Goal: Task Accomplishment & Management: Complete application form

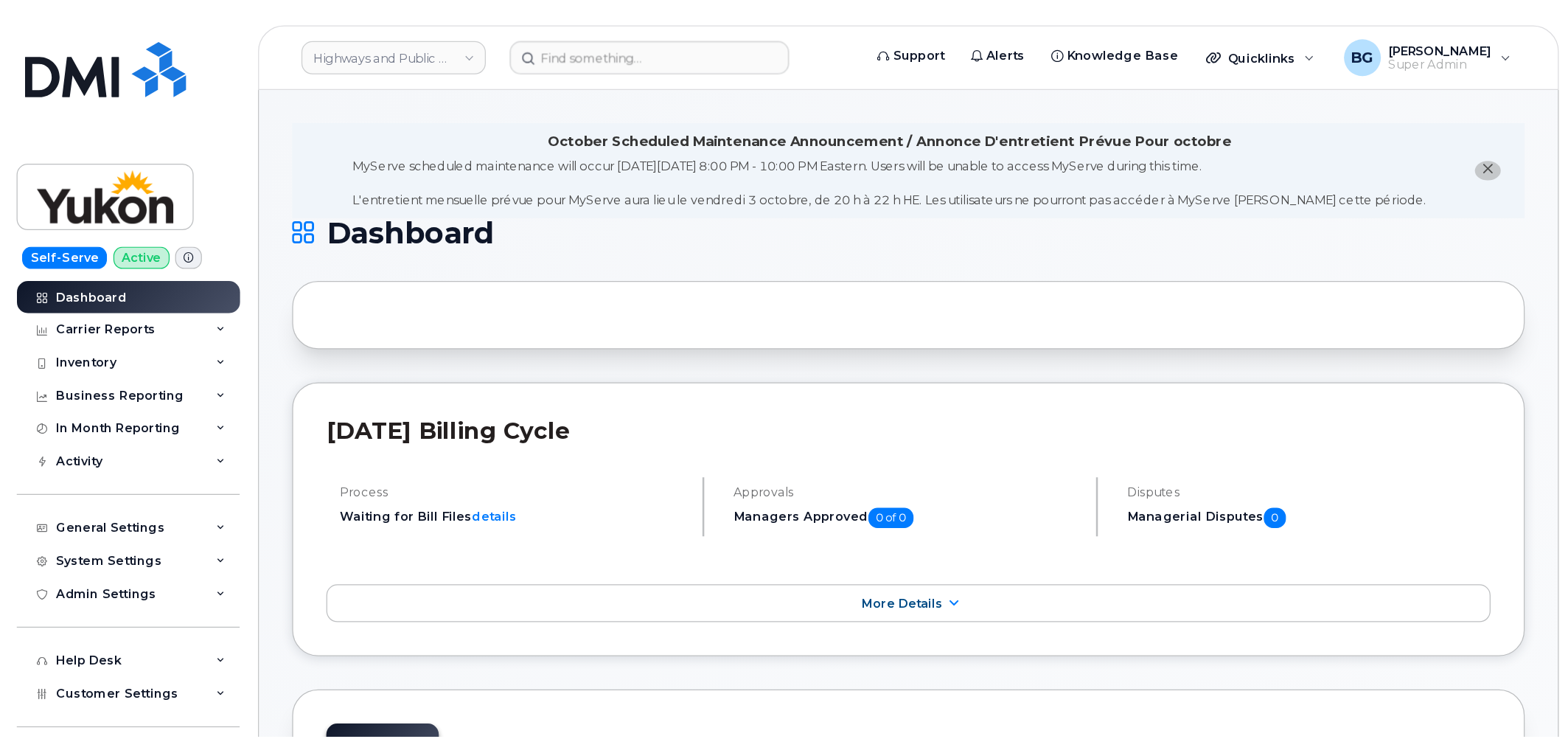
scroll to position [576, 0]
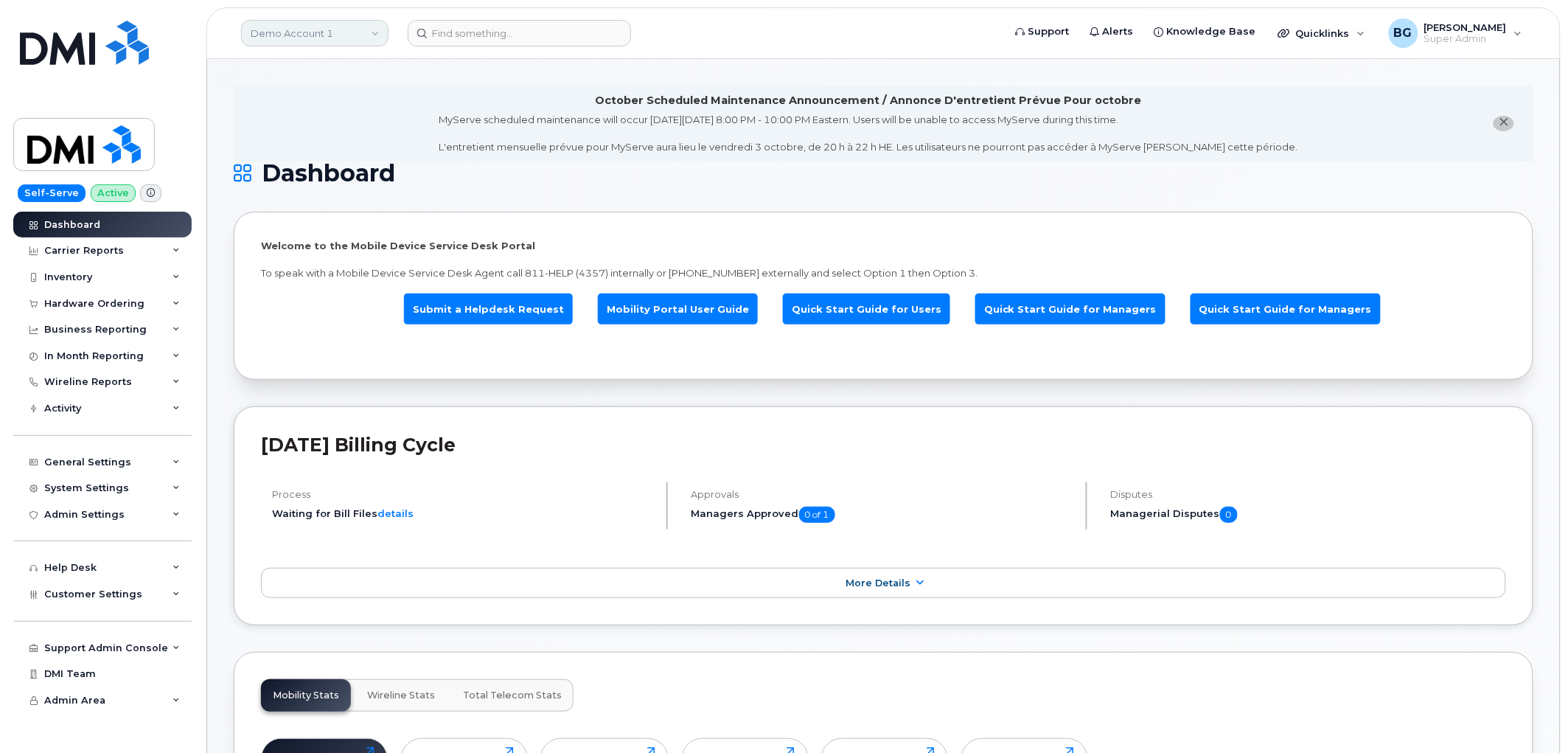
click at [287, 25] on link "Demo Account 1" at bounding box center [315, 32] width 148 height 26
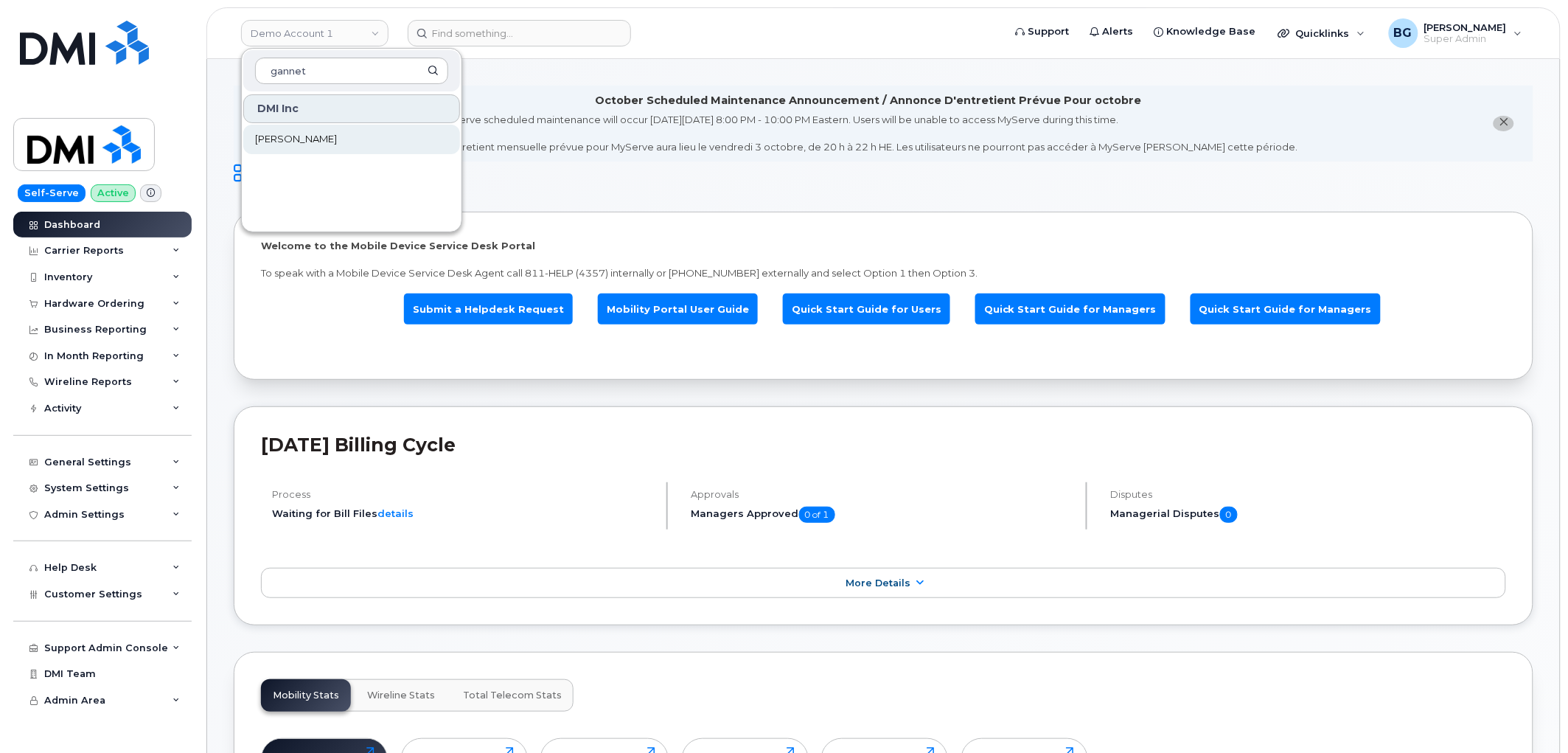
type input "gannet"
click at [295, 142] on span "Gannett Fleming" at bounding box center [296, 139] width 82 height 14
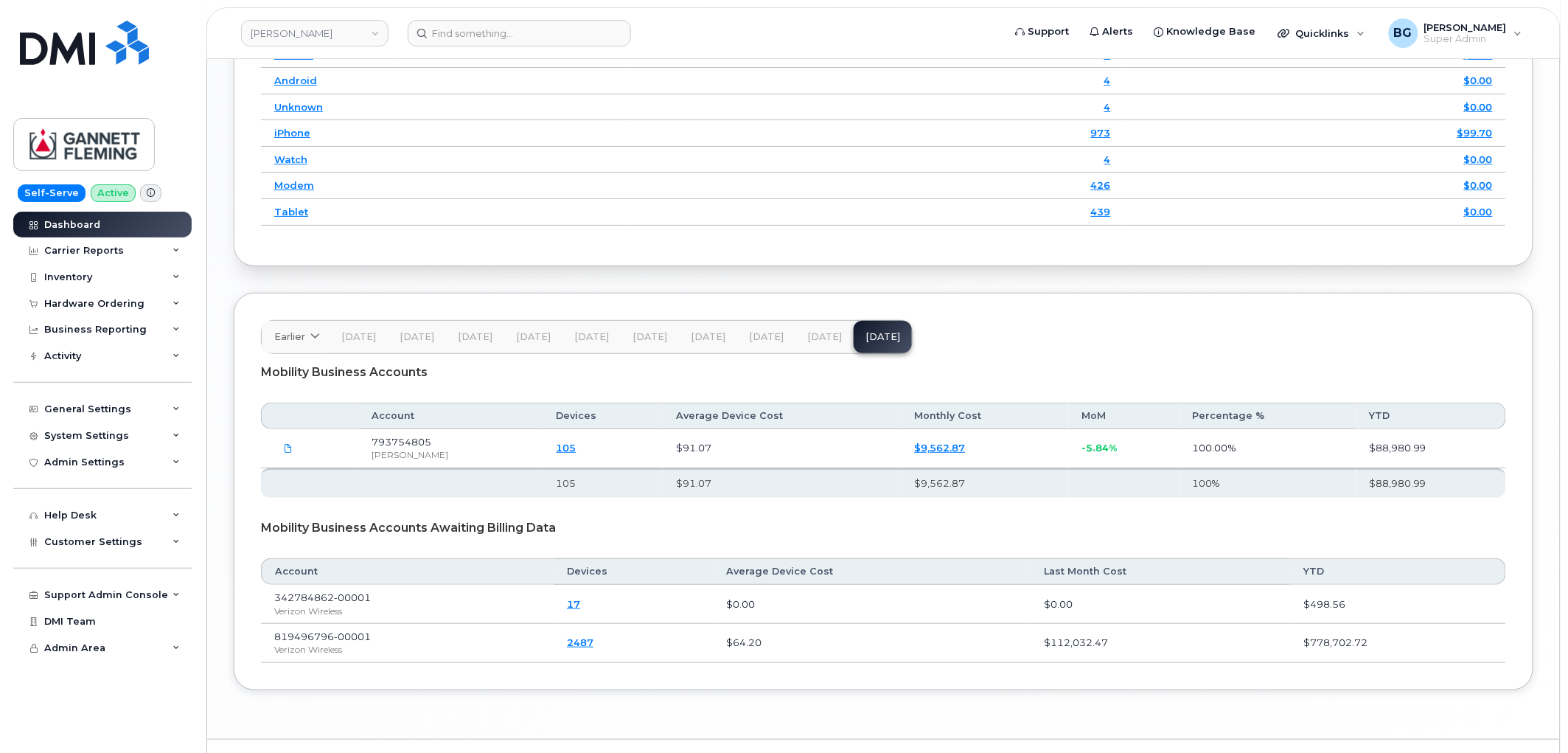
scroll to position [2131, 0]
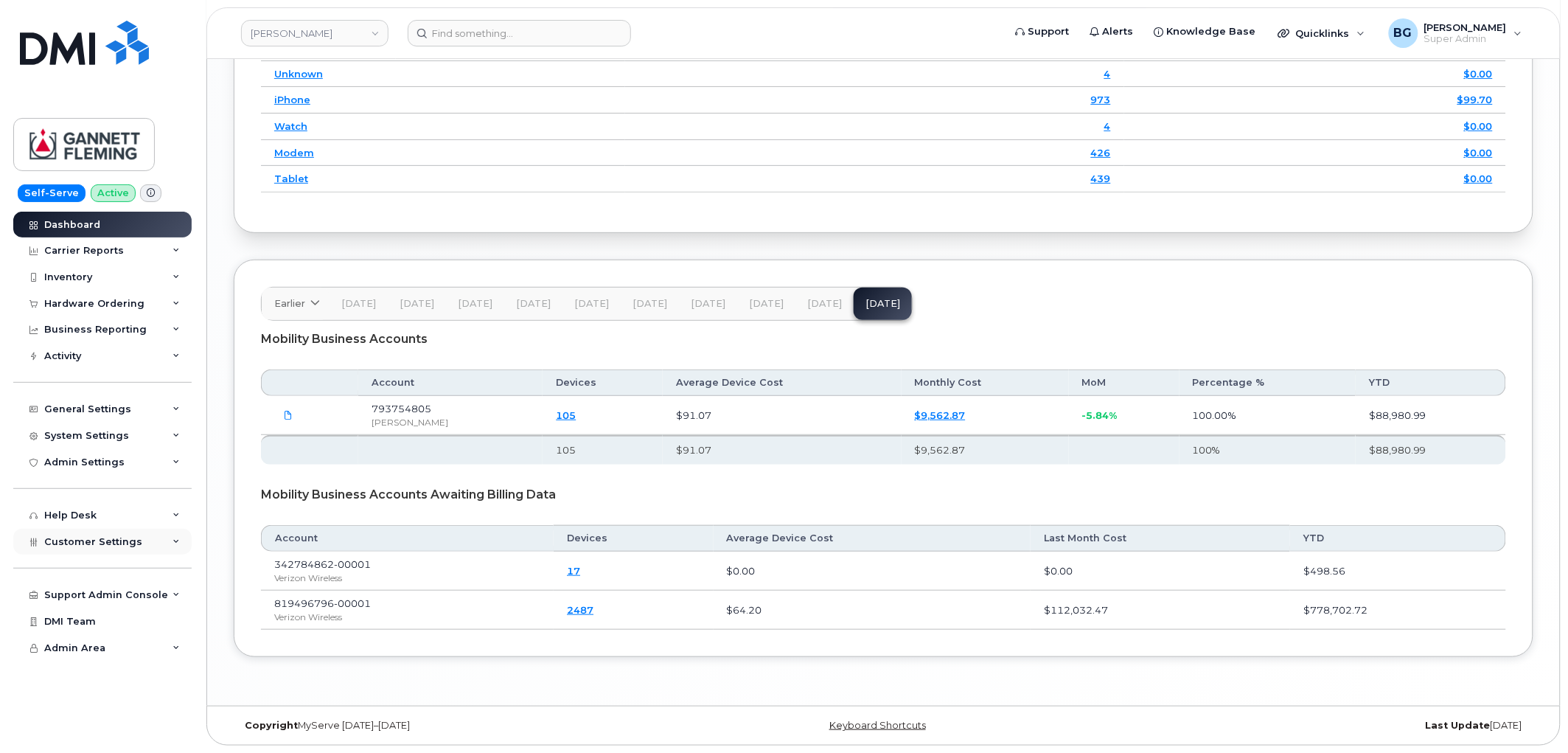
click at [111, 540] on span "Customer Settings" at bounding box center [93, 541] width 98 height 11
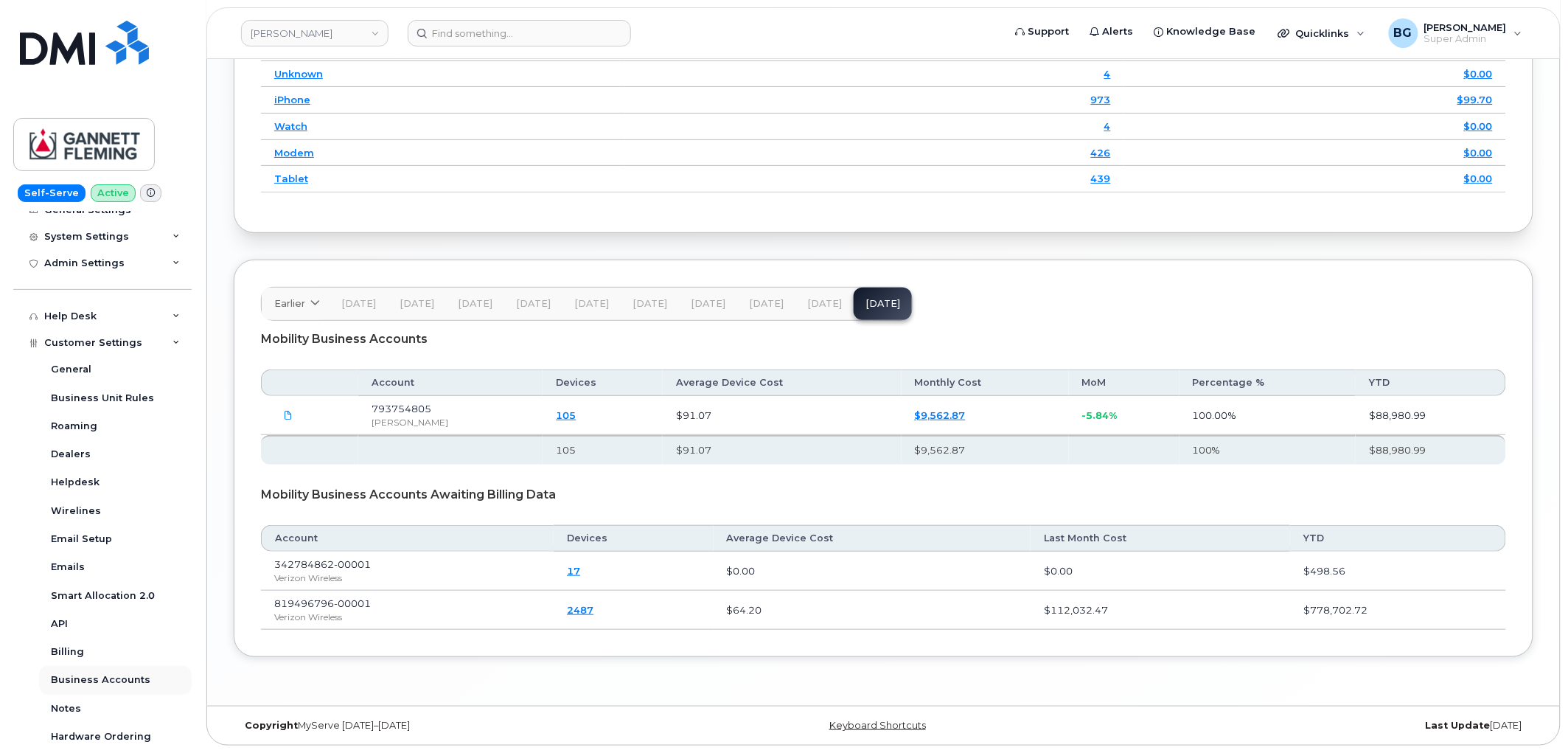
scroll to position [218, 0]
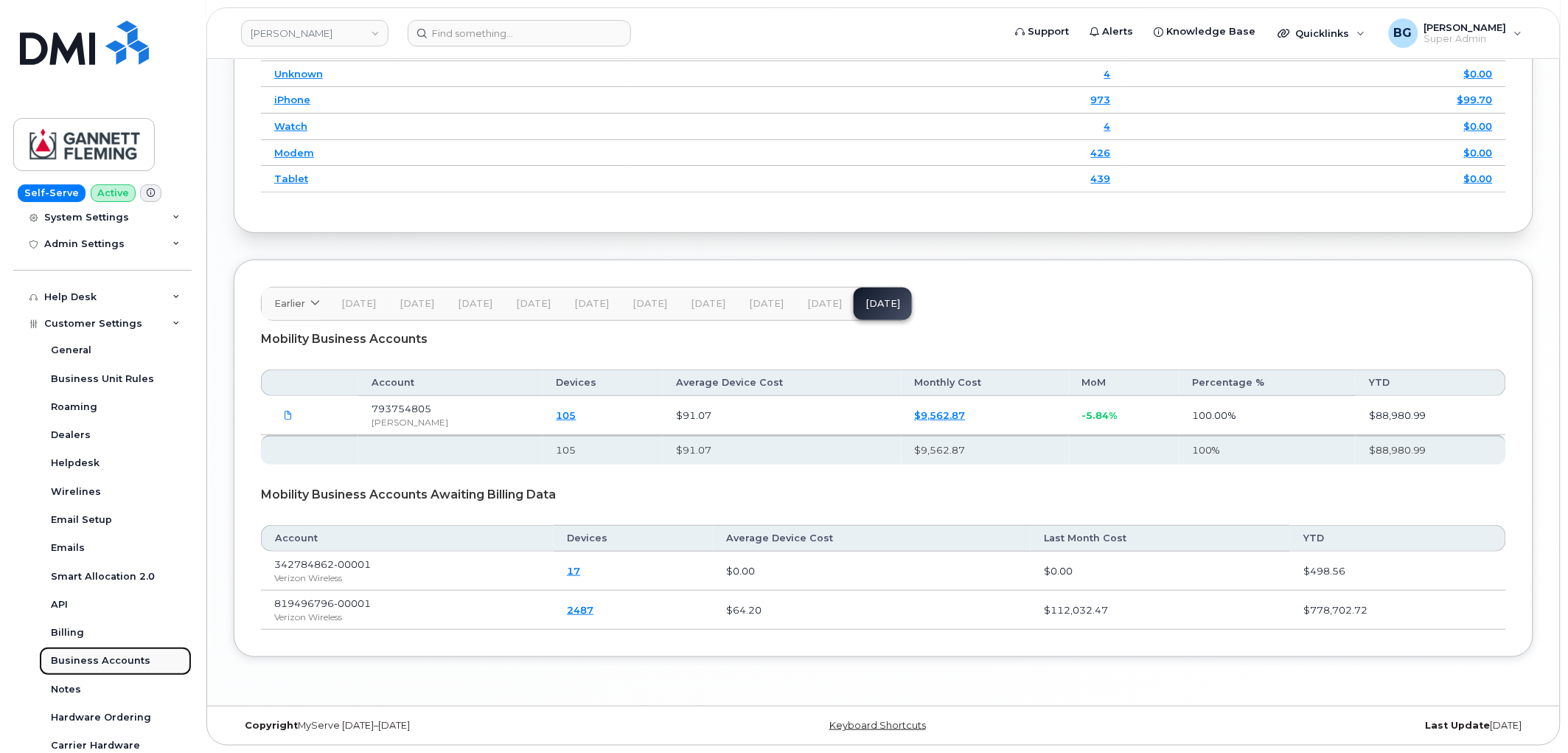
click at [93, 653] on link "Business Accounts" at bounding box center [116, 660] width 153 height 28
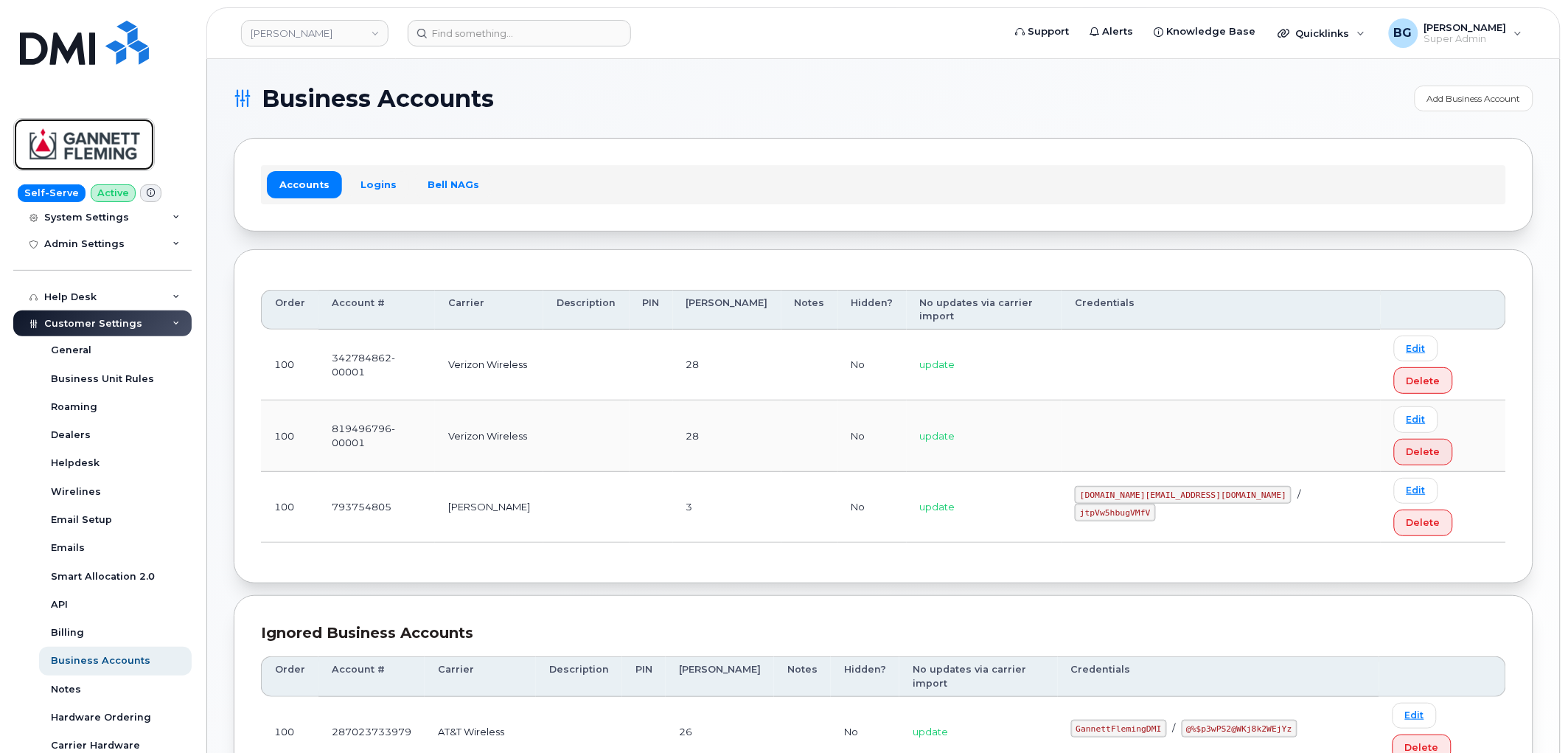
click at [97, 137] on img at bounding box center [84, 144] width 114 height 42
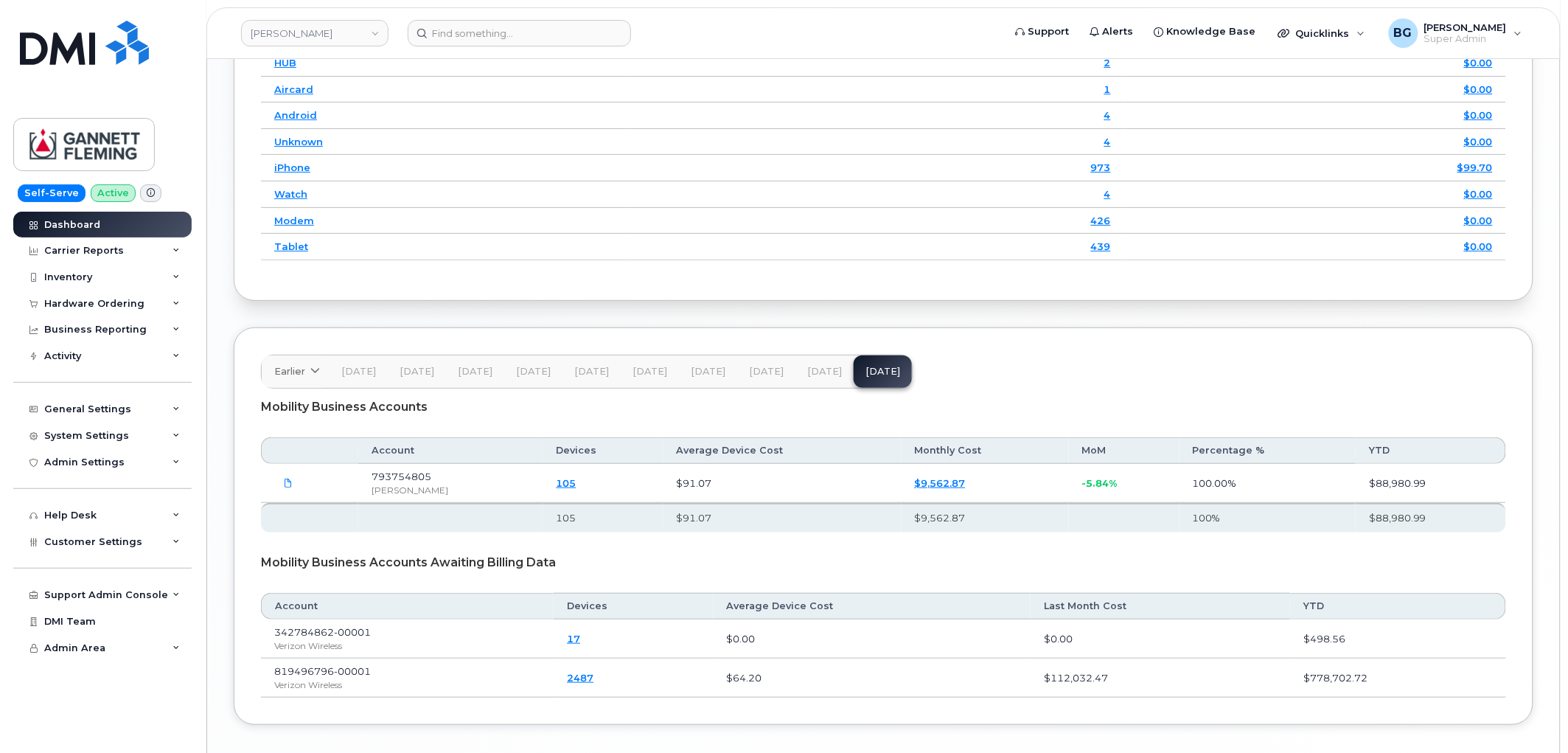
scroll to position [2131, 0]
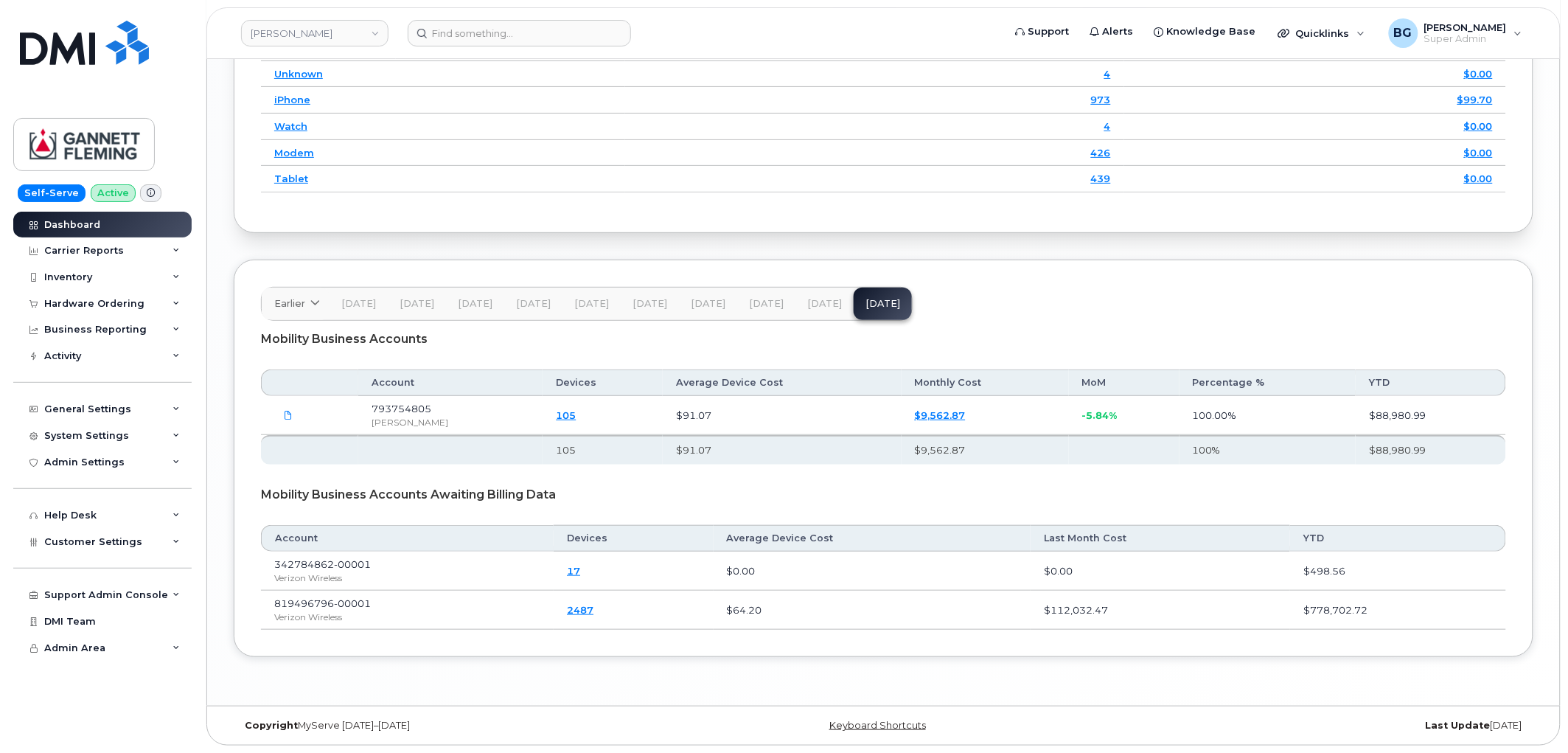
click at [807, 306] on span "[DATE]" at bounding box center [824, 303] width 35 height 12
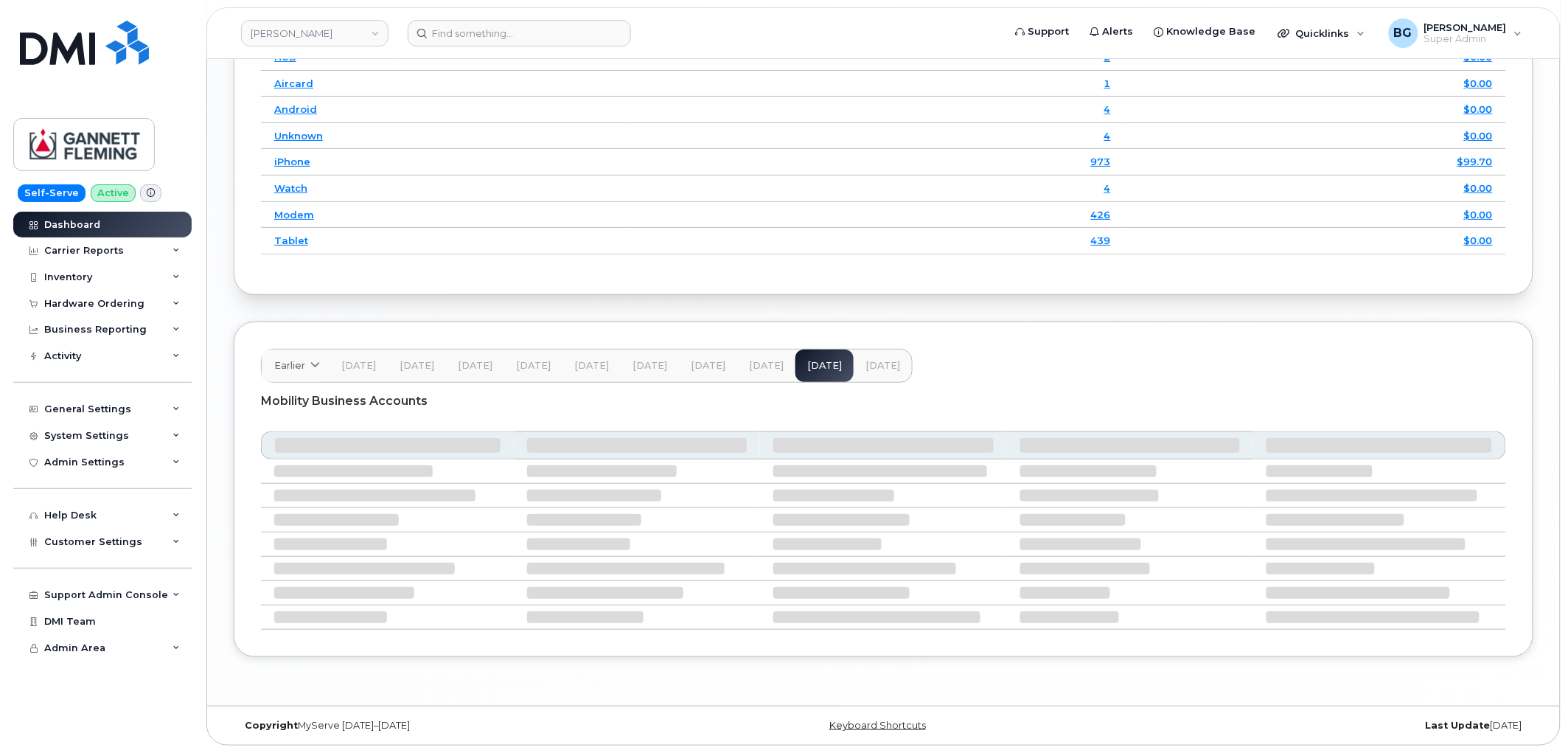
scroll to position [2045, 0]
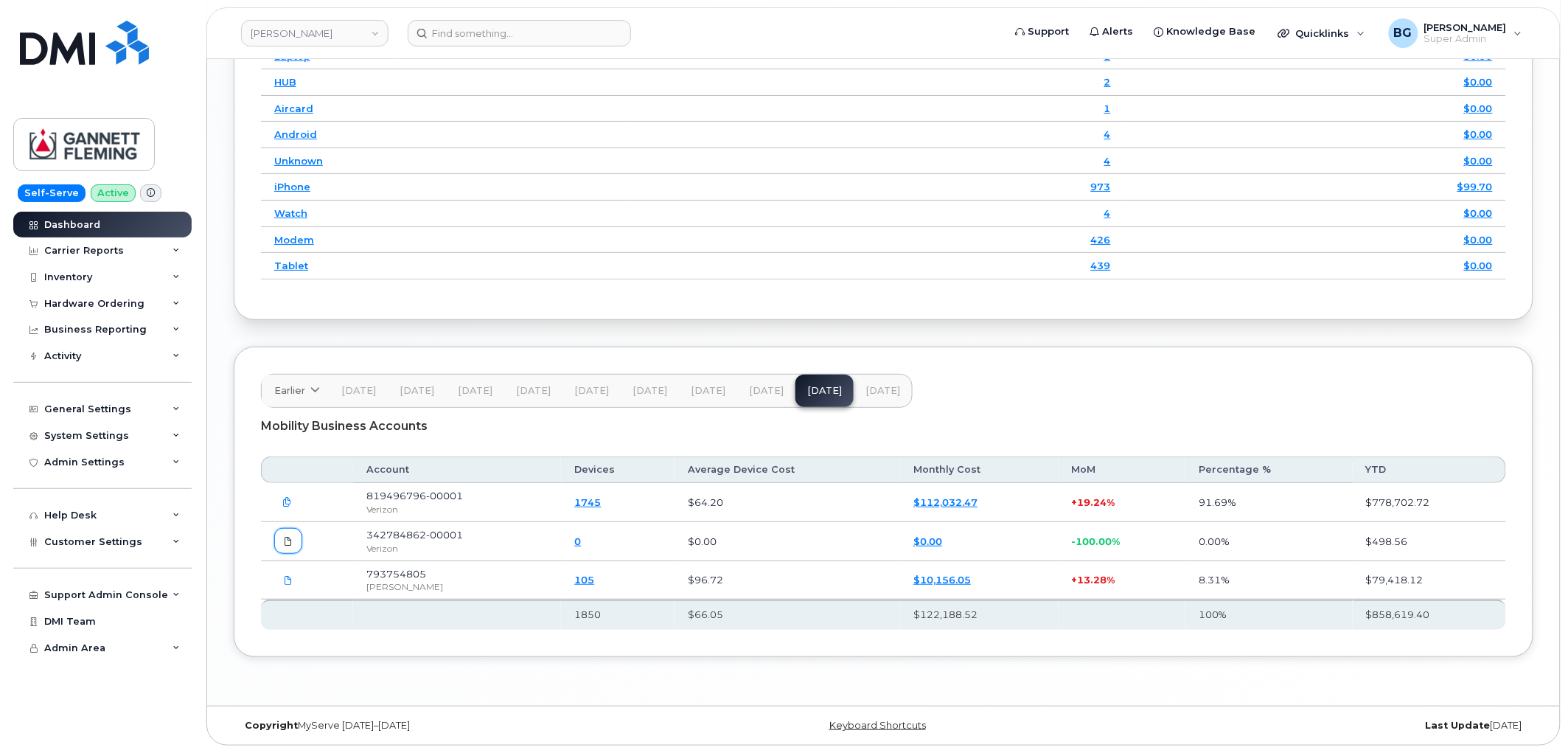
drag, startPoint x: 292, startPoint y: 541, endPoint x: 351, endPoint y: 574, distance: 67.6
click at [292, 541] on icon at bounding box center [288, 541] width 8 height 8
click at [490, 425] on div "Mobility Business Accounts" at bounding box center [883, 426] width 1245 height 37
click at [68, 275] on div "Inventory" at bounding box center [68, 277] width 48 height 12
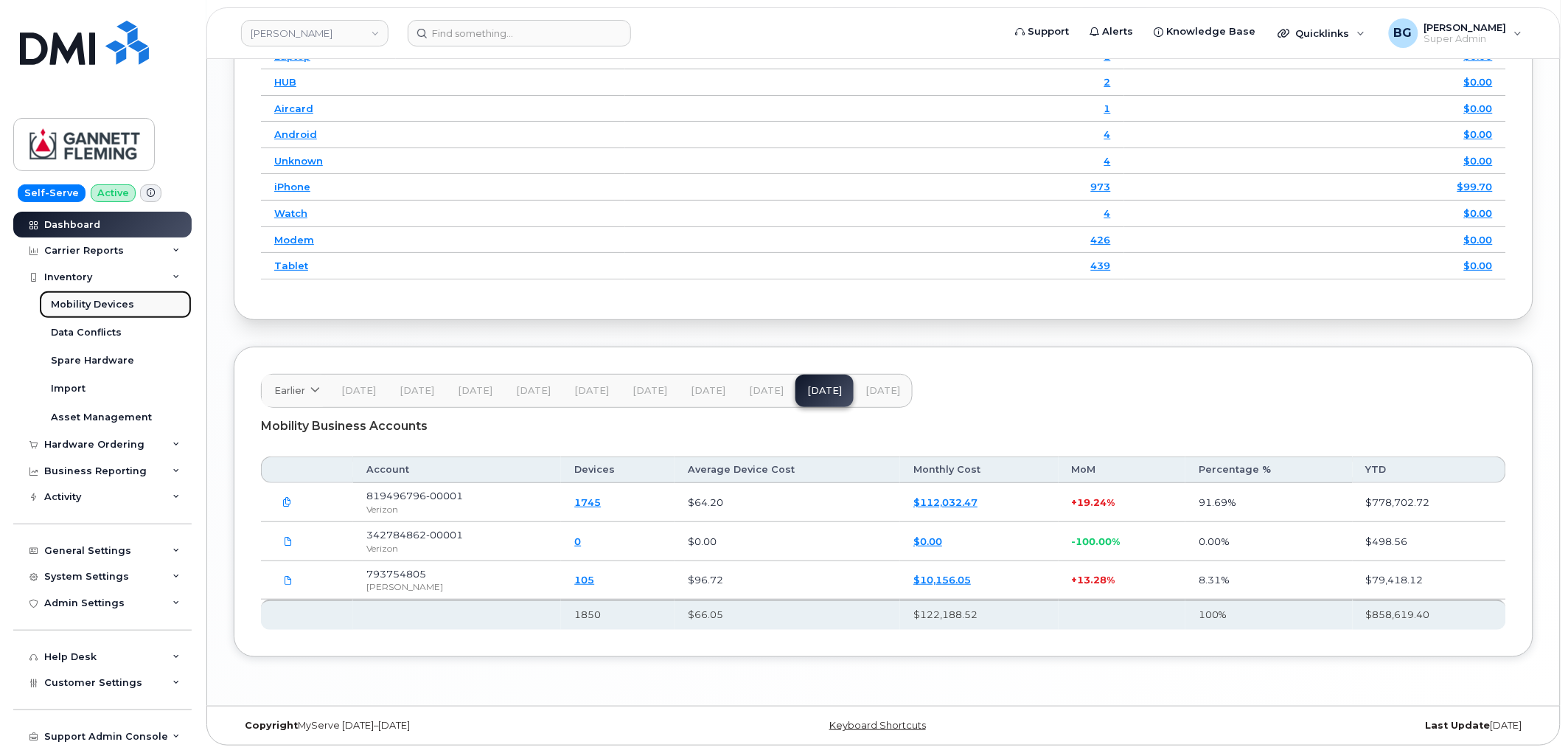
click at [66, 299] on div "Mobility Devices" at bounding box center [93, 304] width 83 height 14
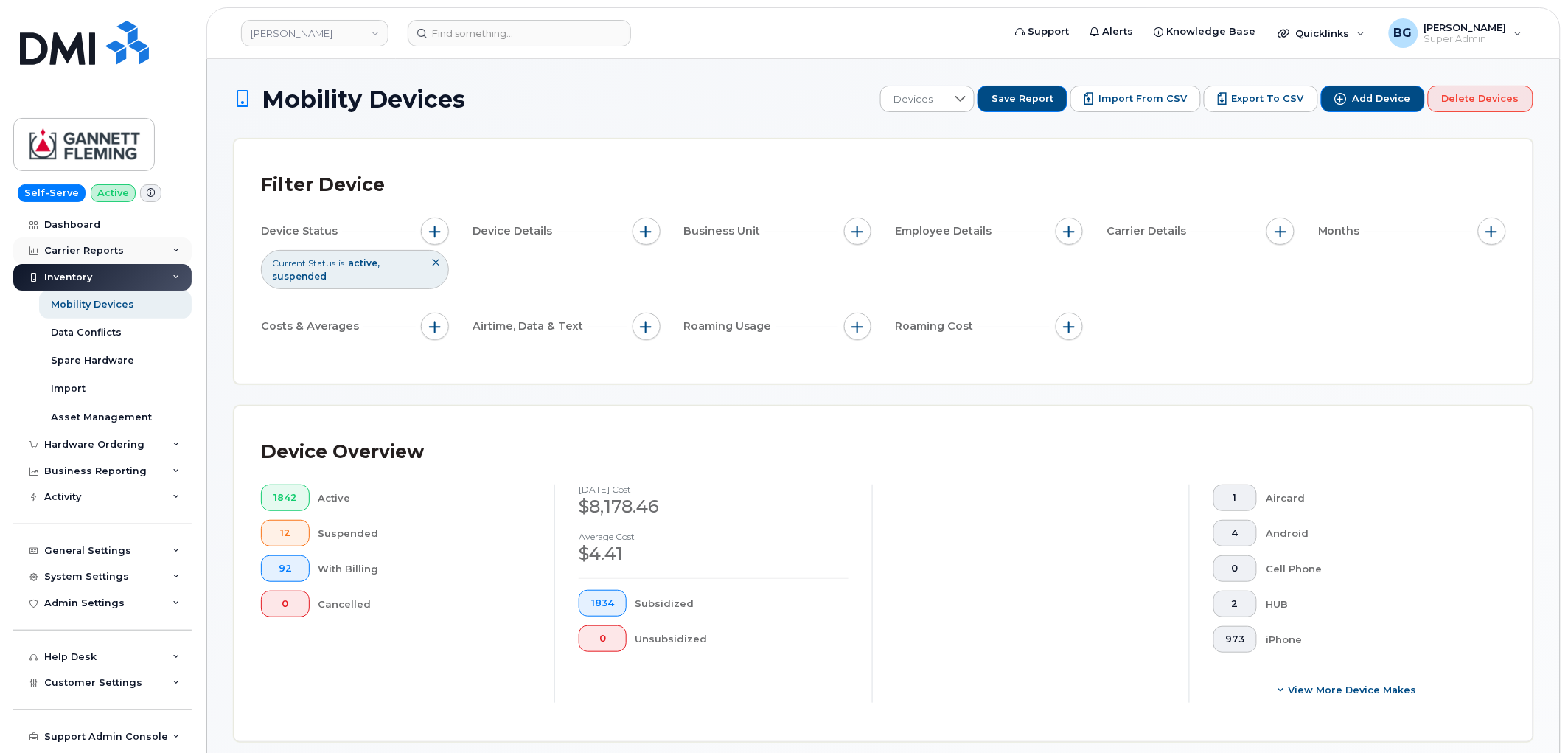
click at [71, 247] on div "Carrier Reports" at bounding box center [84, 251] width 80 height 12
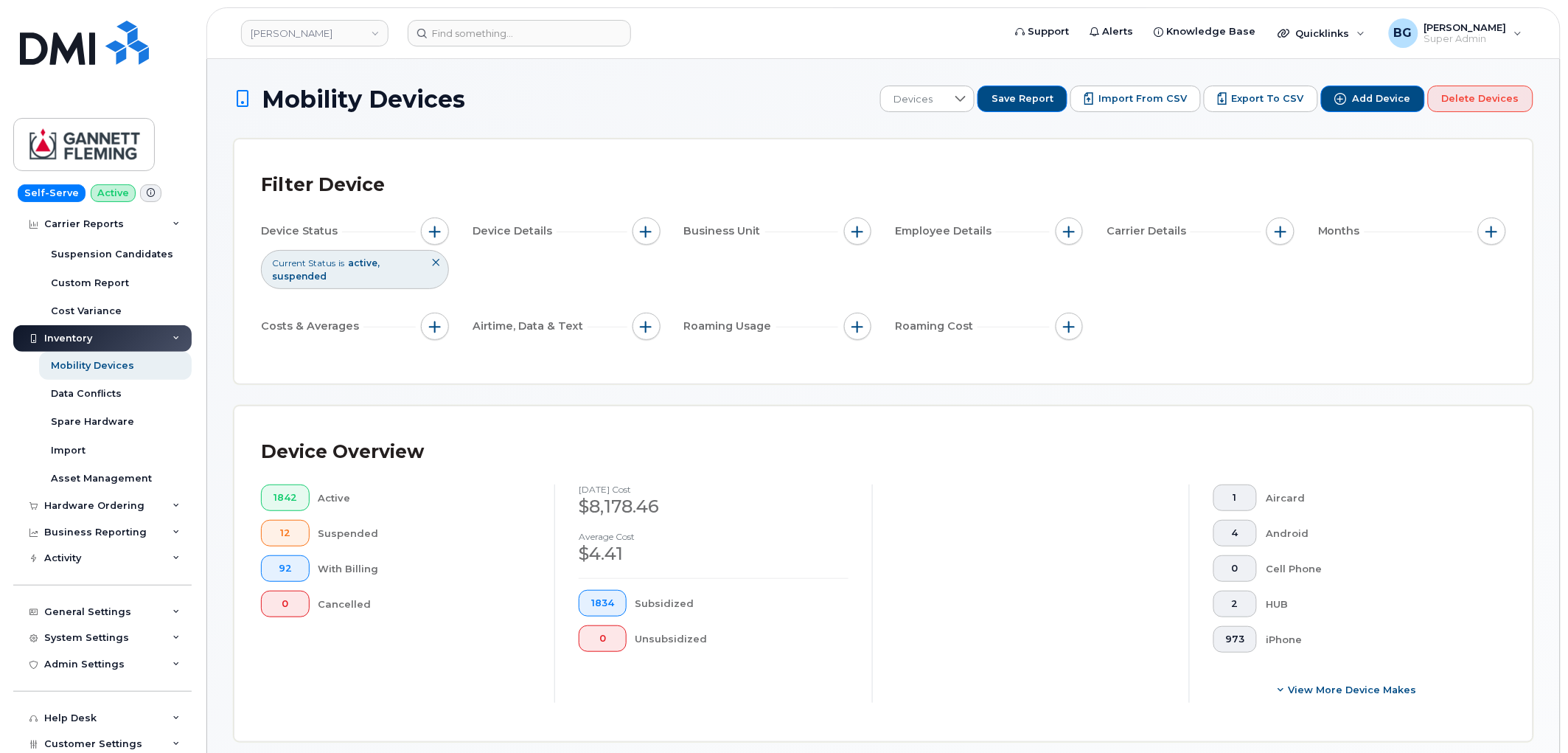
scroll to position [273, 0]
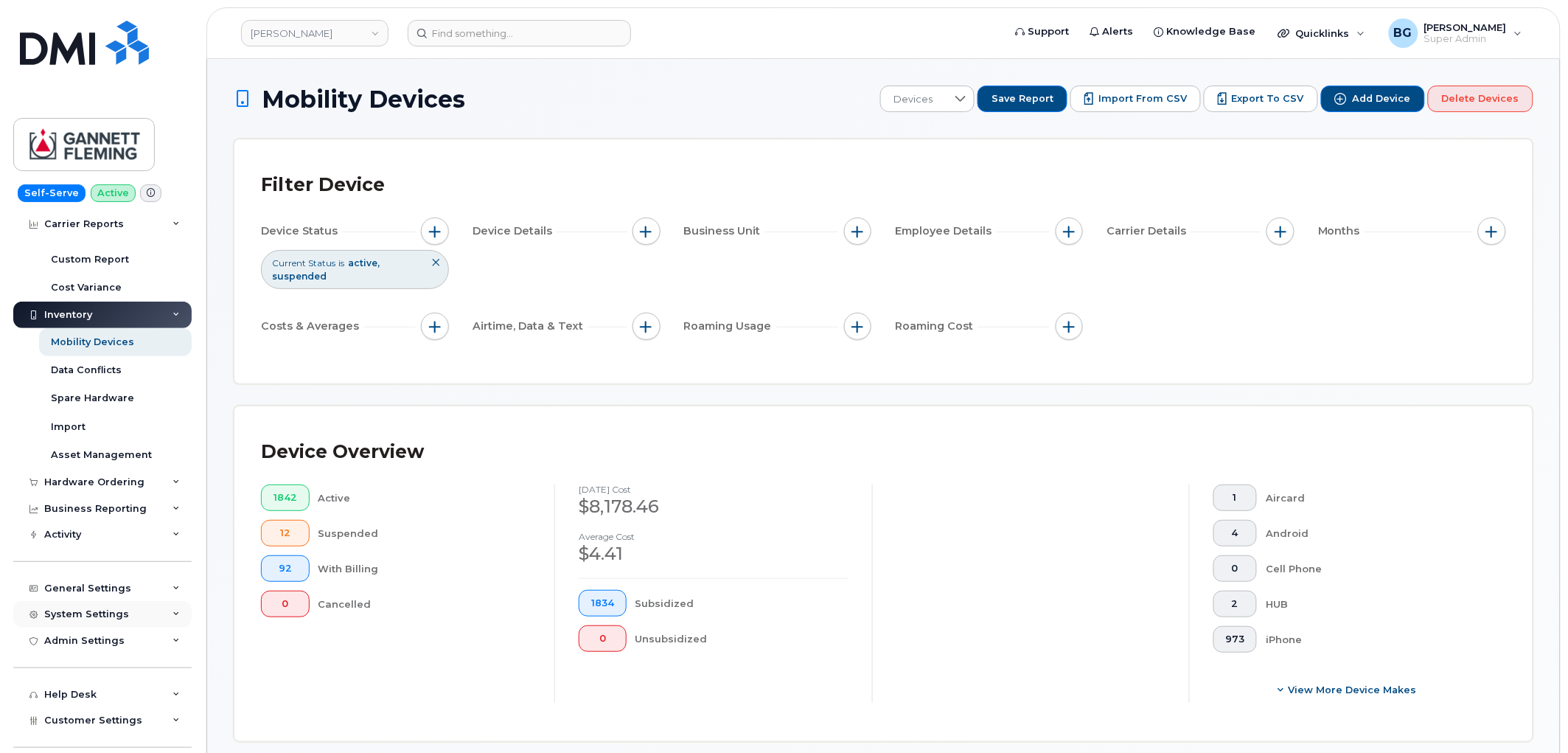
click at [82, 614] on div "System Settings" at bounding box center [87, 614] width 85 height 12
click at [71, 670] on div "Contacts" at bounding box center [74, 670] width 46 height 14
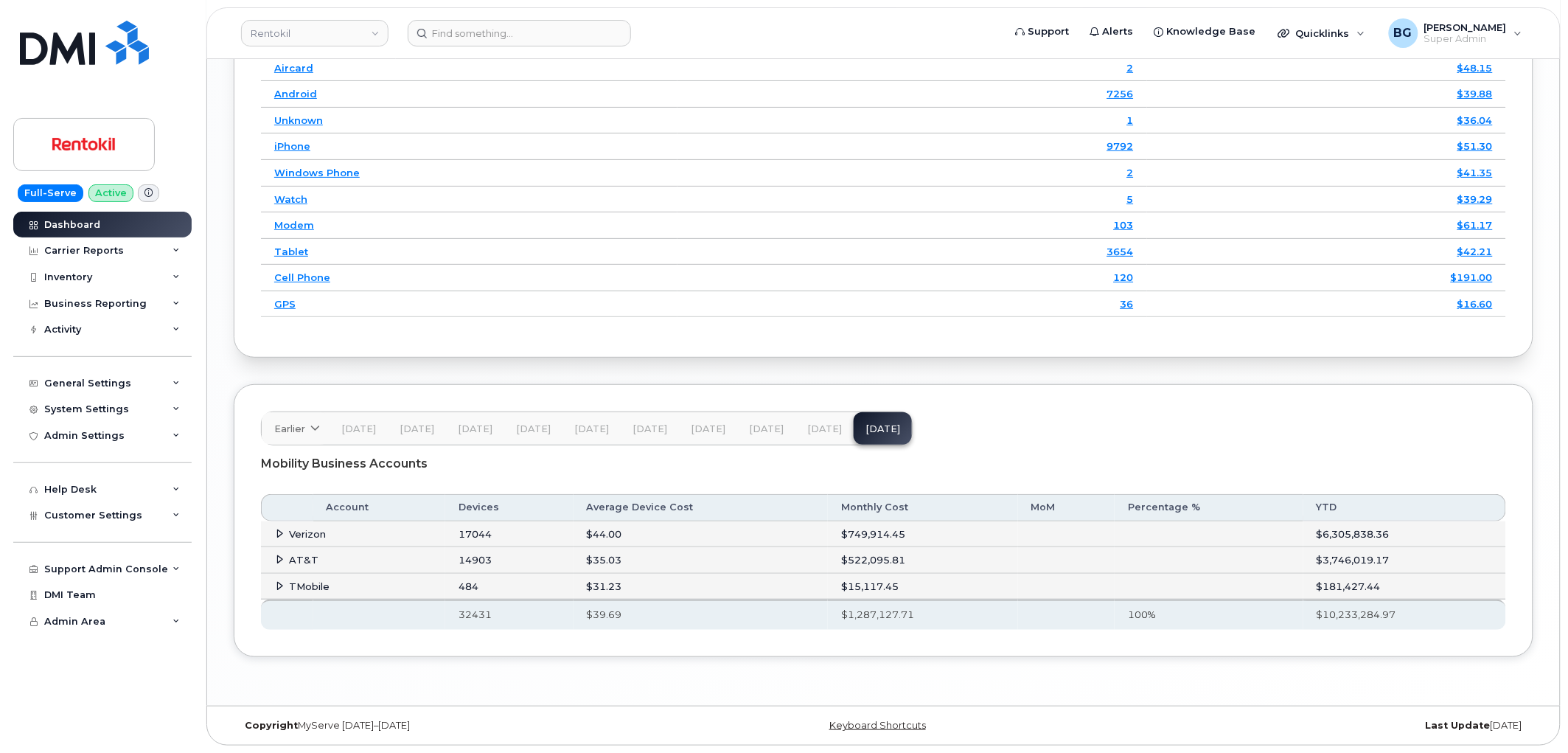
scroll to position [2085, 0]
click at [99, 411] on div "System Settings" at bounding box center [87, 410] width 85 height 12
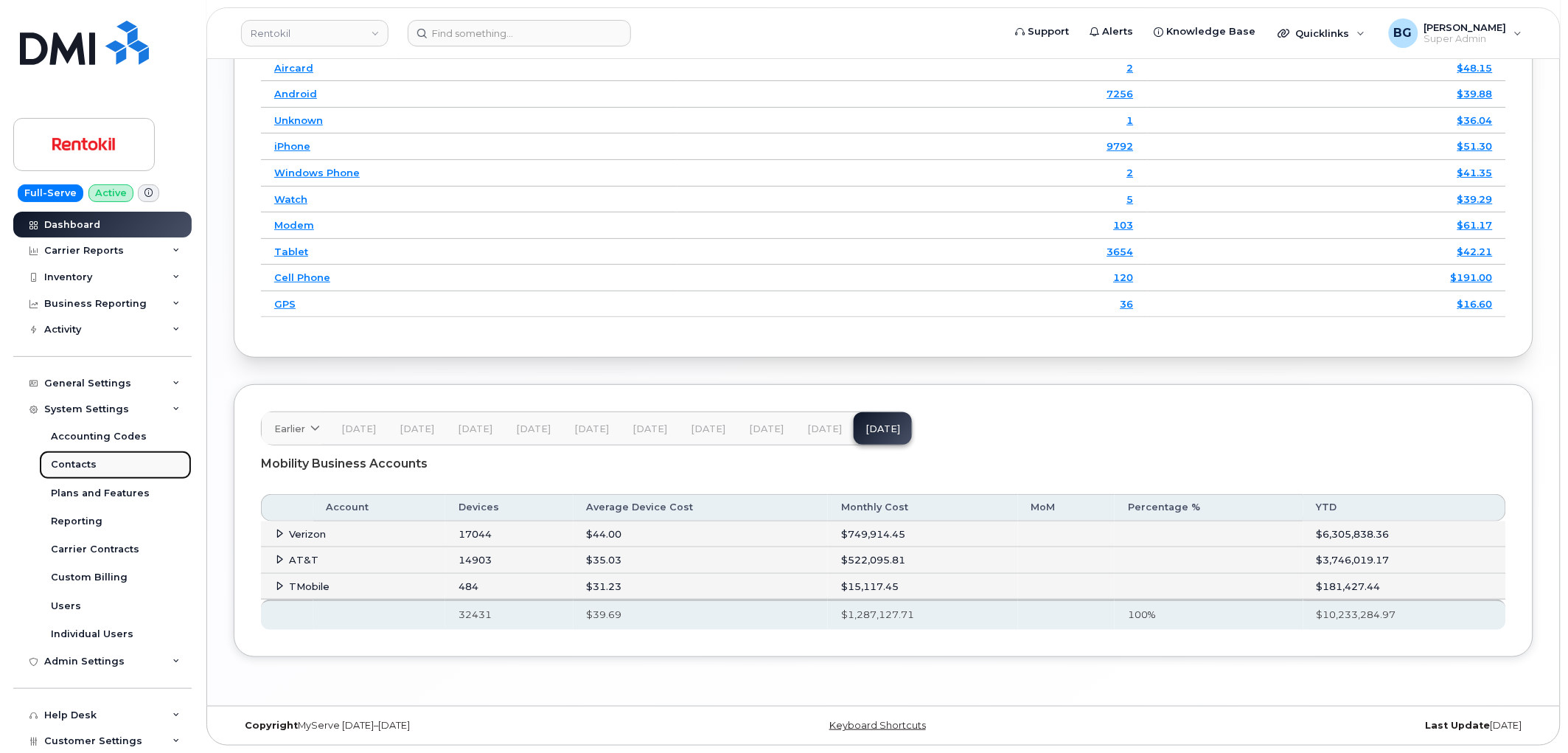
click at [78, 469] on div "Contacts" at bounding box center [74, 465] width 46 height 14
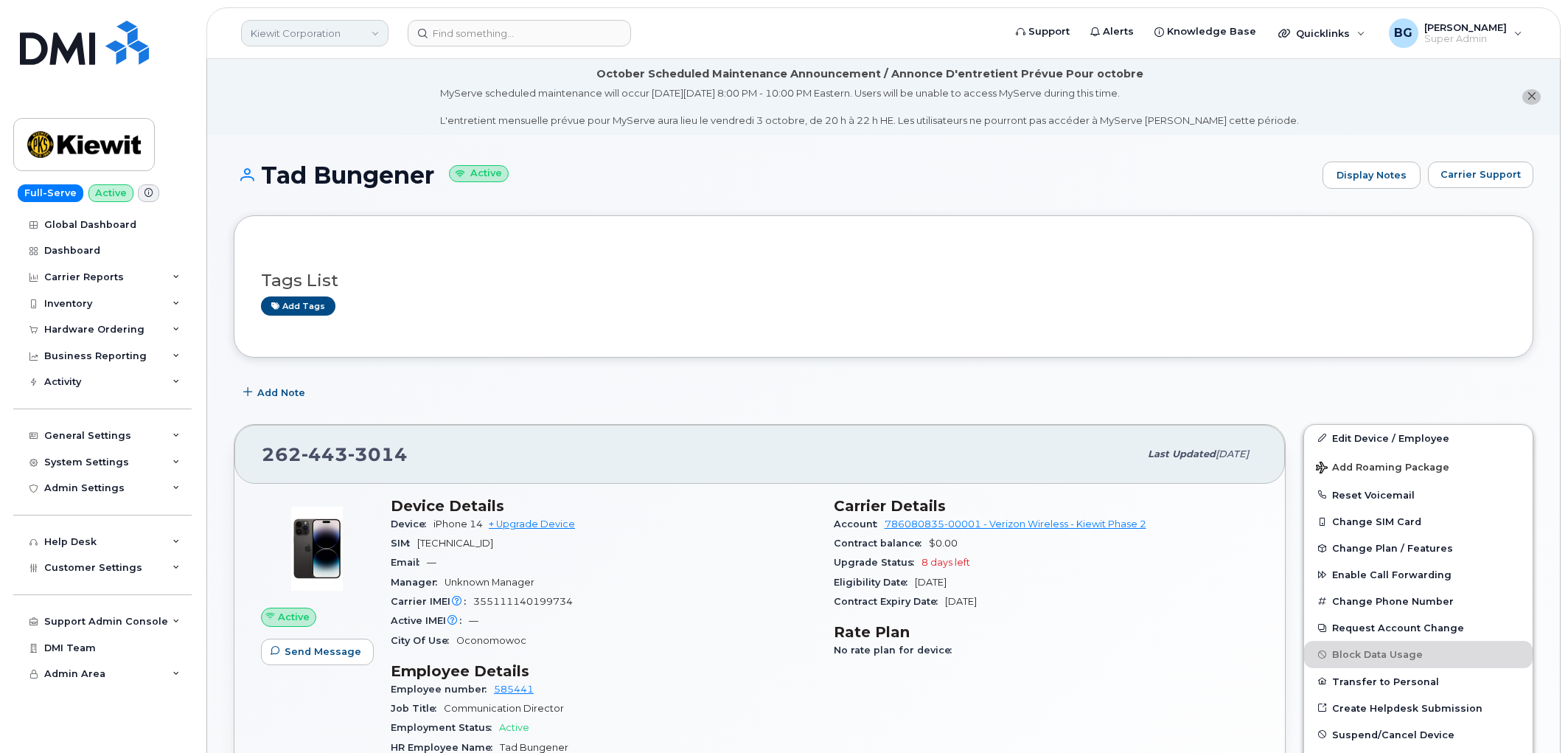
scroll to position [370, 0]
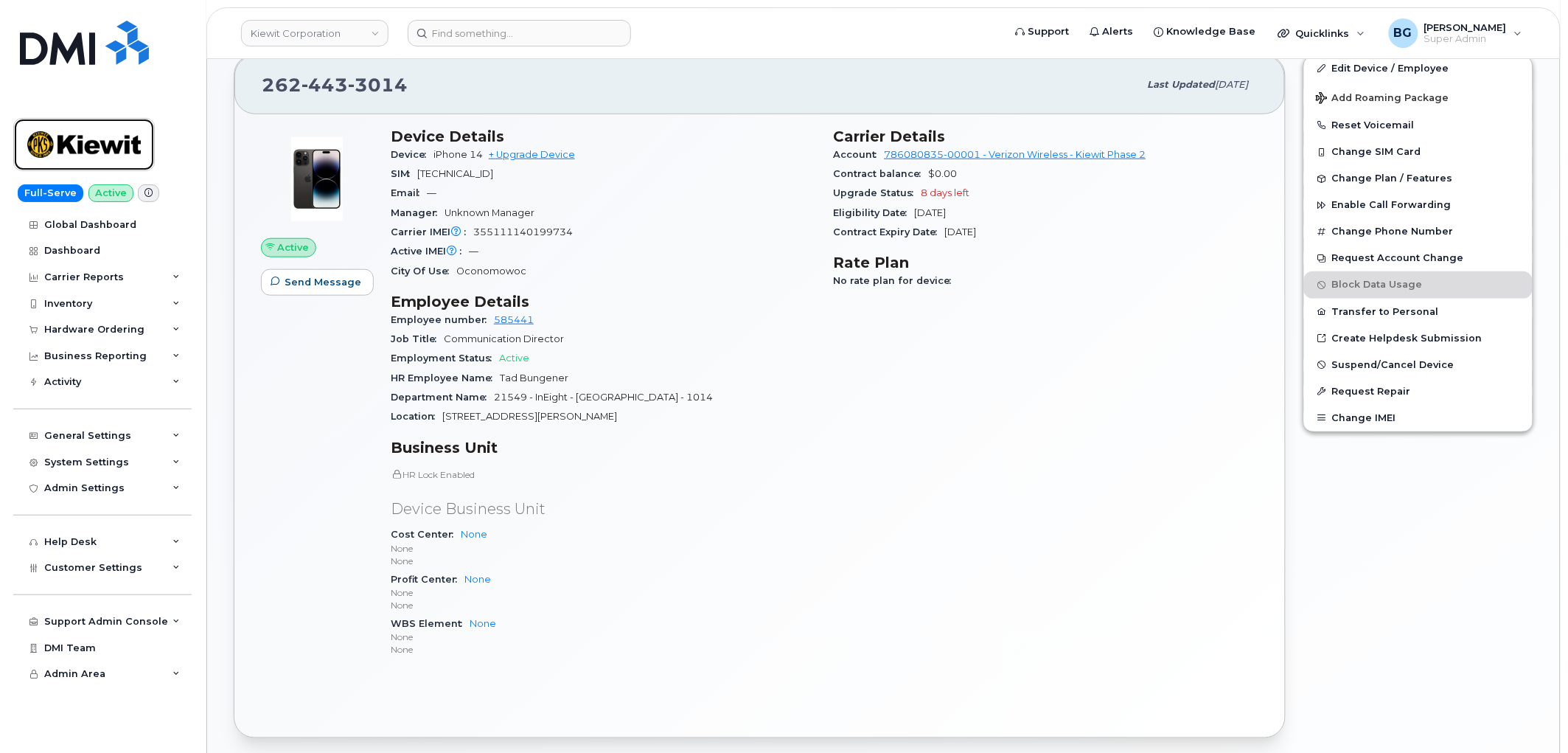
click at [74, 146] on img at bounding box center [84, 144] width 114 height 42
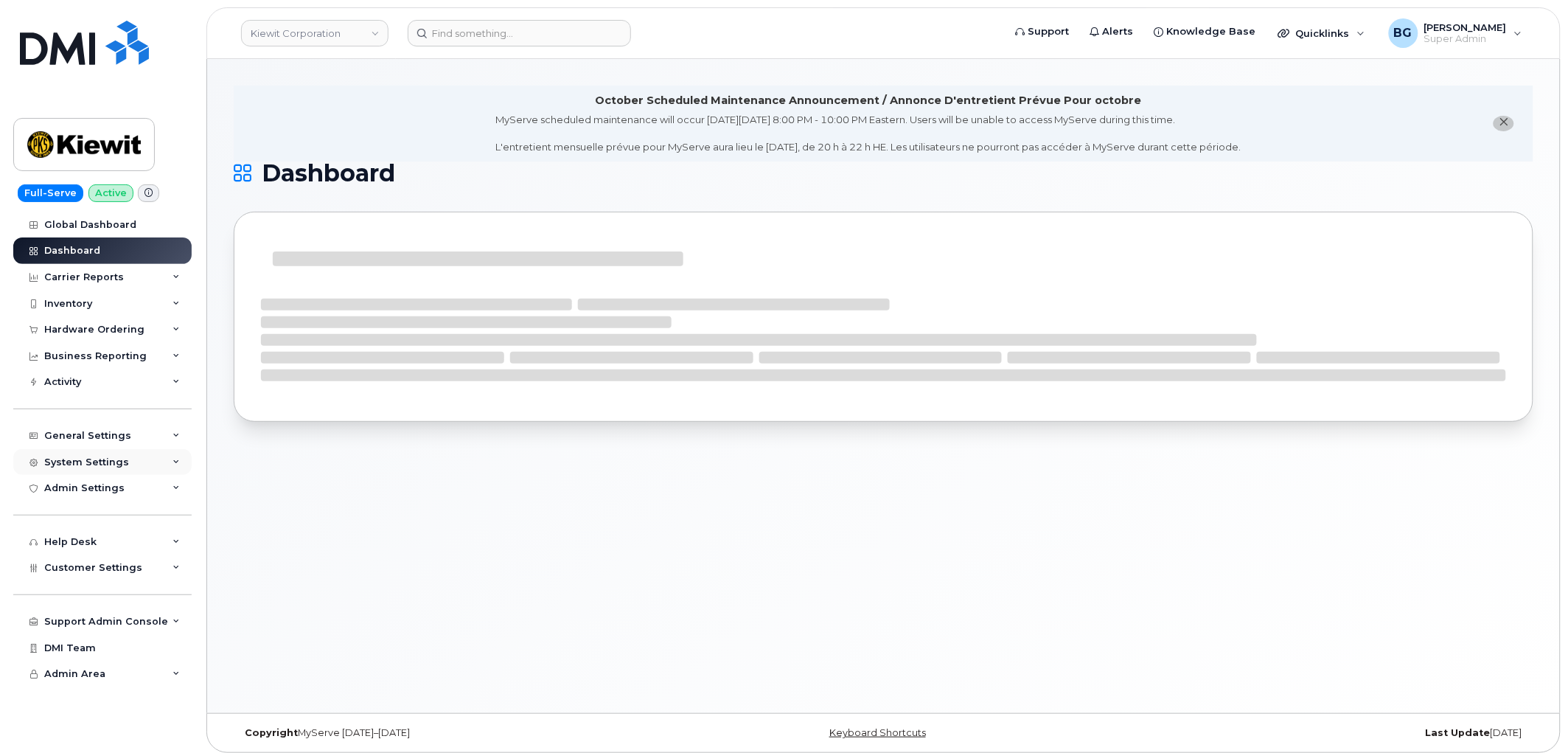
click at [78, 455] on div "System Settings" at bounding box center [103, 461] width 178 height 26
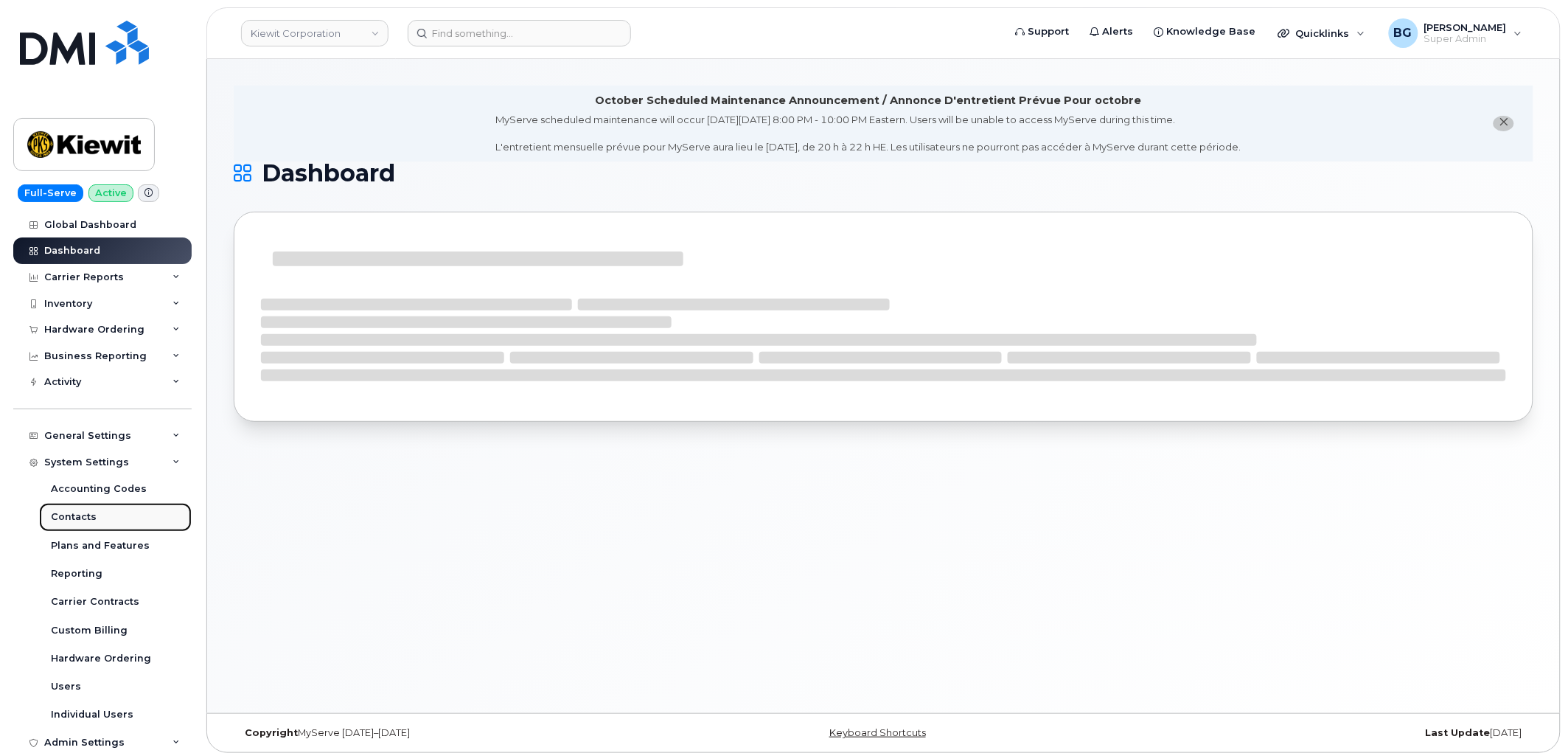
click at [75, 516] on div "Contacts" at bounding box center [74, 517] width 46 height 14
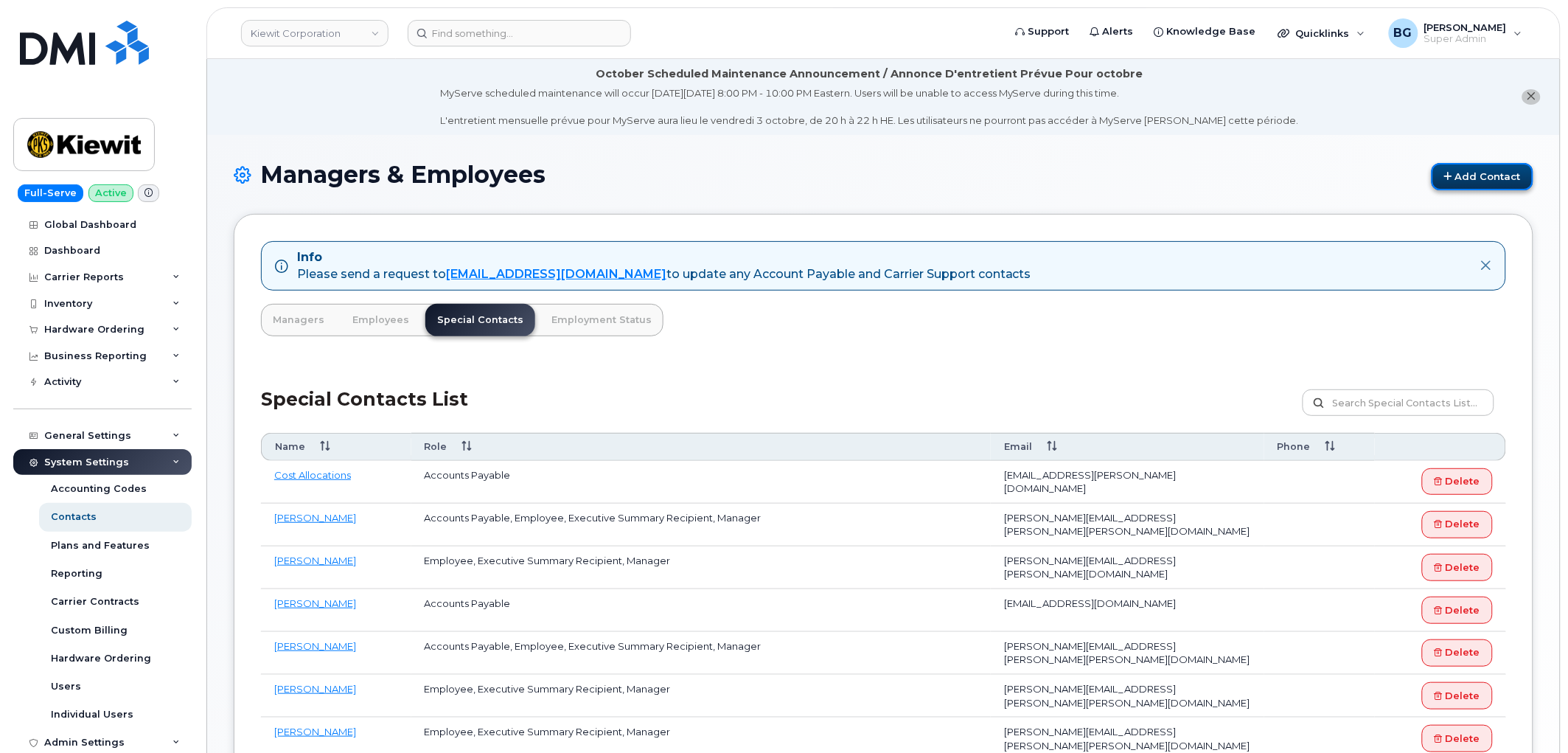
click at [1467, 178] on link "Add Contact" at bounding box center [1483, 177] width 102 height 27
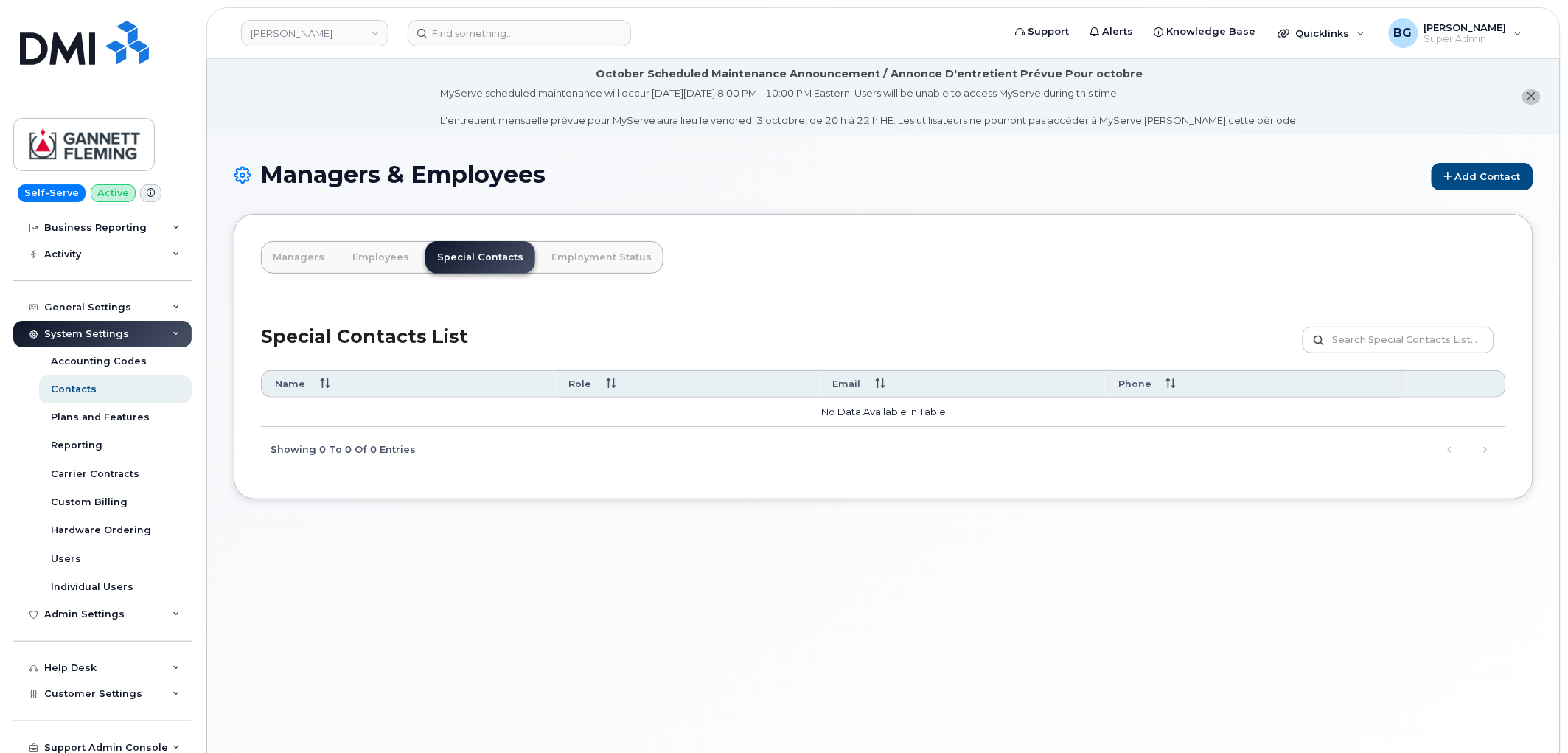
scroll to position [109, 0]
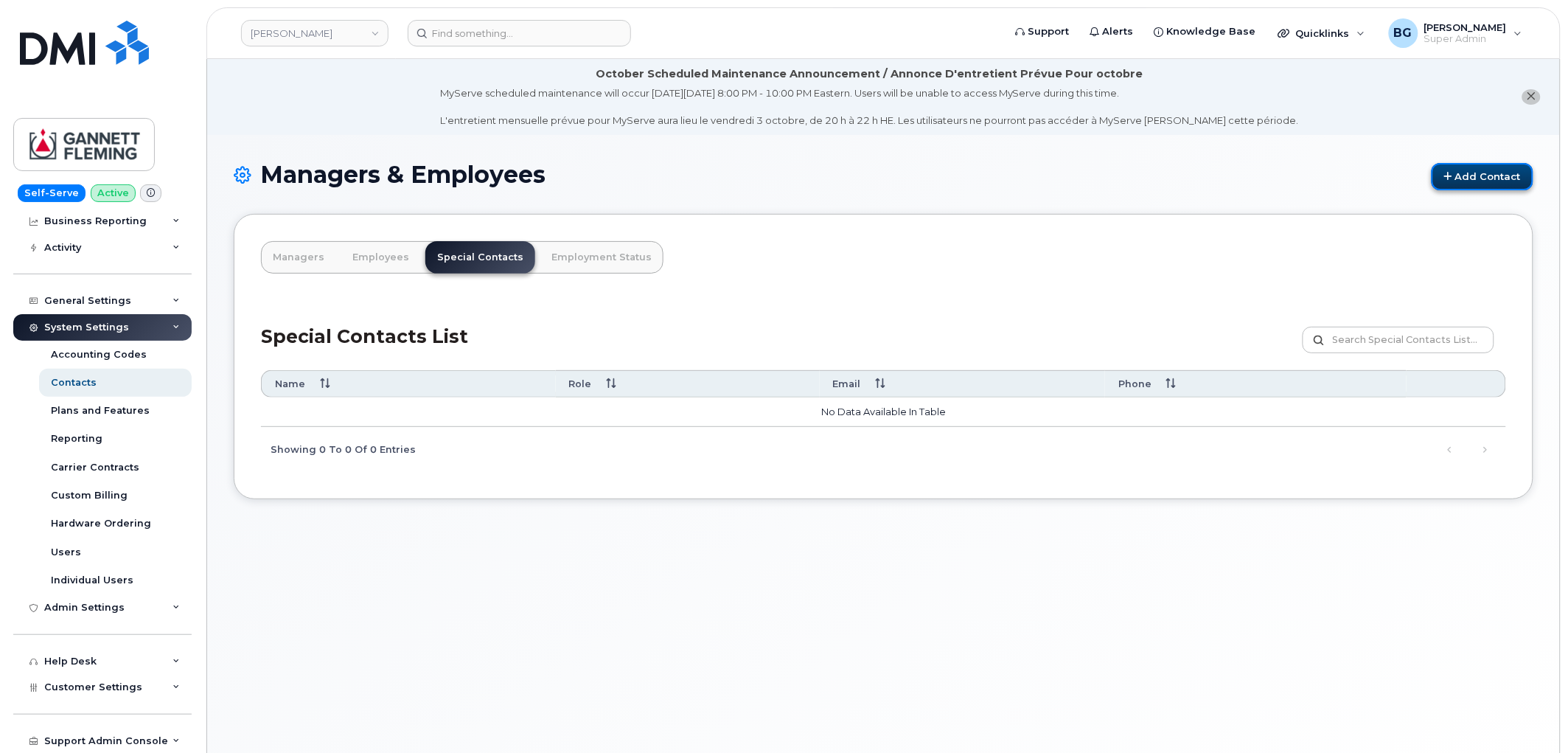
click at [1486, 181] on link "Add Contact" at bounding box center [1483, 177] width 102 height 27
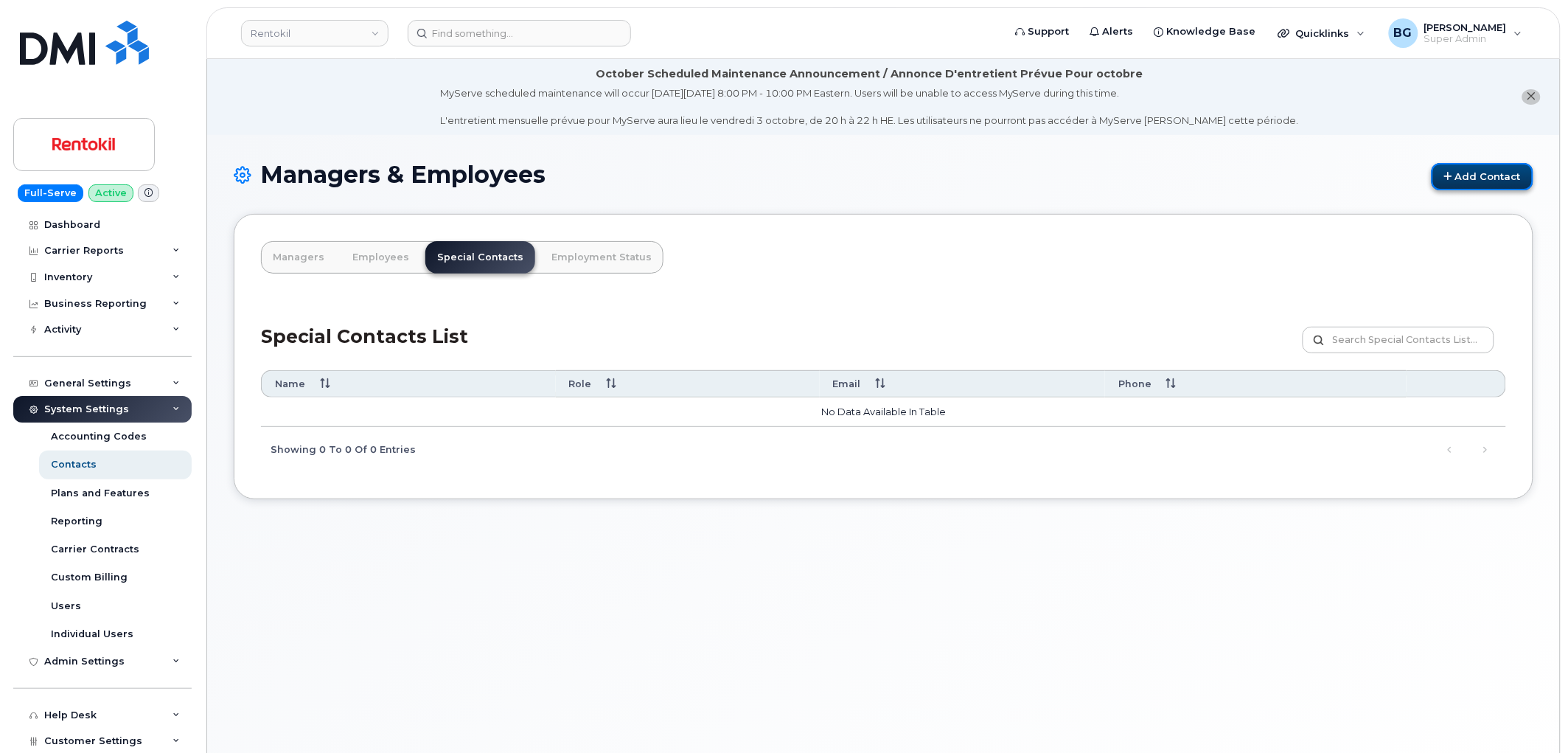
click at [1455, 175] on link "Add Contact" at bounding box center [1483, 177] width 102 height 27
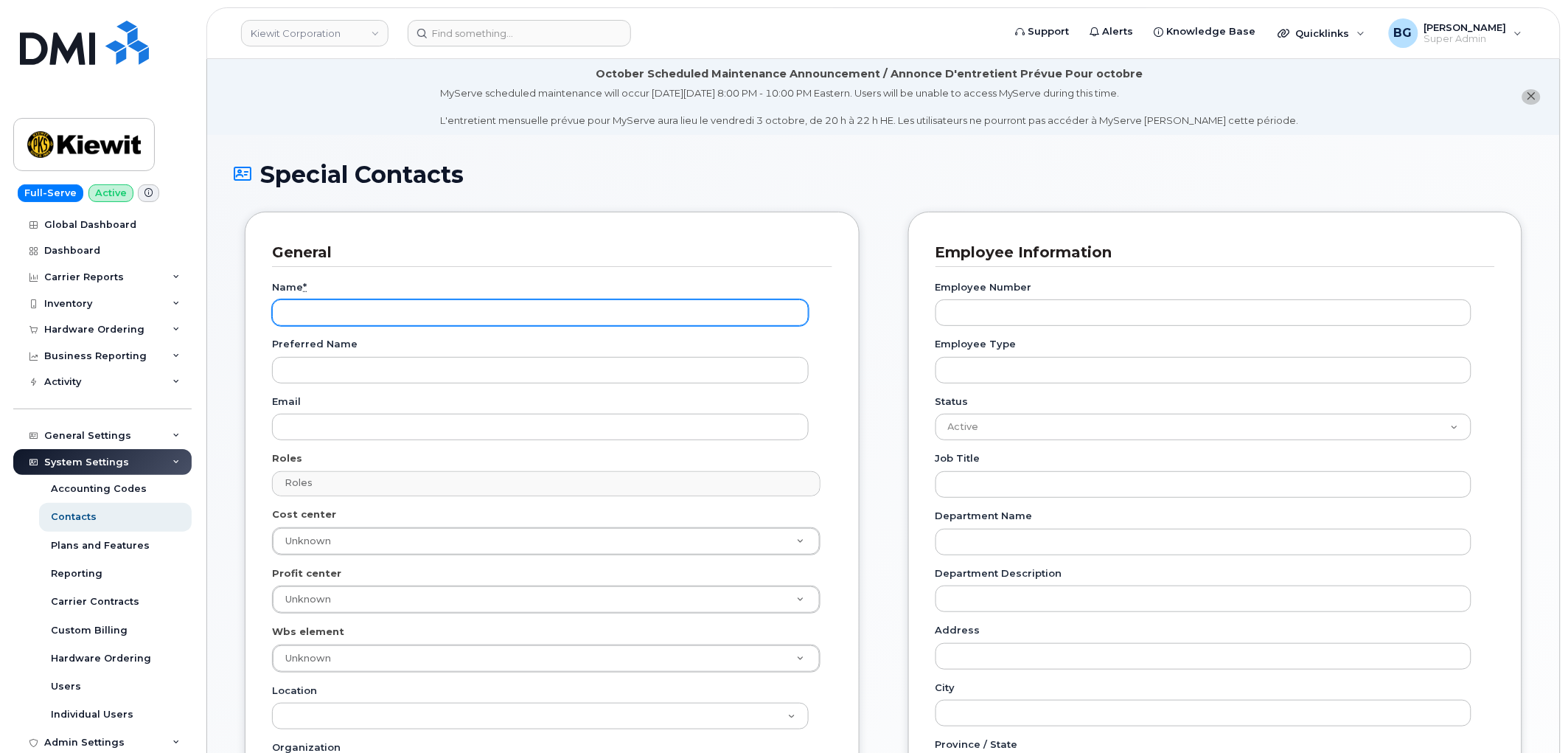
click at [374, 304] on input "Name *" at bounding box center [541, 312] width 537 height 26
paste input "Vital Yededji"
type input "Vital Yededji"
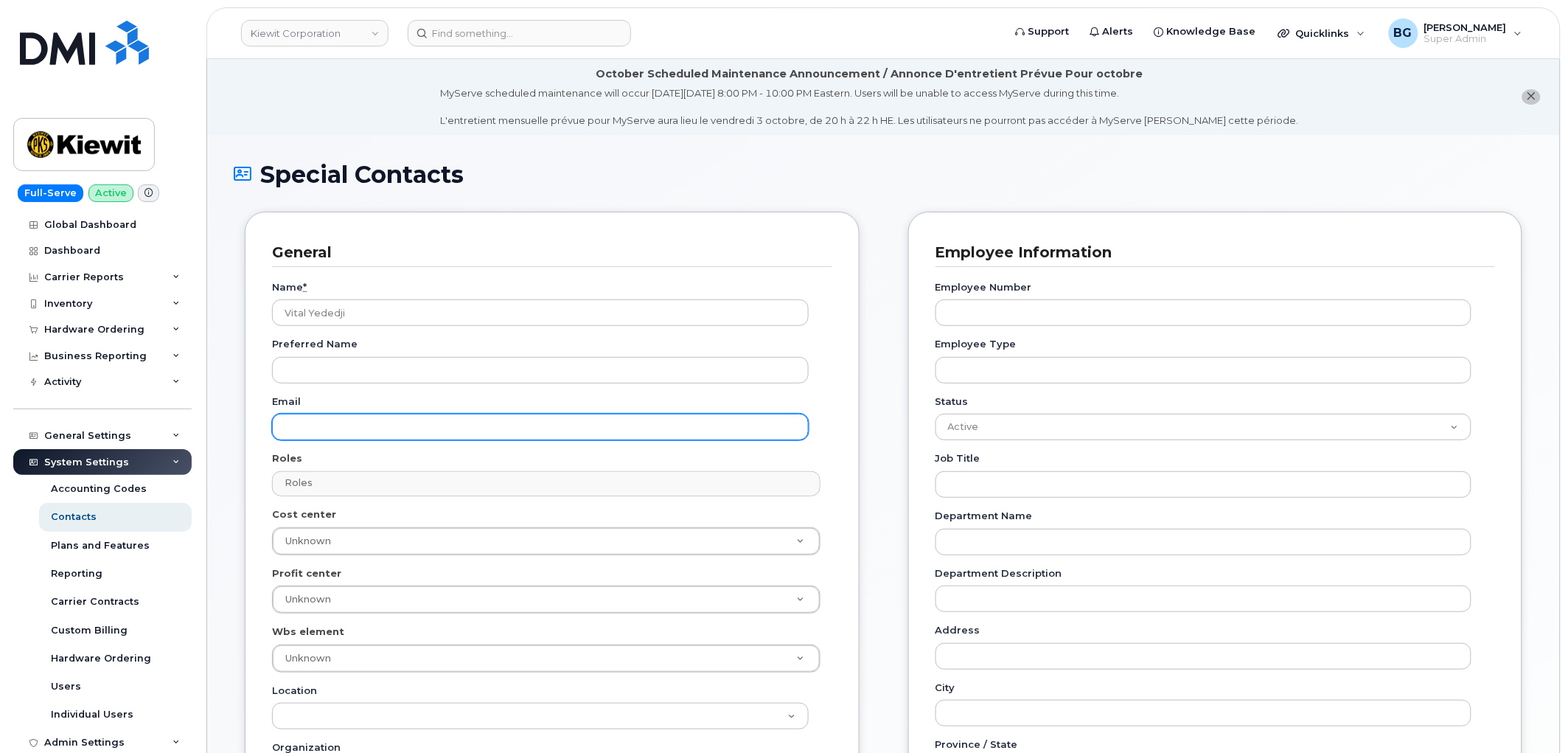
click at [363, 437] on input "Email" at bounding box center [541, 427] width 537 height 26
paste input "[EMAIL_ADDRESS][DOMAIN_NAME]"
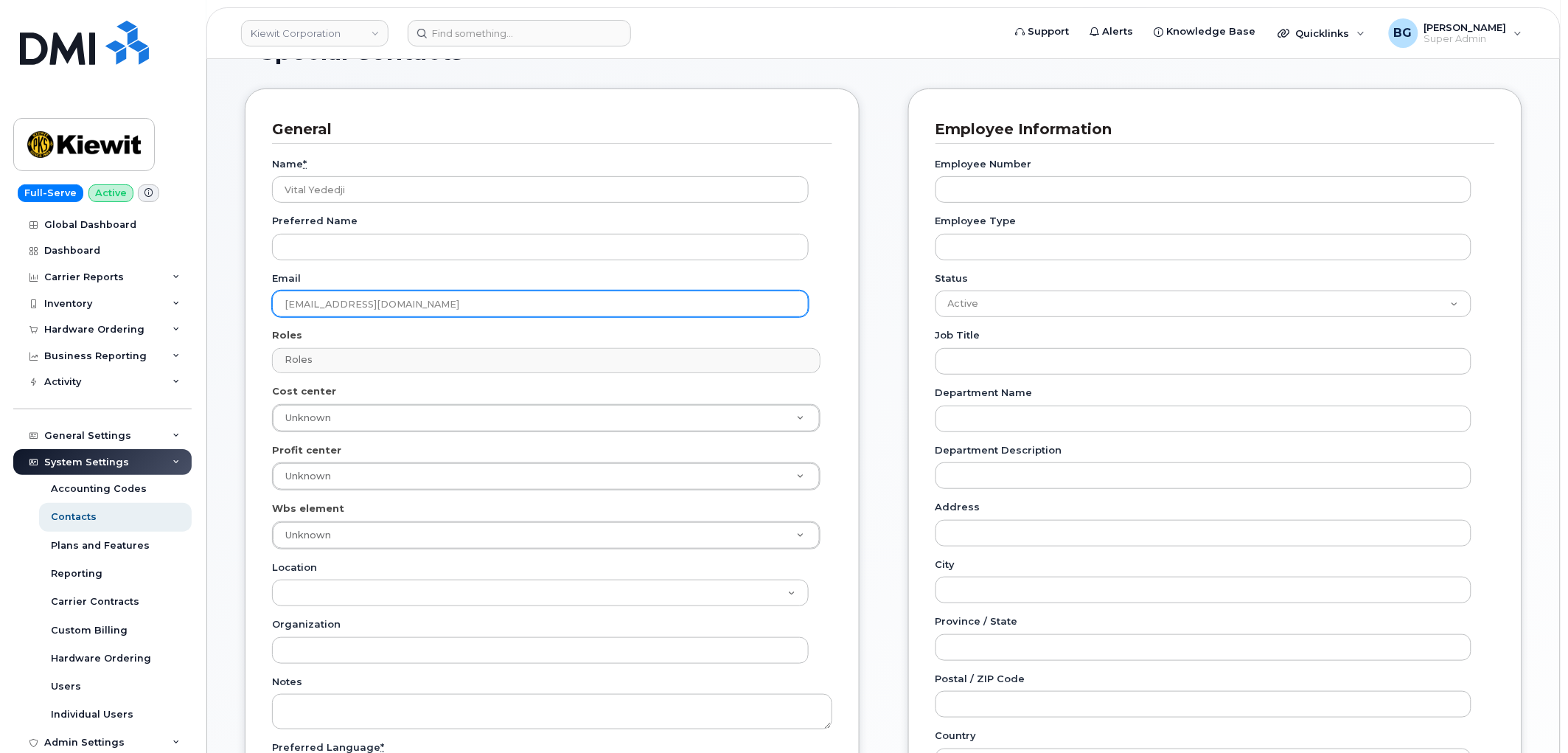
scroll to position [164, 0]
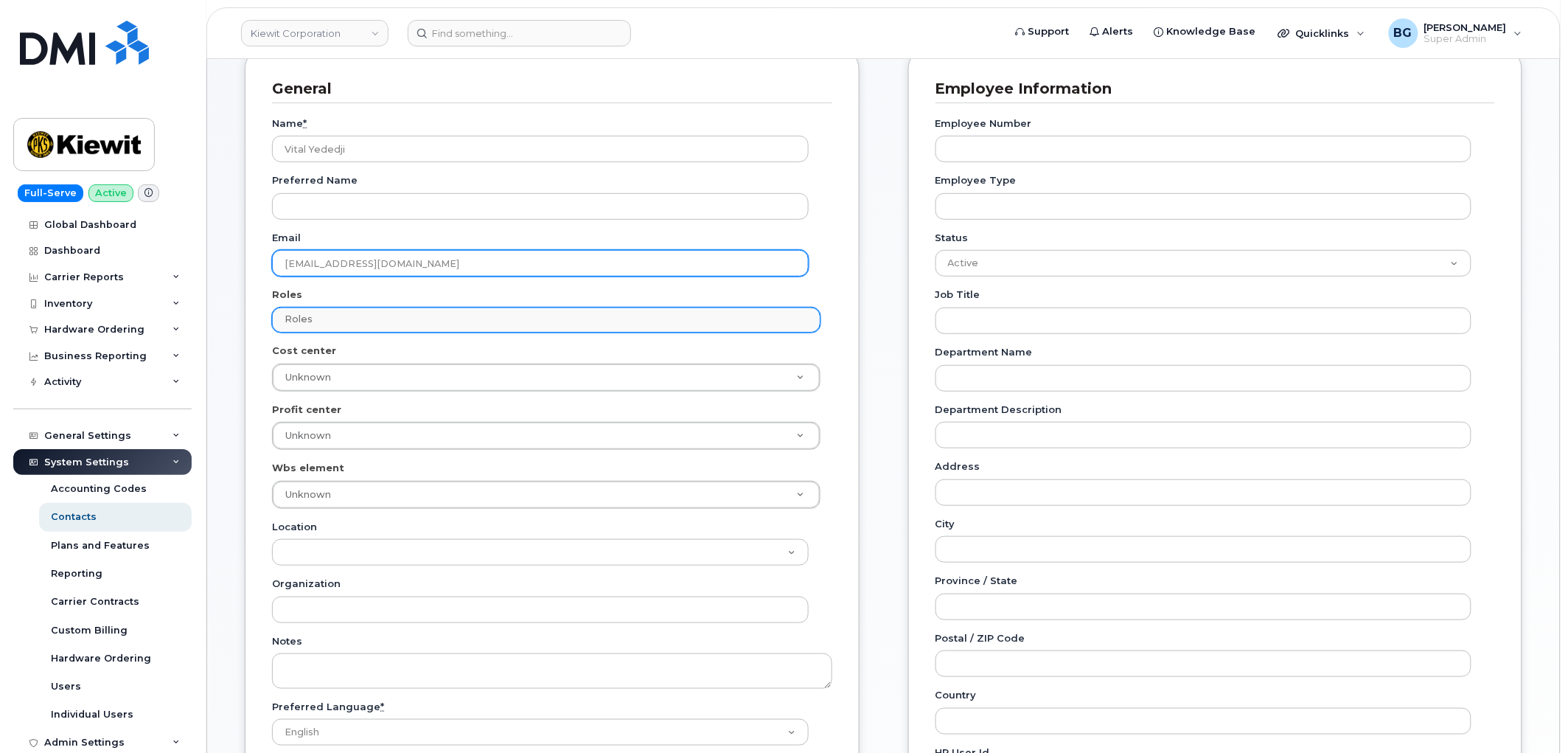
type input "[EMAIL_ADDRESS][DOMAIN_NAME]"
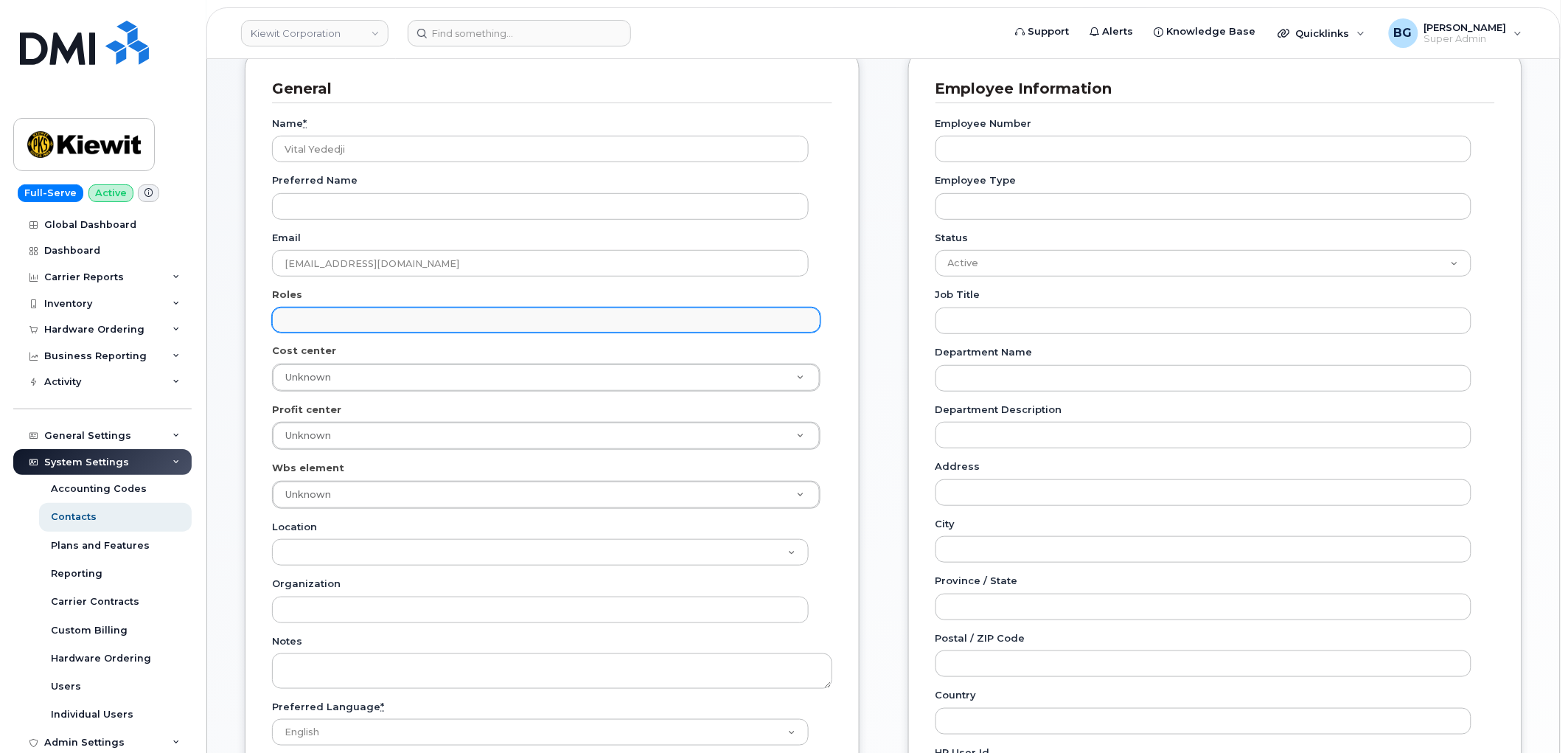
click at [330, 322] on input "text" at bounding box center [548, 319] width 535 height 20
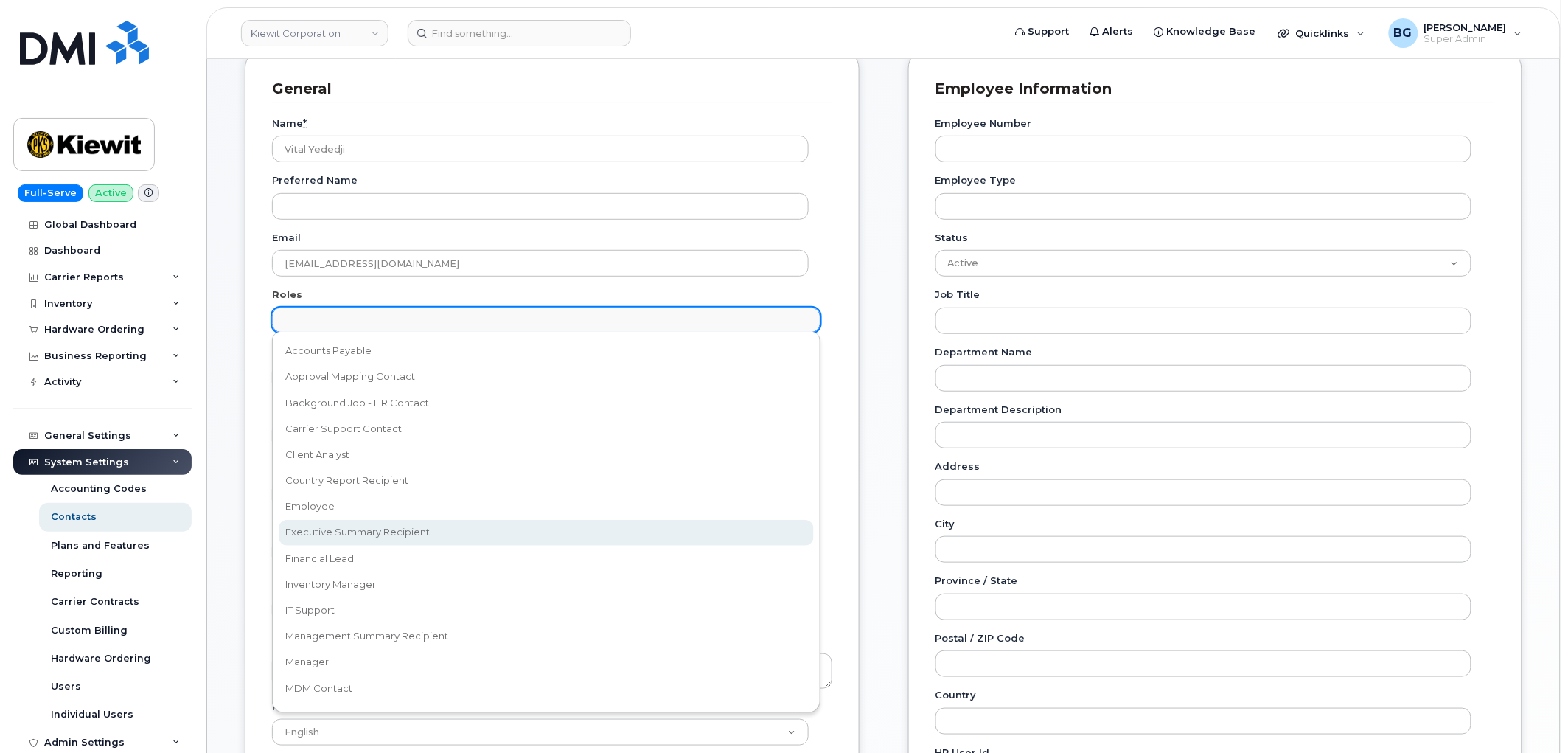
select select "2"
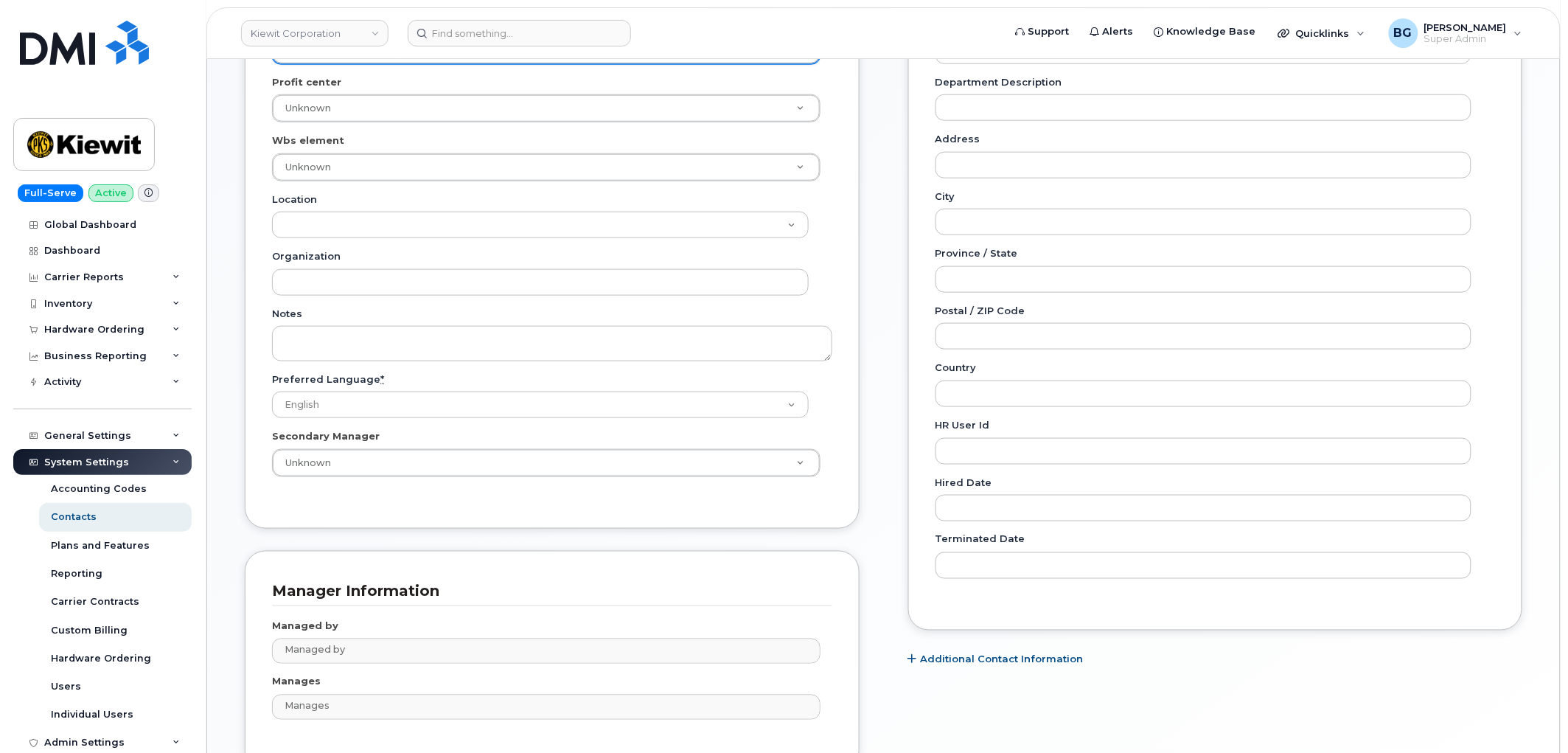
scroll to position [634, 0]
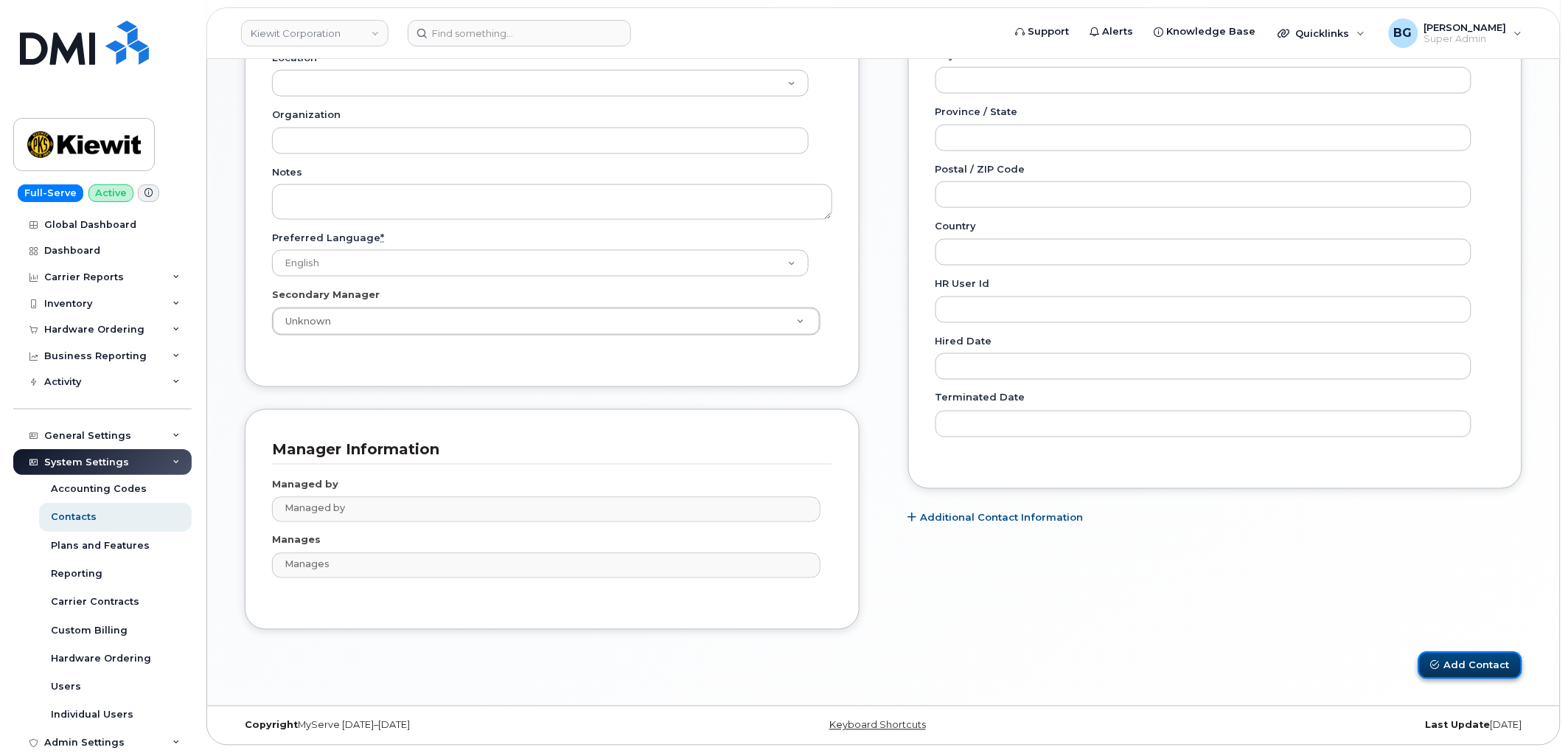
click at [1469, 662] on button "Add Contact" at bounding box center [1470, 665] width 104 height 27
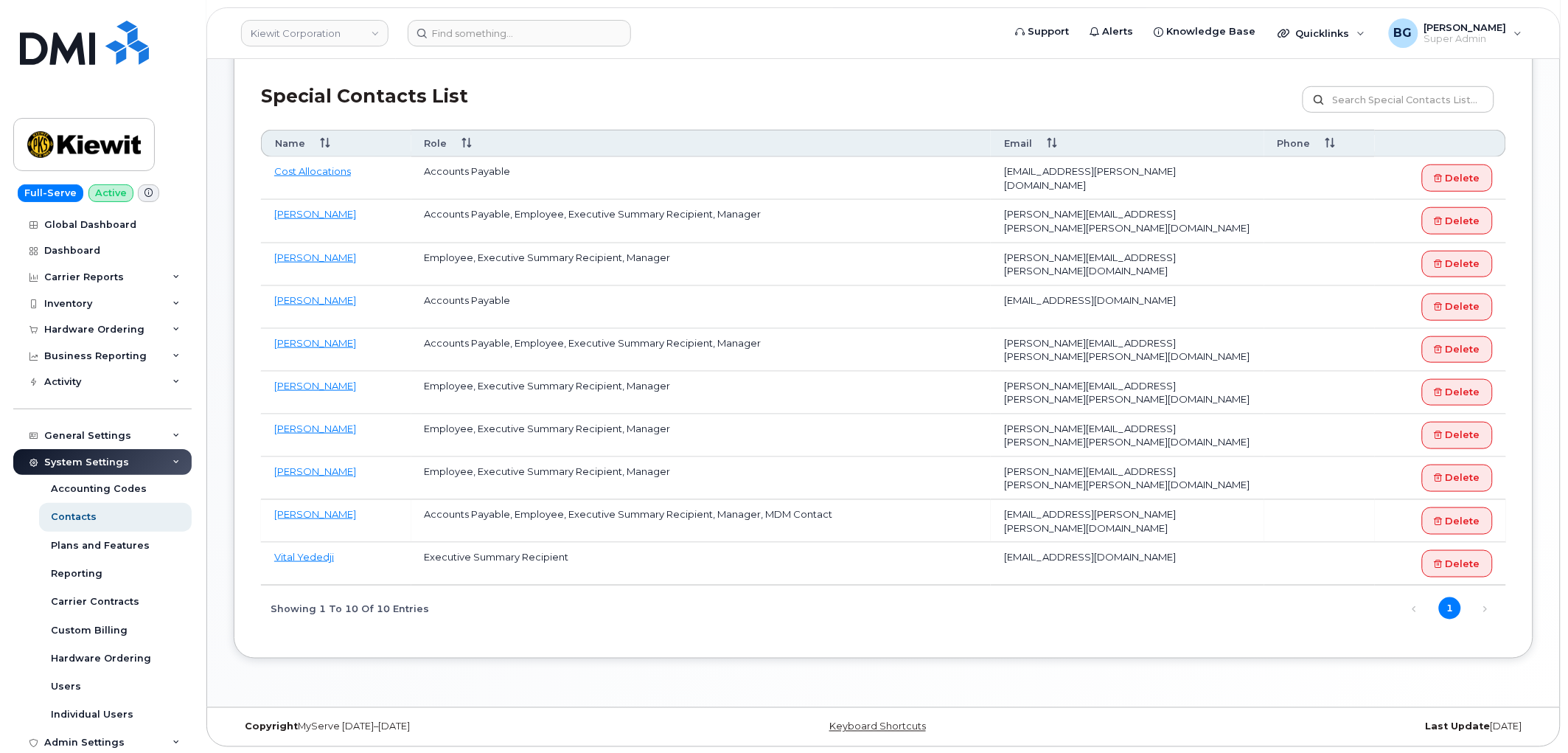
scroll to position [370, 0]
click at [70, 148] on img at bounding box center [84, 144] width 114 height 42
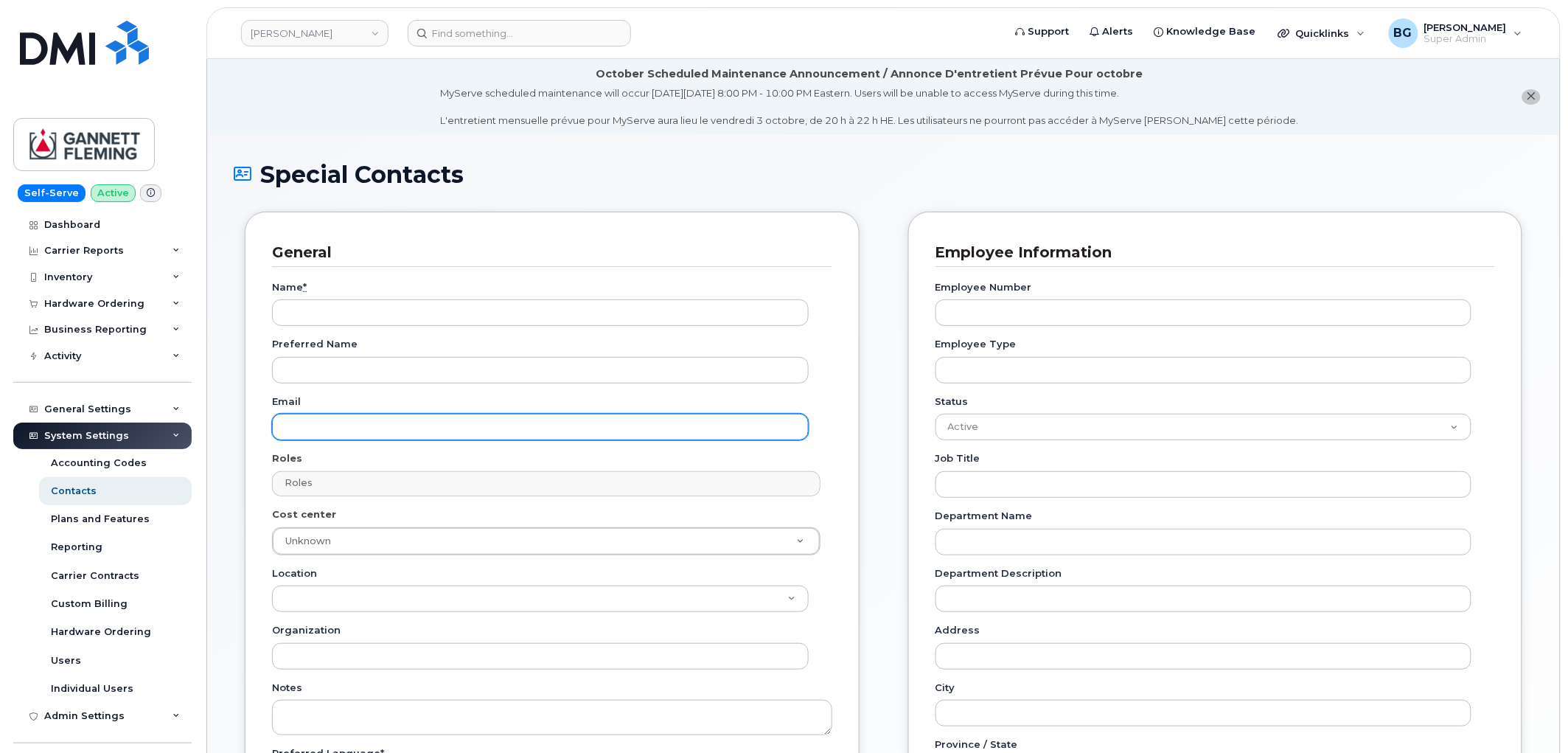
click at [332, 431] on input "Email" at bounding box center [541, 427] width 537 height 26
paste input "[EMAIL_ADDRESS][DOMAIN_NAME]"
type input "[EMAIL_ADDRESS][DOMAIN_NAME]"
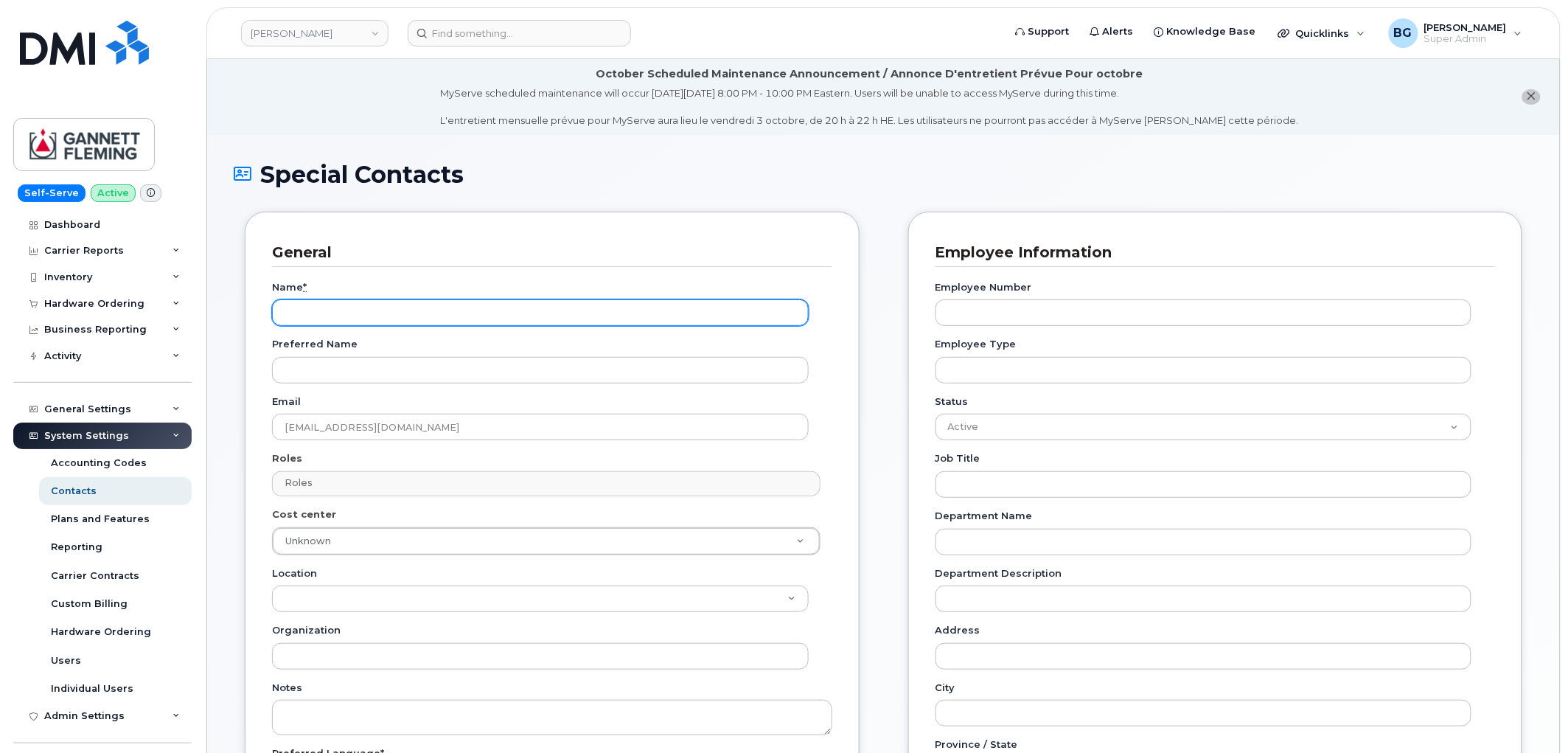
click at [365, 307] on input "Name *" at bounding box center [541, 312] width 537 height 26
paste input "Vital Yededji"
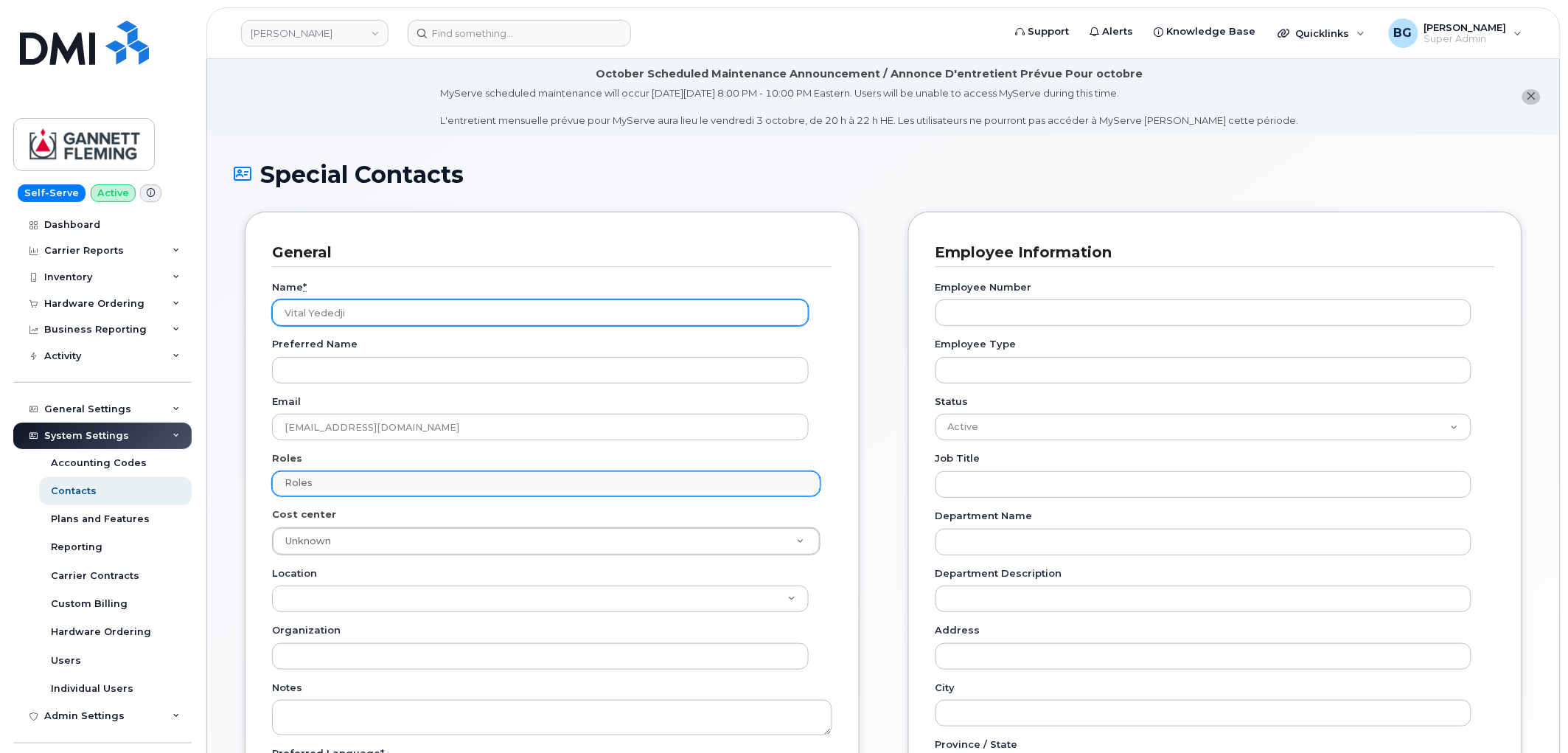
type input "Vital Yededji"
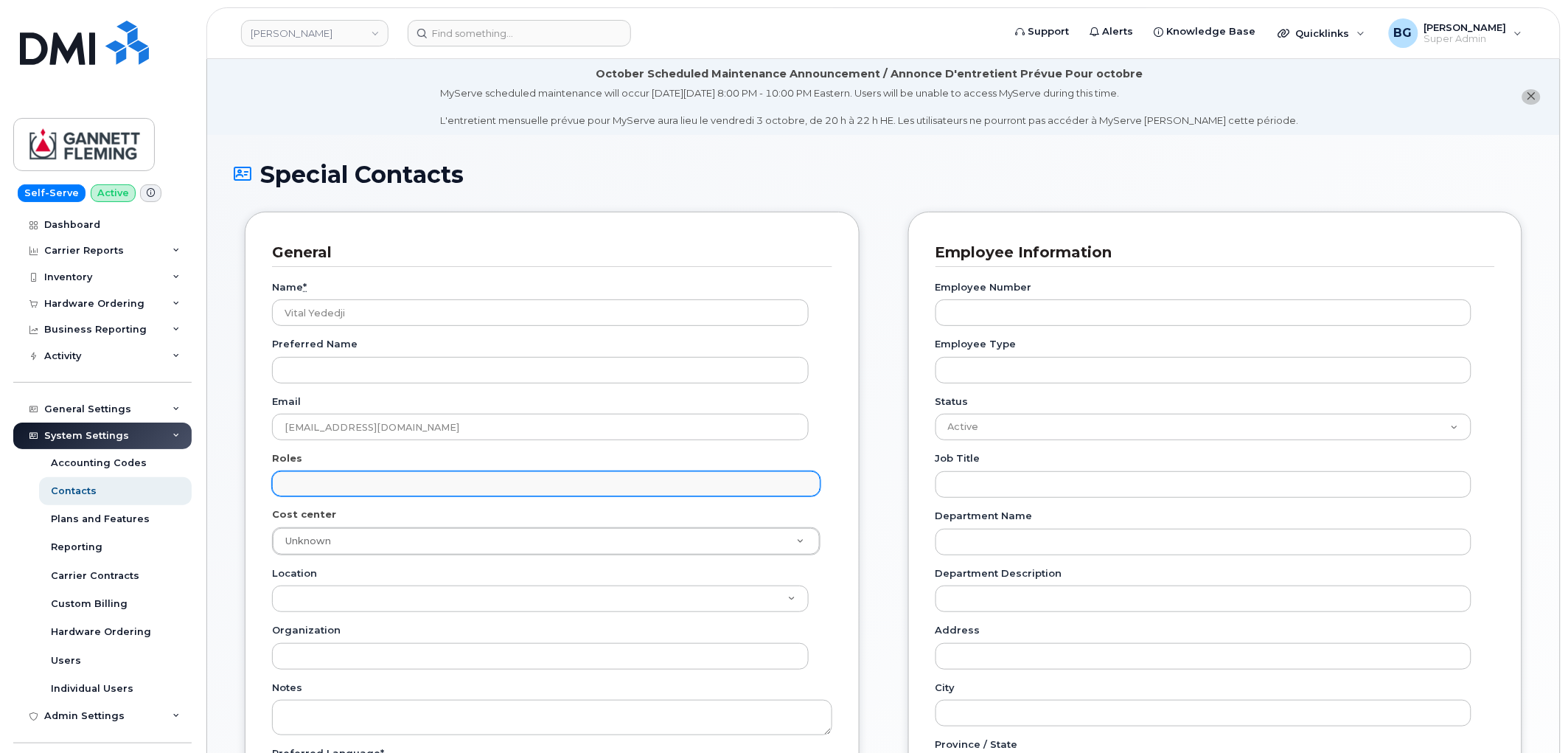
click at [375, 489] on input "text" at bounding box center [548, 483] width 535 height 20
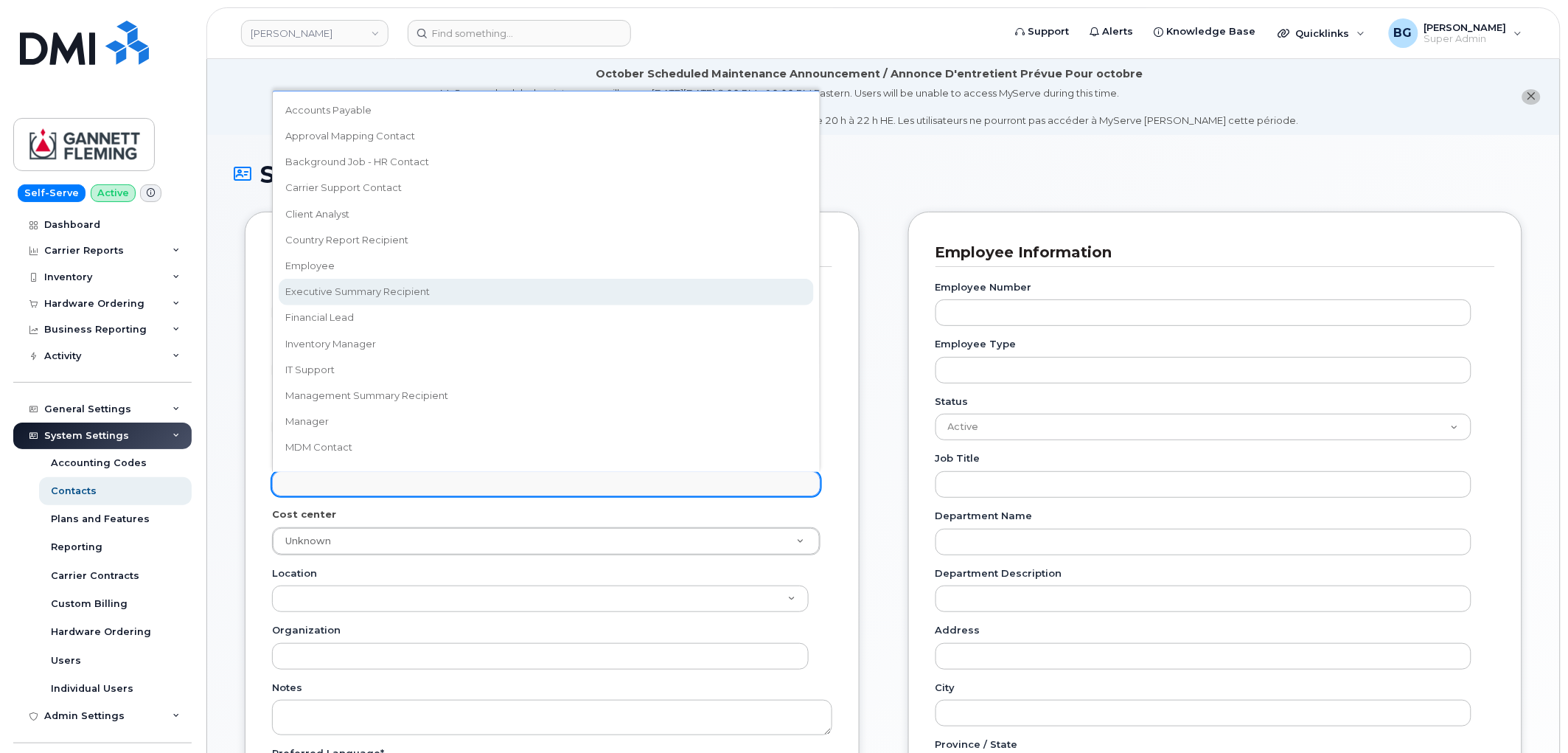
select select "2"
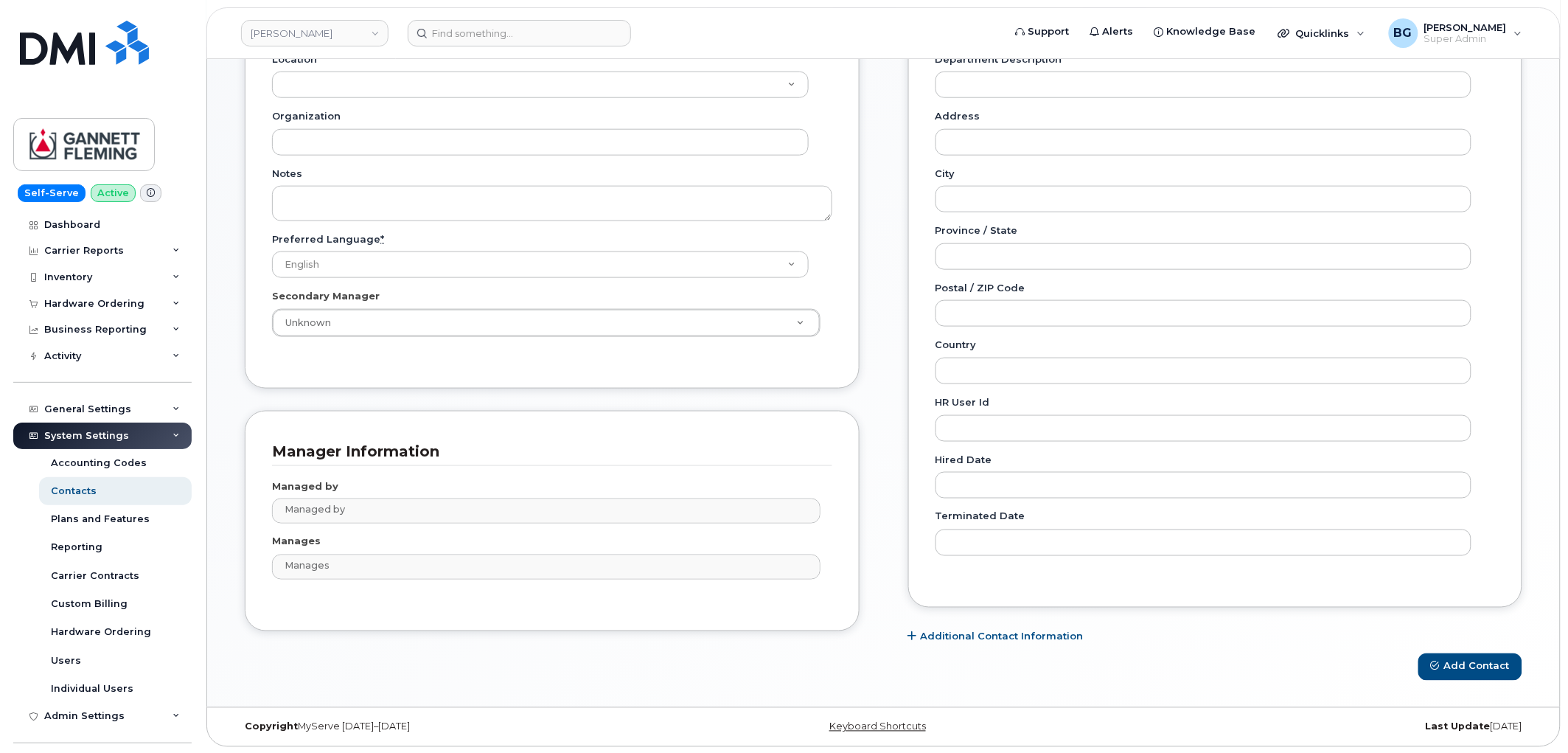
scroll to position [517, 0]
click at [1490, 660] on button "Add Contact" at bounding box center [1470, 665] width 104 height 27
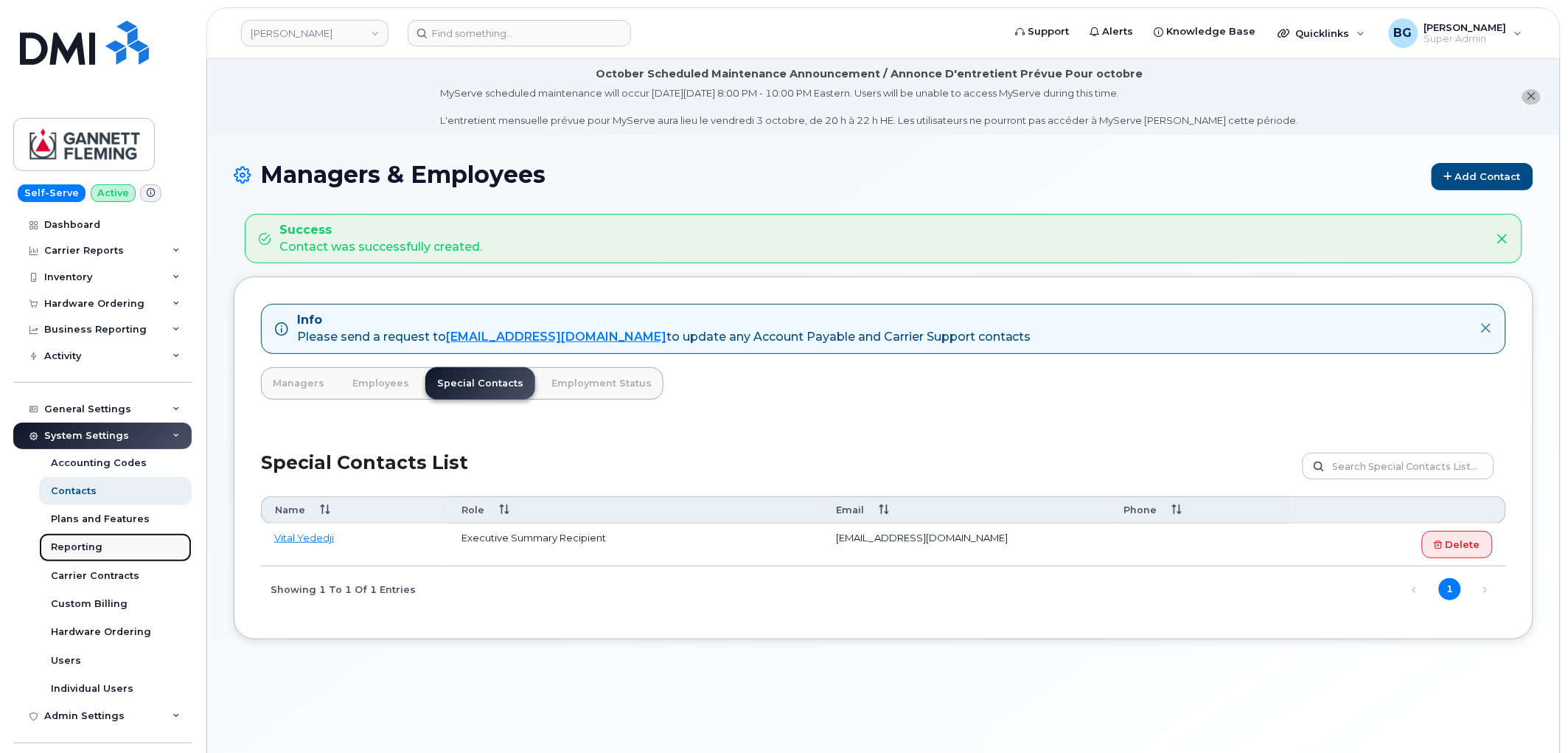
click at [71, 554] on link "Reporting" at bounding box center [116, 546] width 153 height 28
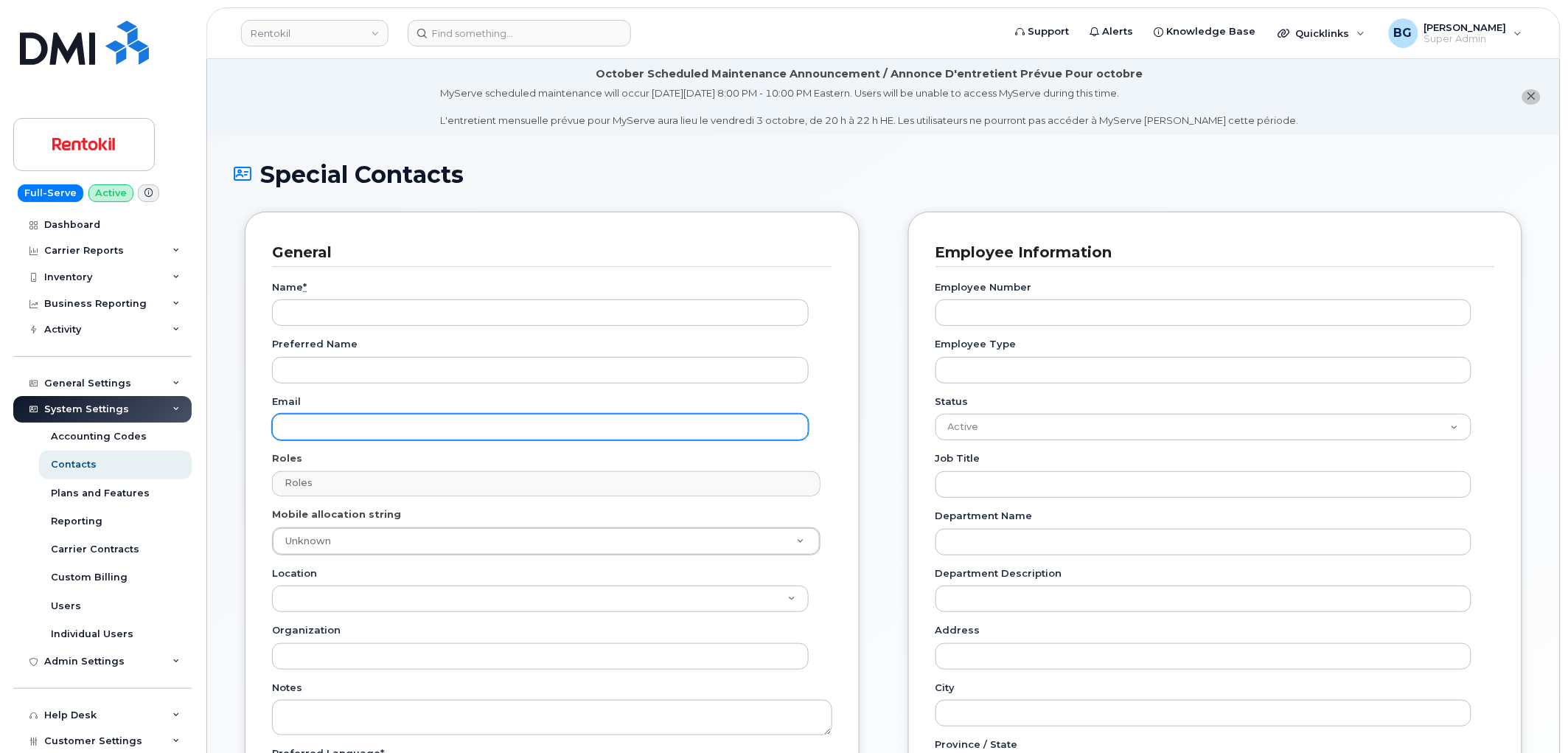
click at [336, 426] on input "Email" at bounding box center [541, 427] width 537 height 26
paste input "Vital Yededji"
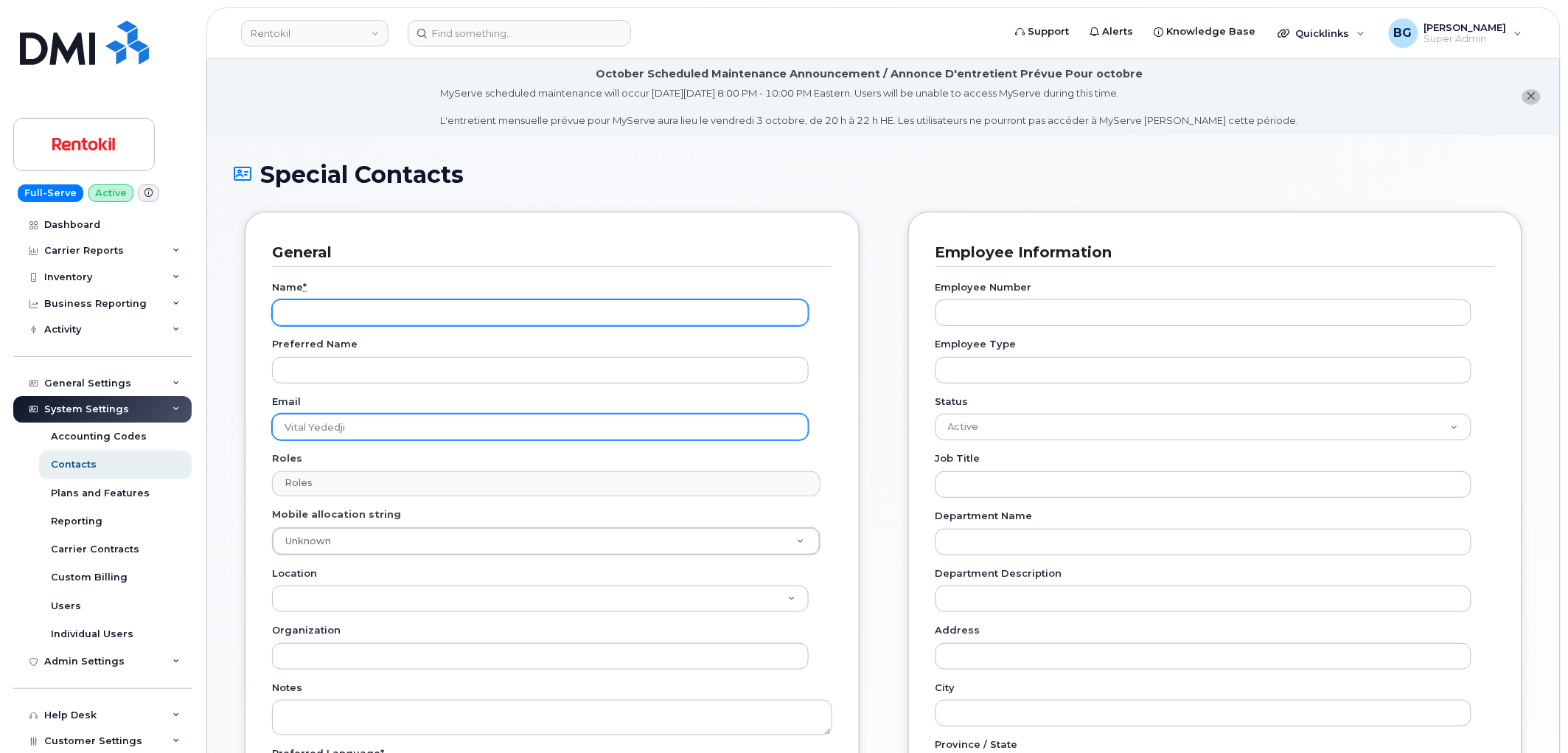
type input "Vital Yededji"
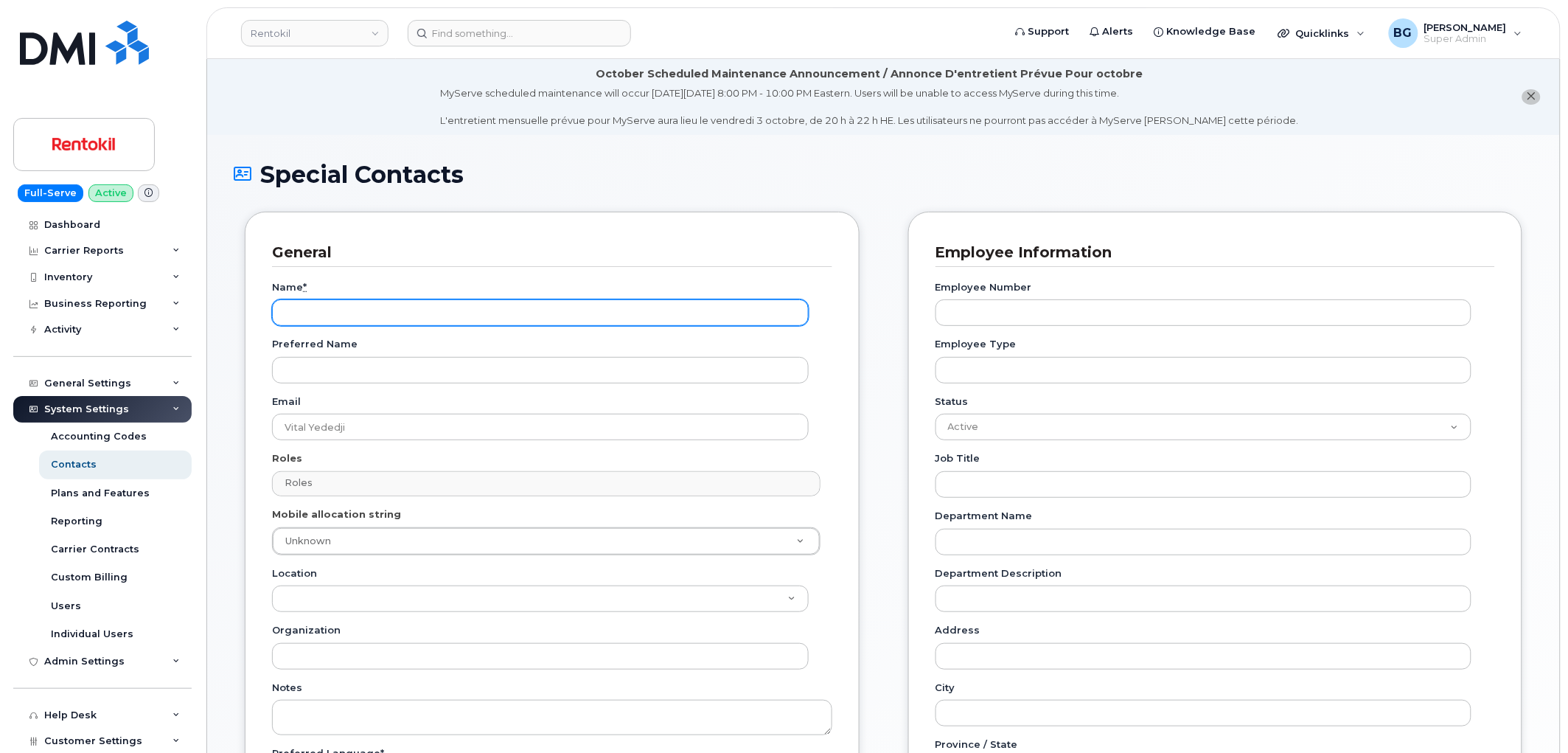
click at [314, 320] on input "Name *" at bounding box center [541, 312] width 537 height 26
paste input "Vital Yededji"
type input "Vital Yededji"
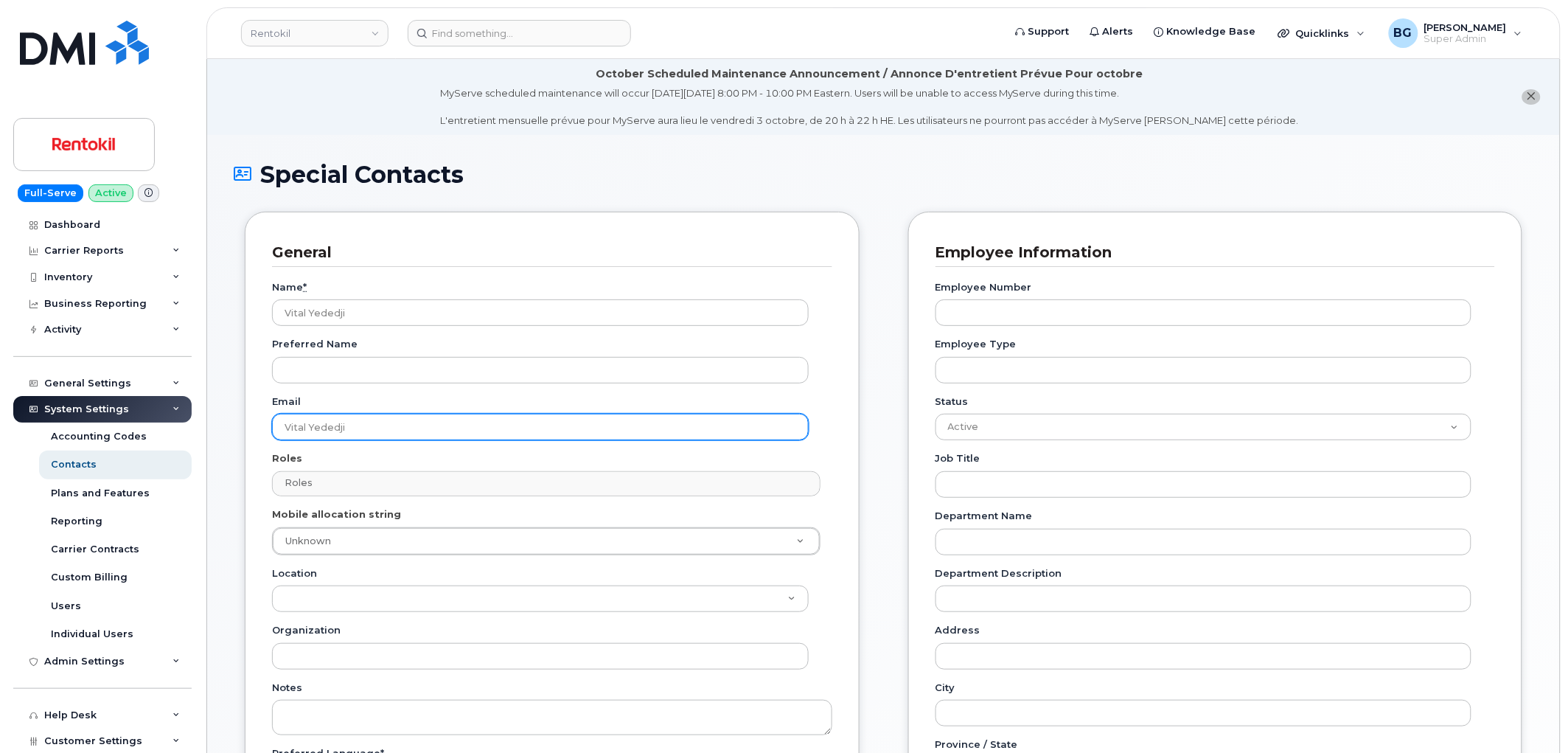
drag, startPoint x: 370, startPoint y: 431, endPoint x: 194, endPoint y: 415, distance: 176.7
click at [207, 415] on div "Rentokil Support Alerts Knowledge Base Quicklinks Suspend / Cancel Device Chang…" at bounding box center [884, 639] width 1355 height 1162
paste input "vyededji@dminc.com"
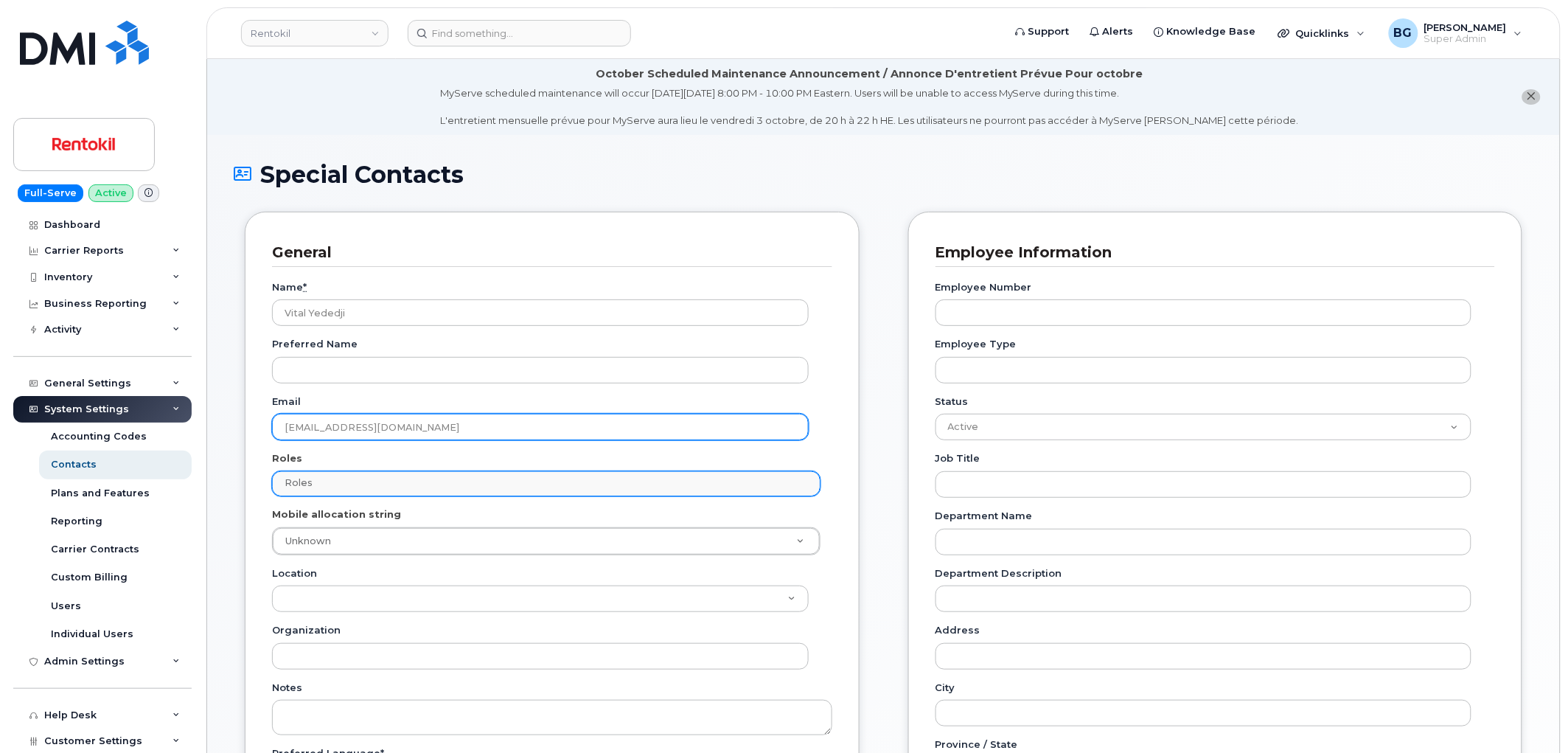
type input "vyededji@dminc.com"
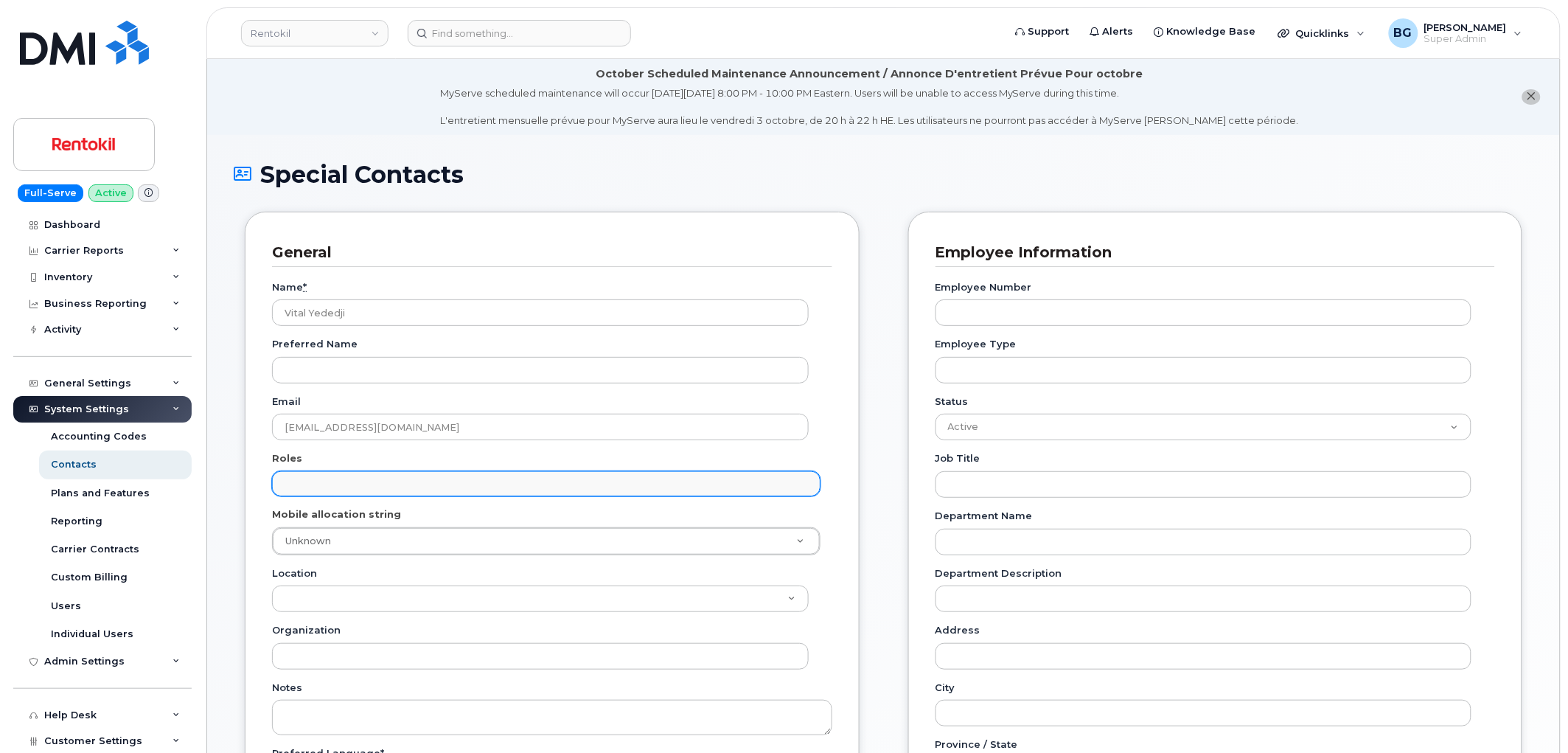
click at [344, 482] on input "text" at bounding box center [548, 483] width 535 height 20
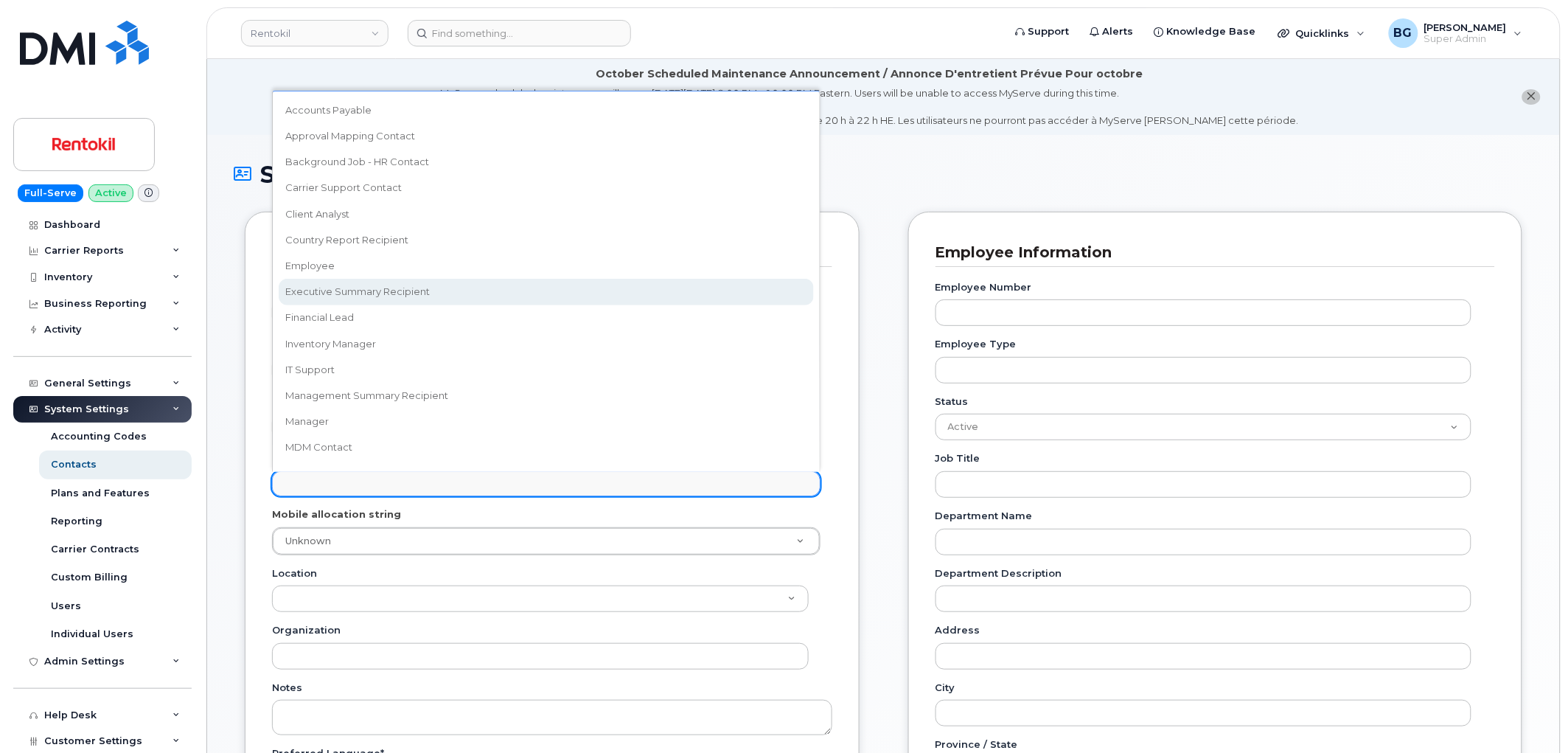
select select "2"
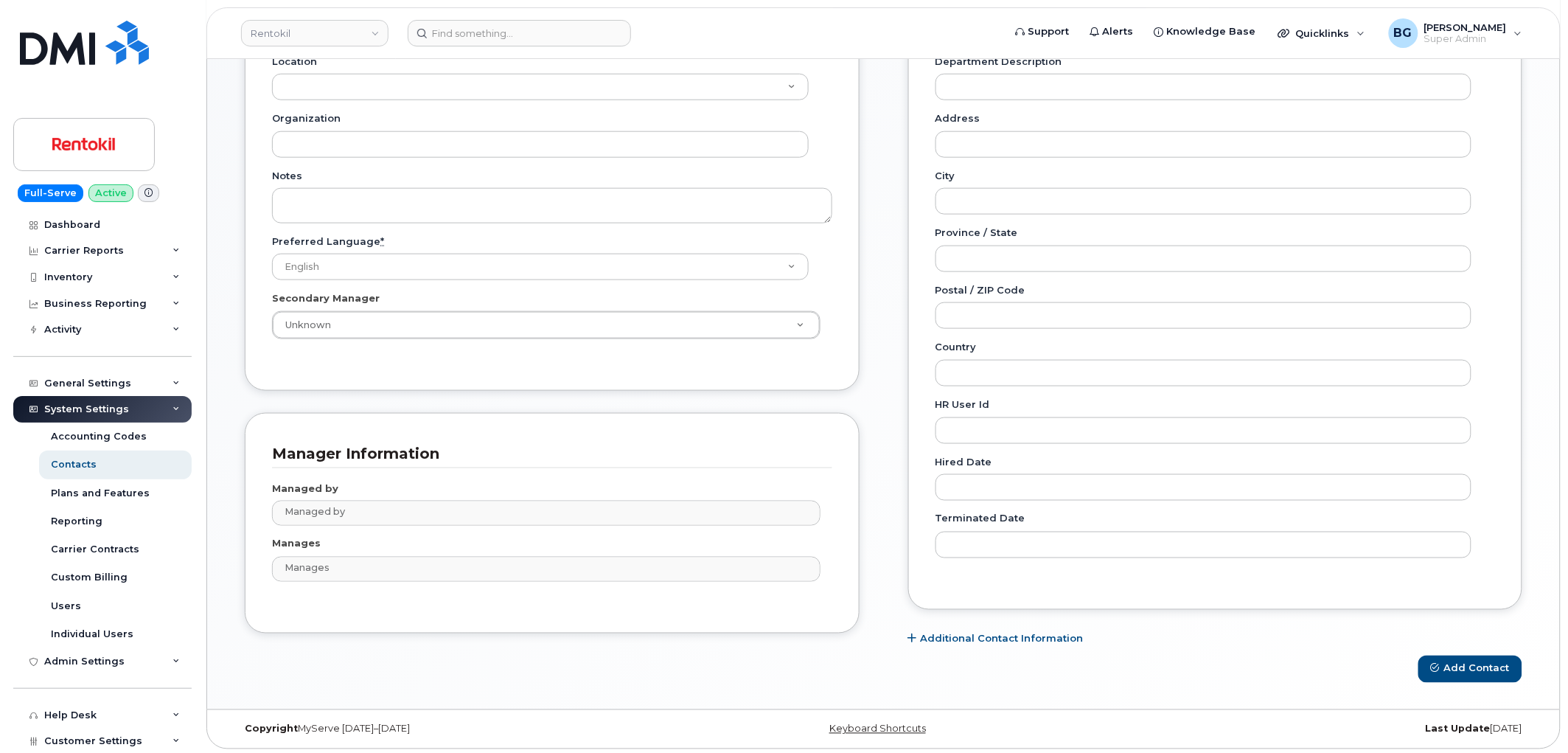
scroll to position [517, 0]
click at [1477, 667] on button "Add Contact" at bounding box center [1470, 665] width 104 height 27
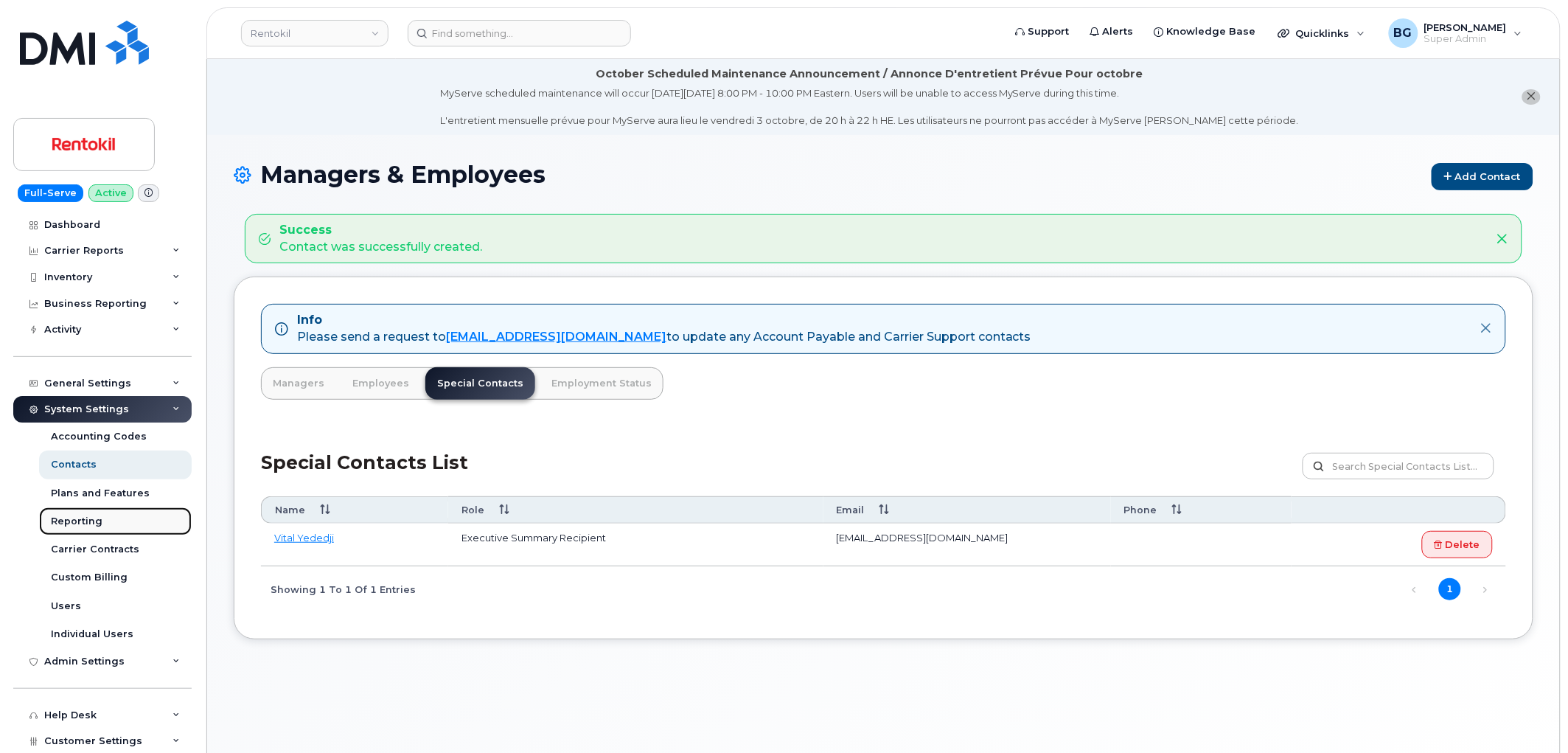
click at [72, 517] on div "Reporting" at bounding box center [76, 522] width 52 height 14
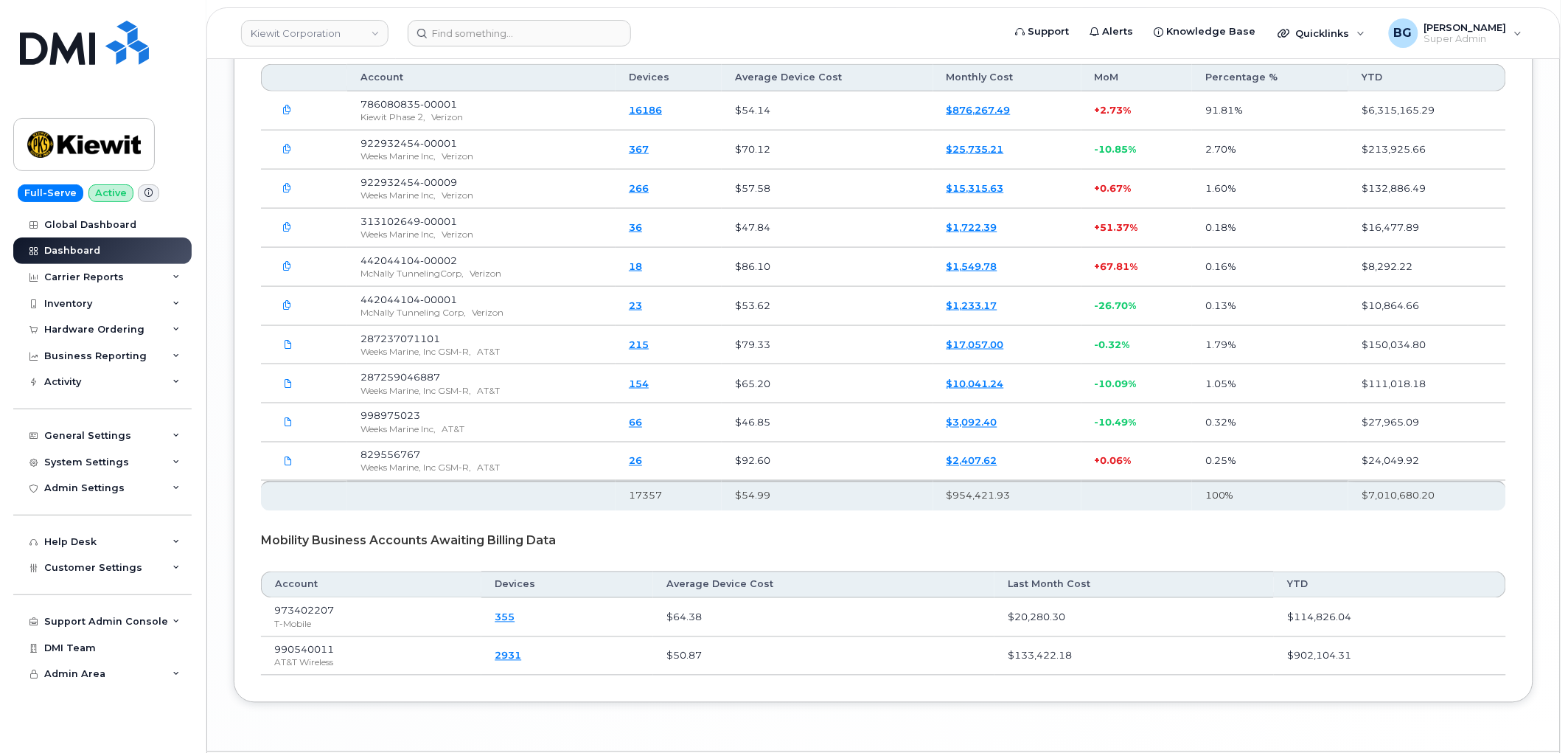
scroll to position [2663, 0]
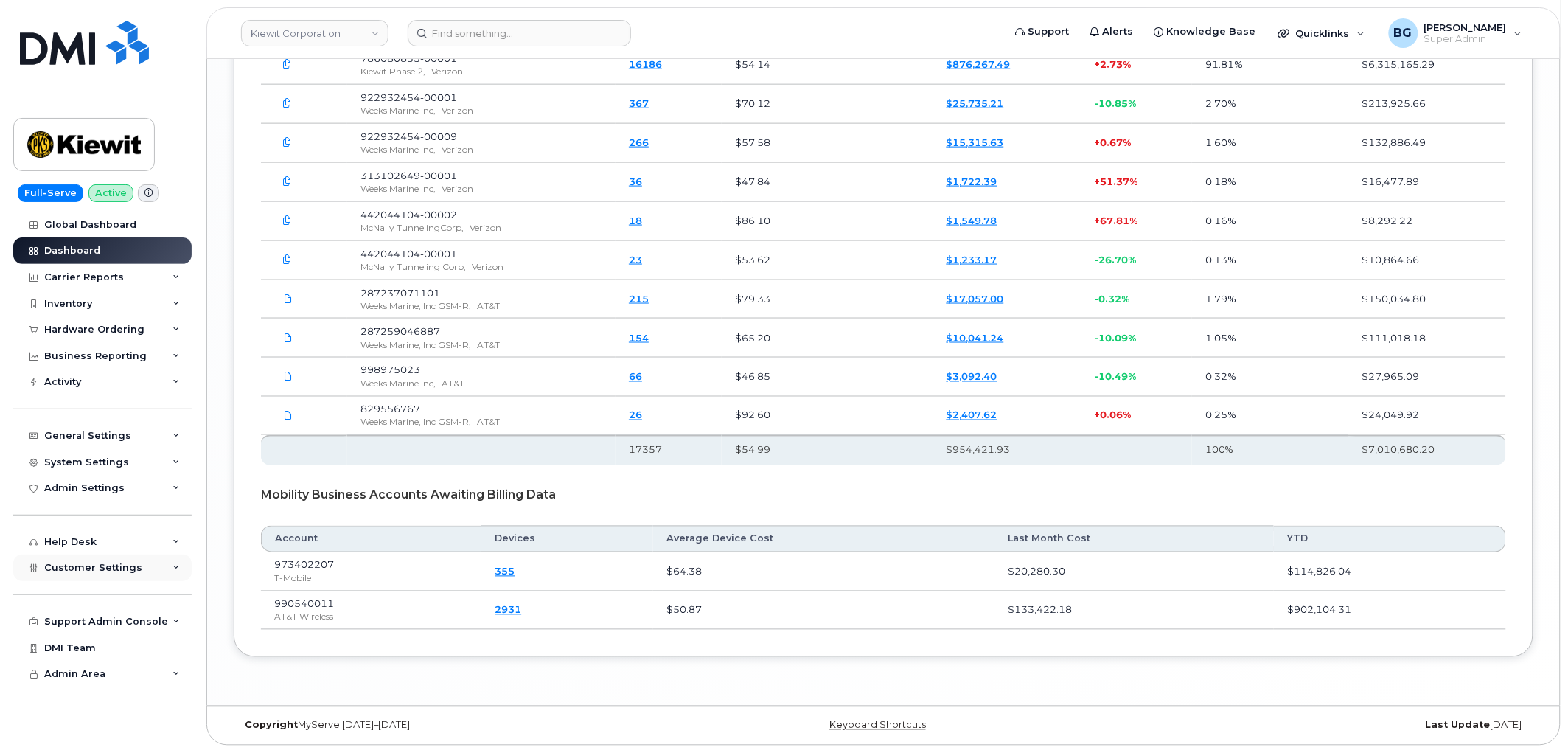
click at [92, 570] on span "Customer Settings" at bounding box center [93, 567] width 98 height 11
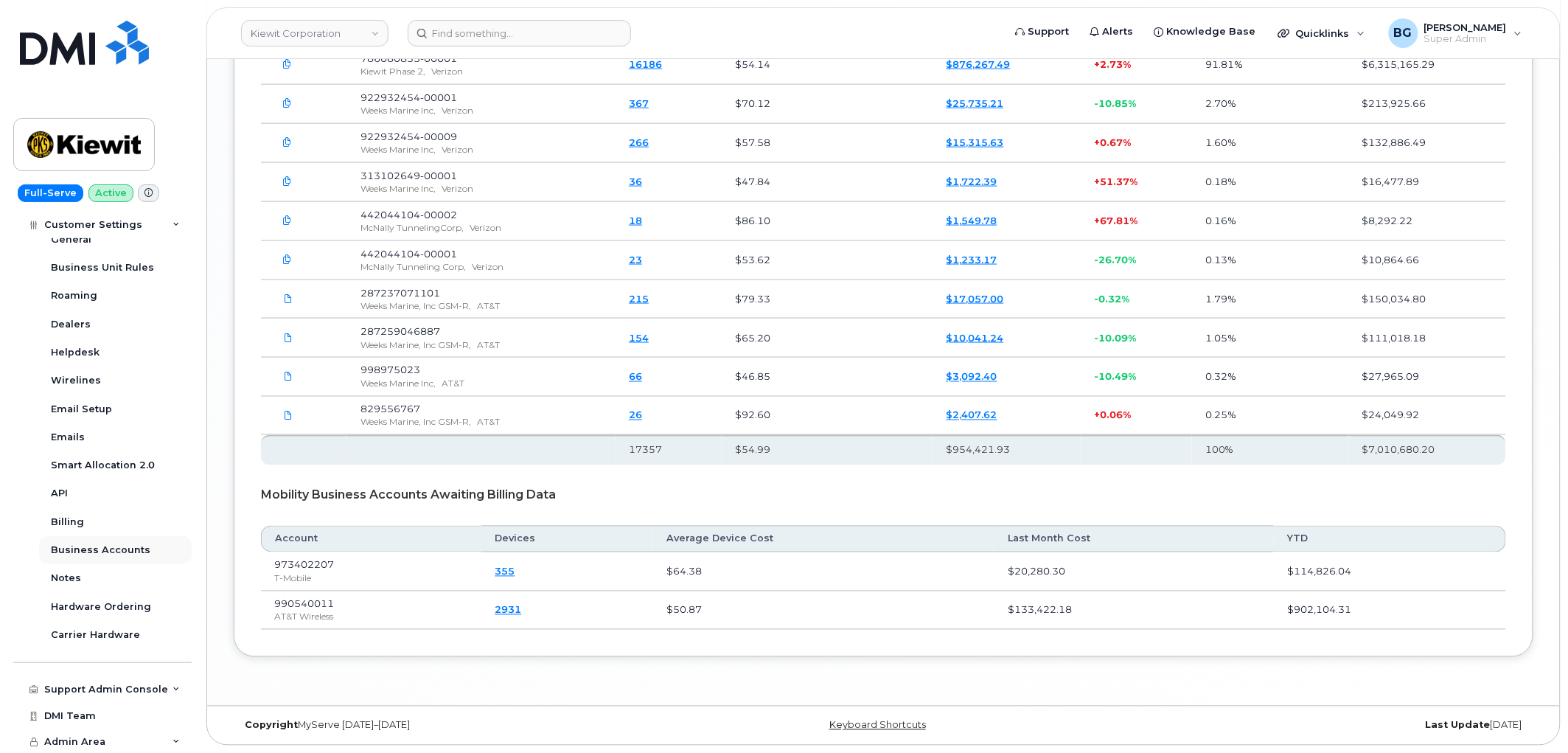
scroll to position [357, 0]
click at [92, 548] on div "Business Accounts" at bounding box center [100, 549] width 99 height 14
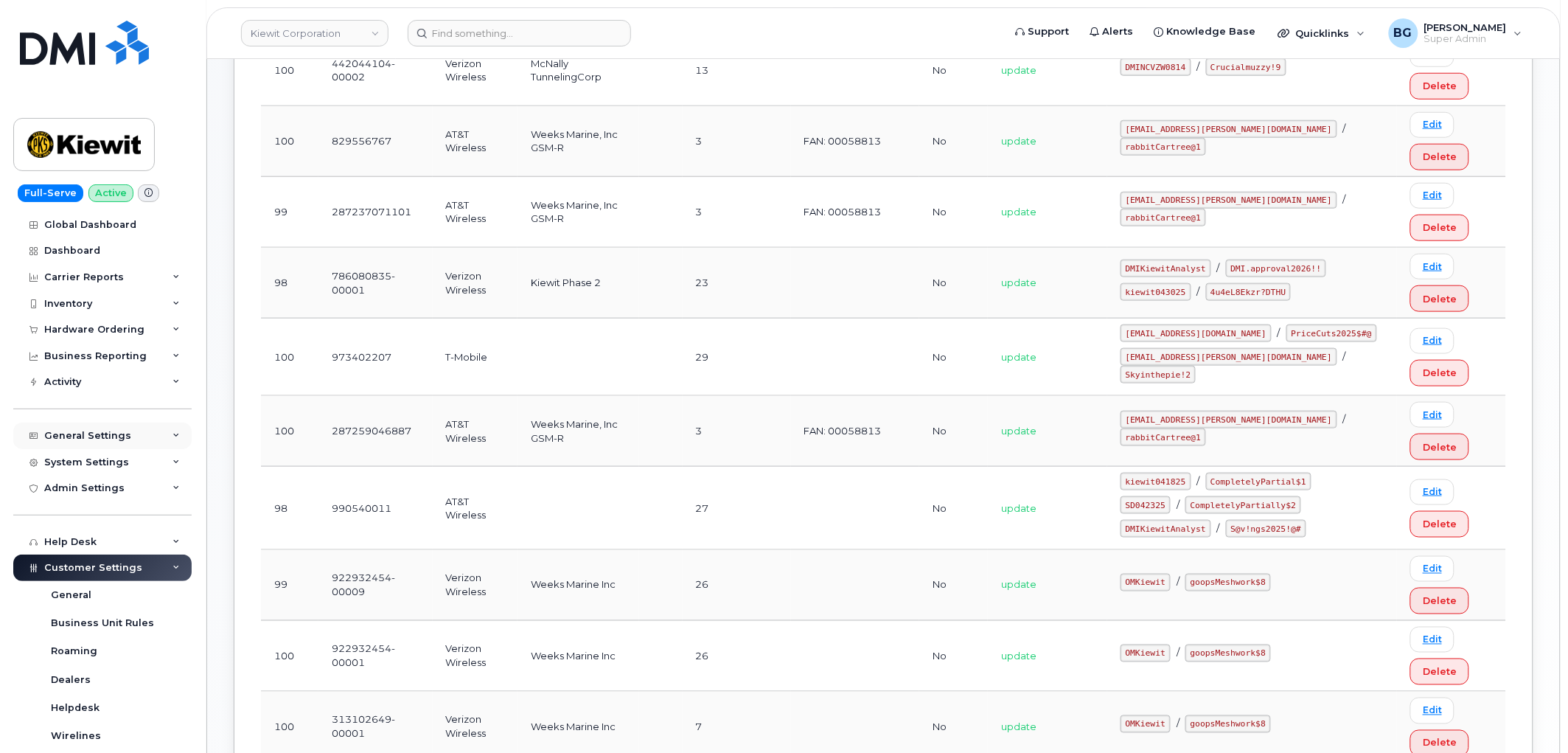
click at [92, 430] on div "General Settings" at bounding box center [88, 436] width 87 height 12
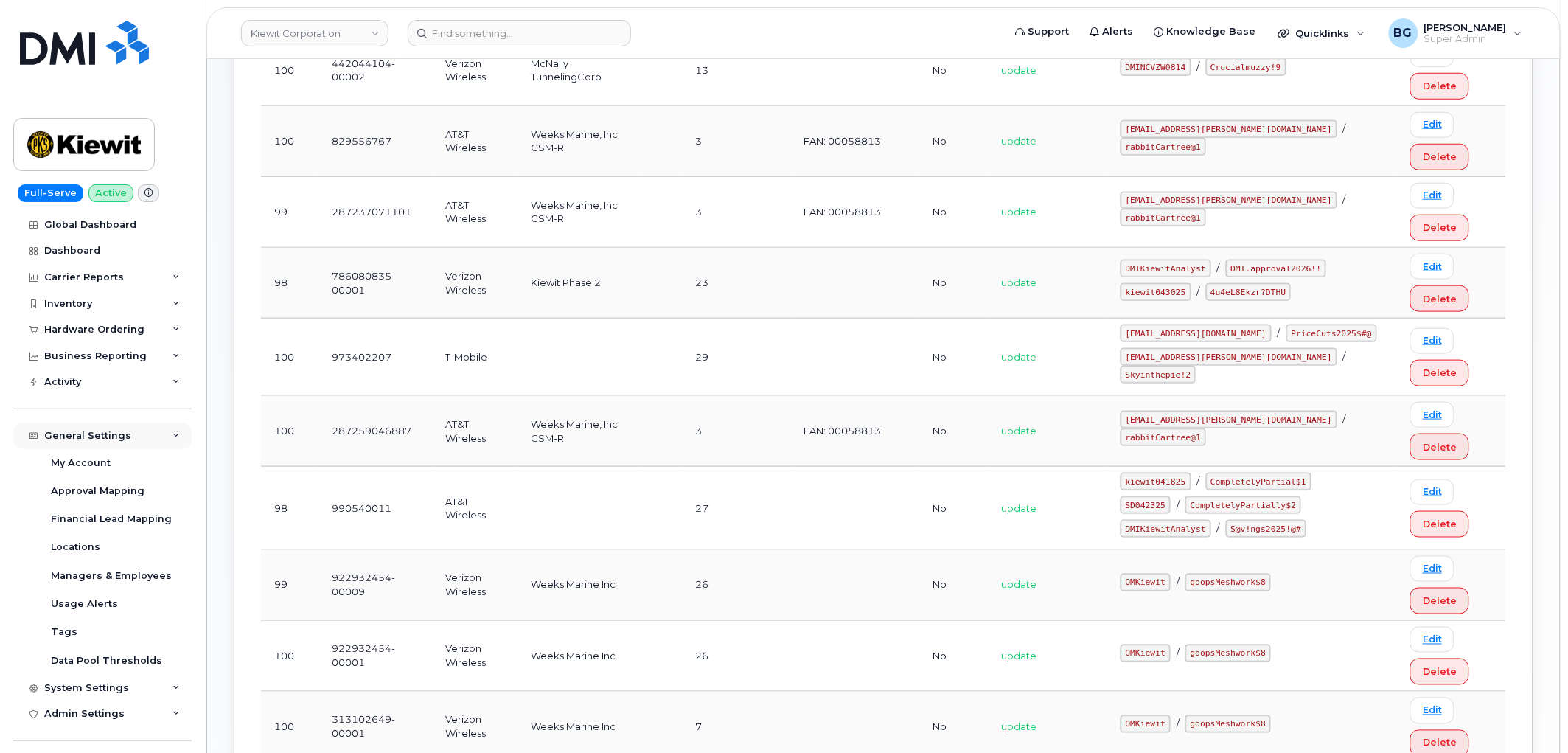
click at [92, 430] on div "General Settings" at bounding box center [88, 436] width 87 height 12
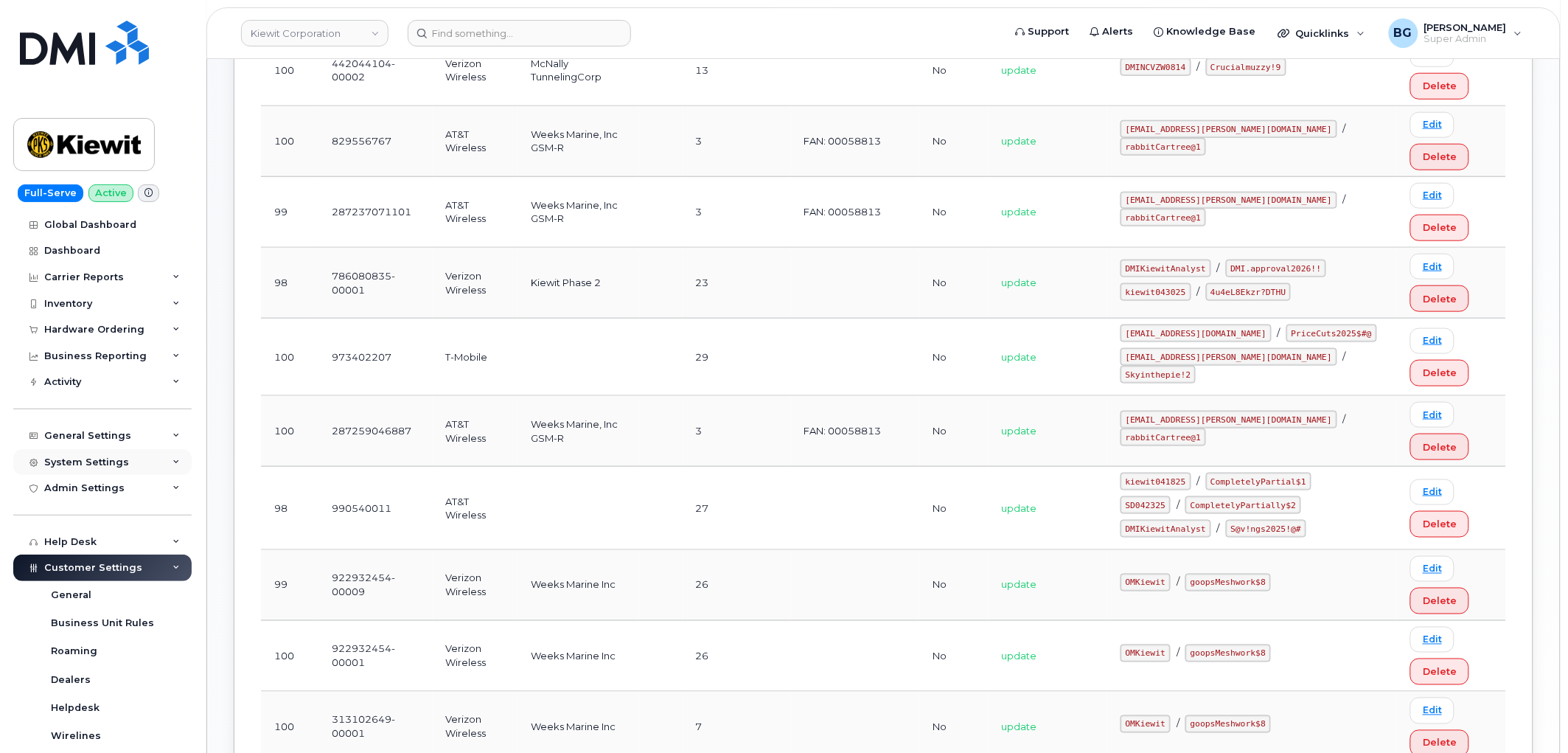
click at [92, 457] on div "System Settings" at bounding box center [87, 462] width 85 height 12
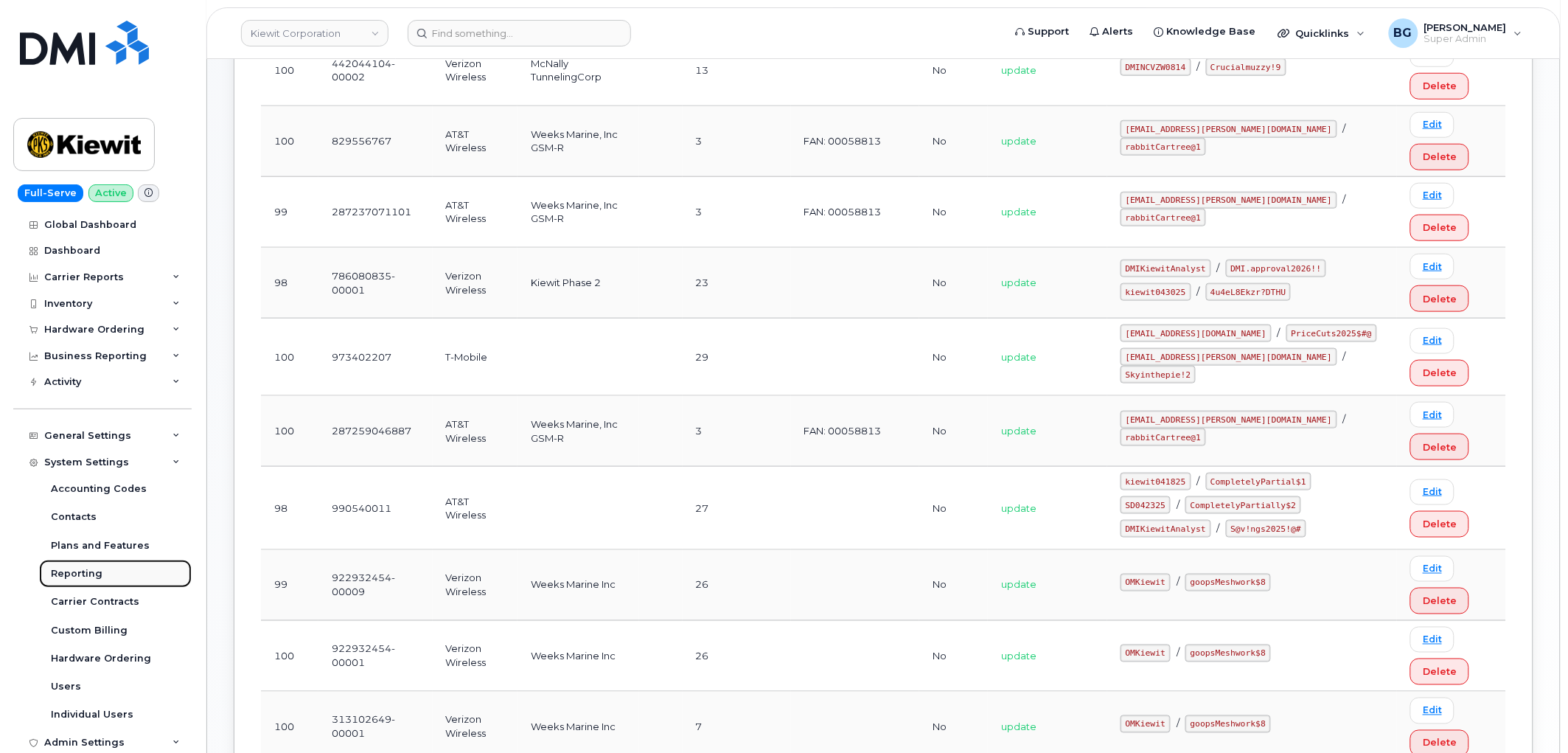
click at [72, 574] on div "Reporting" at bounding box center [76, 574] width 52 height 14
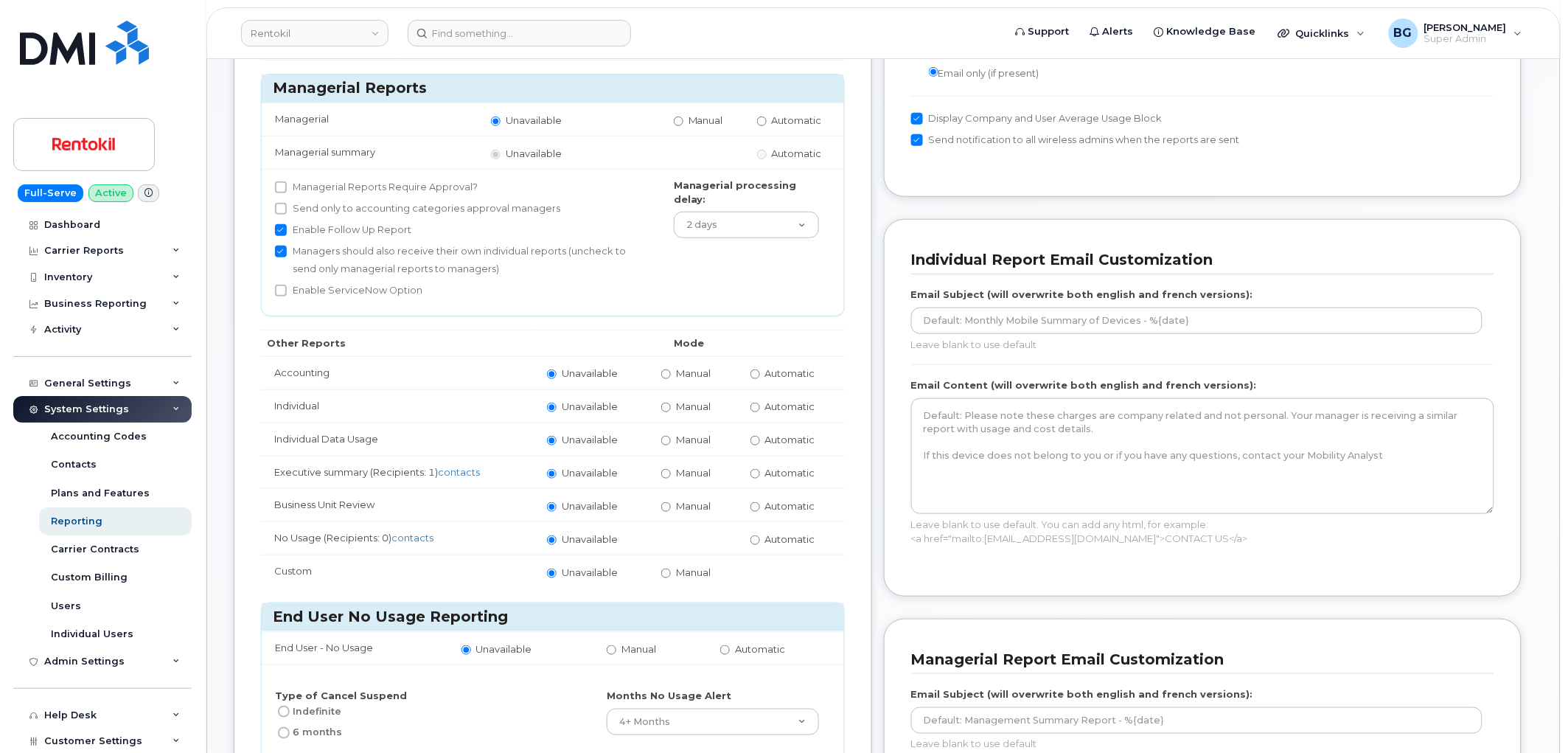
scroll to position [327, 0]
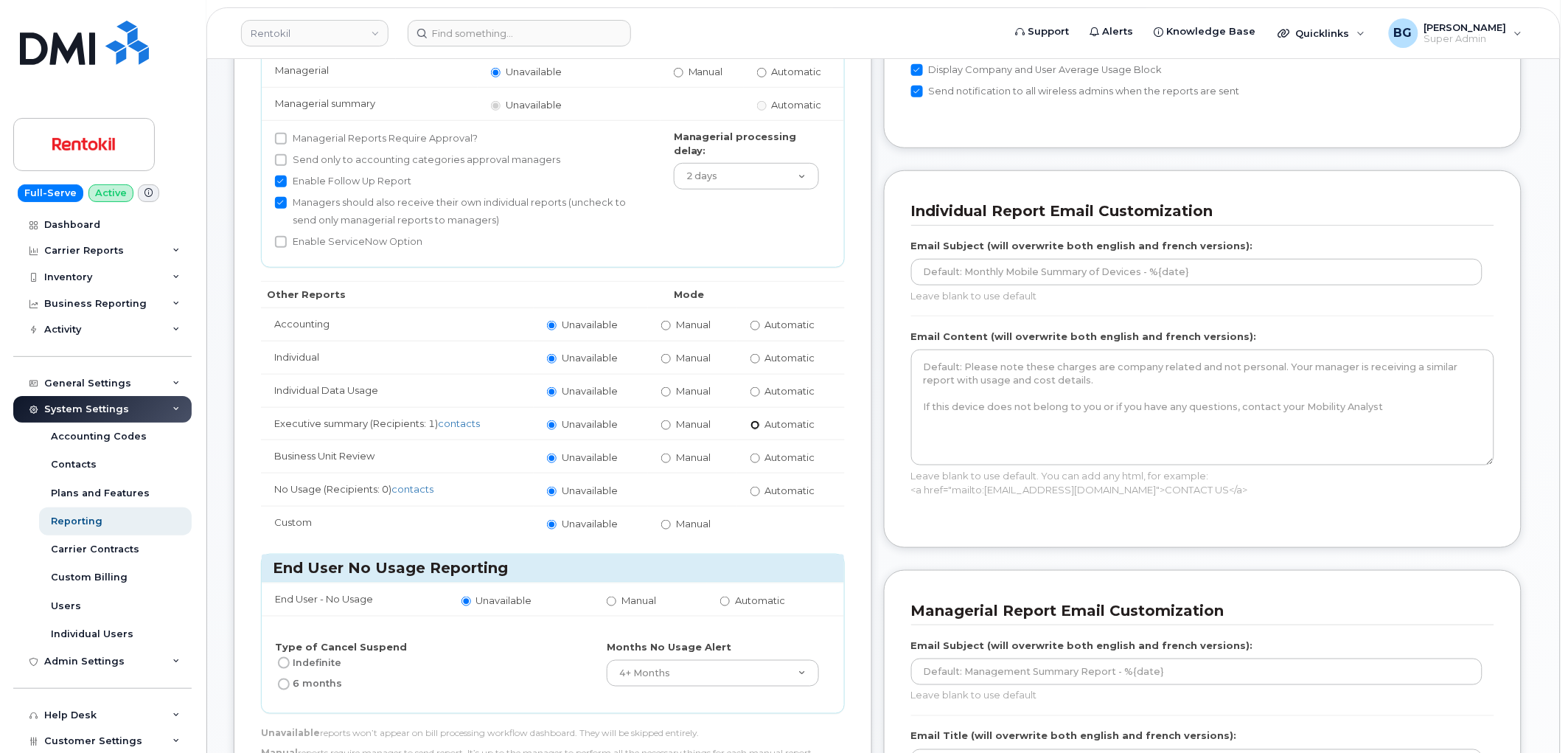
click at [754, 422] on input "Automatic" at bounding box center [755, 424] width 9 height 9
radio input "true"
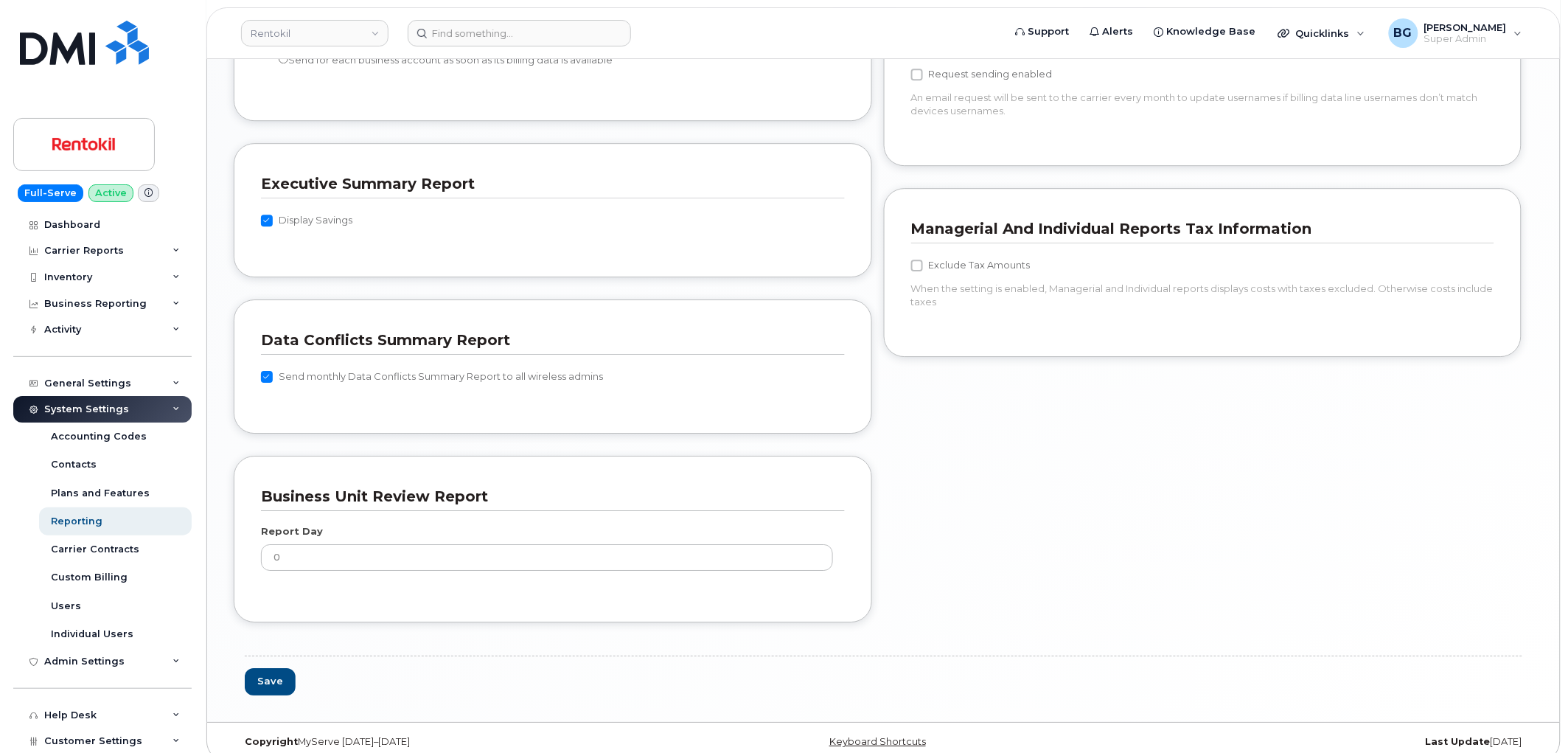
scroll to position [1514, 0]
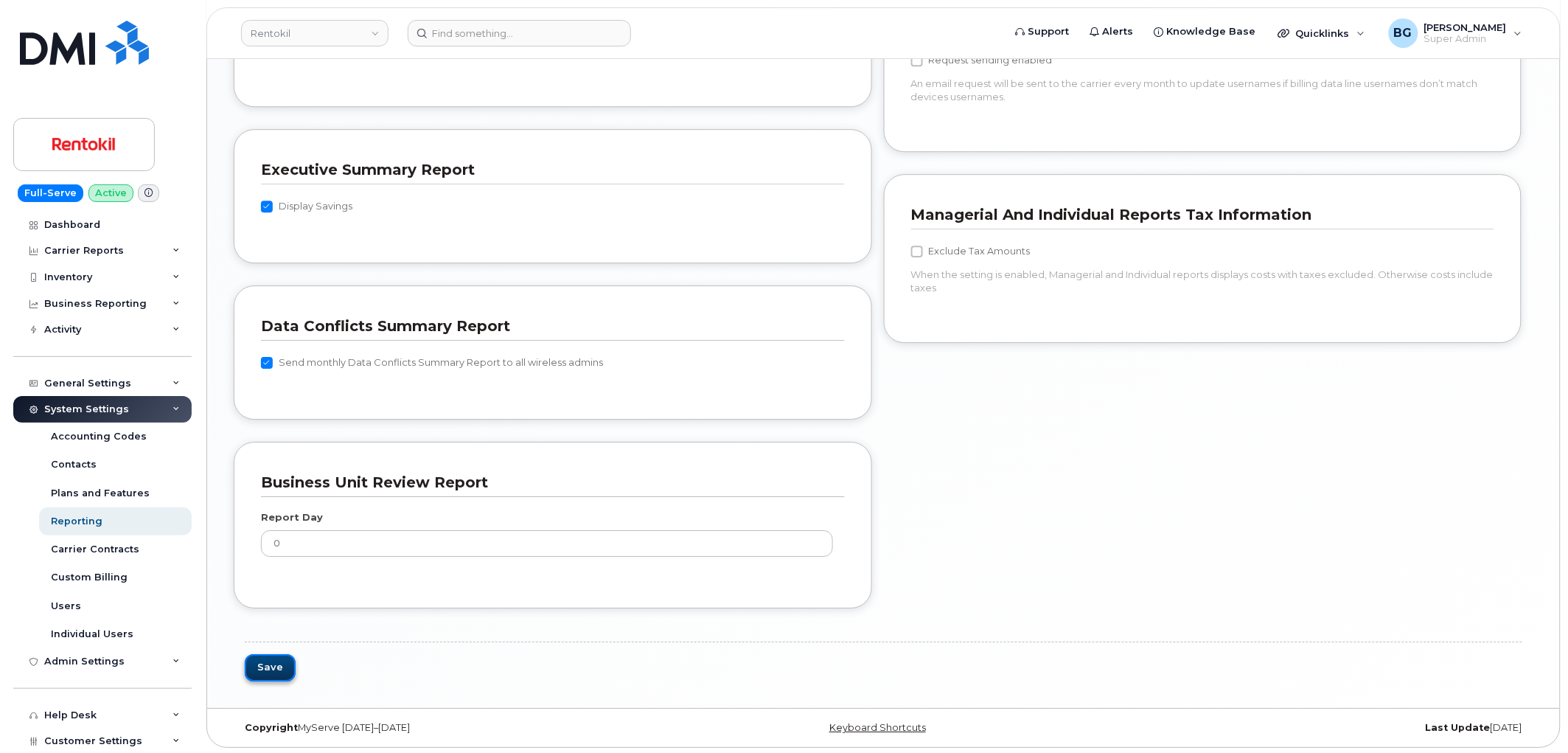
click at [264, 662] on button "Save" at bounding box center [270, 667] width 51 height 27
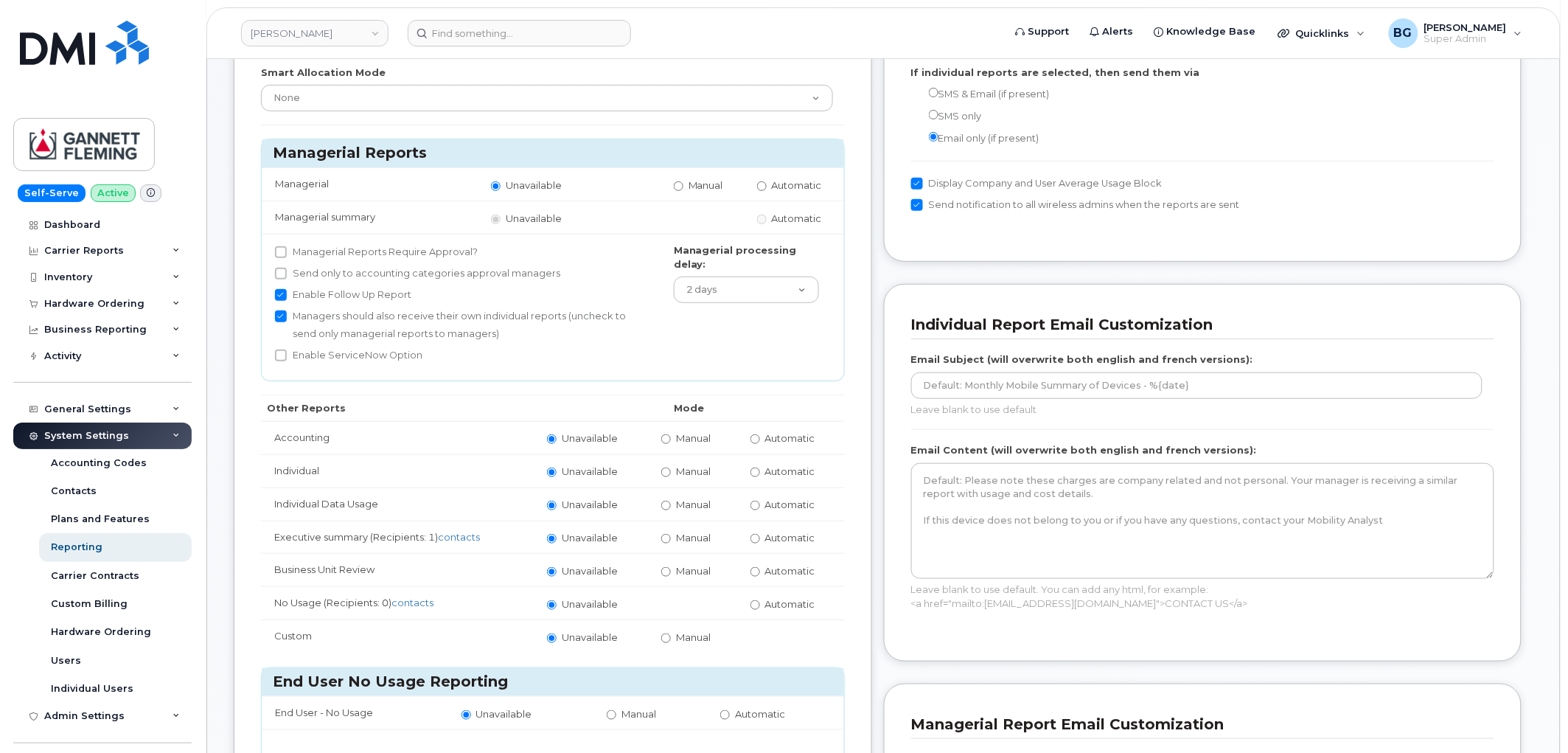
scroll to position [273, 0]
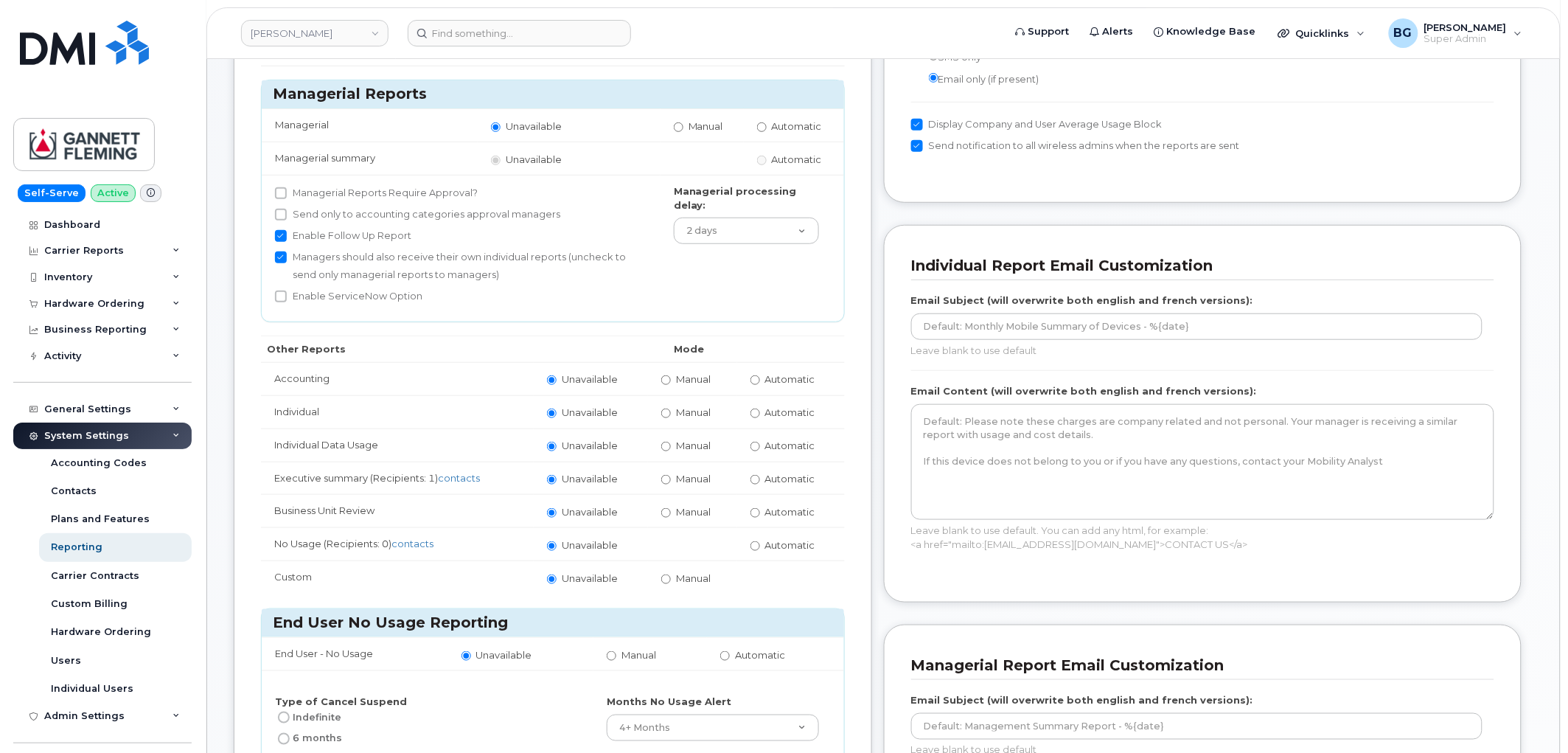
click at [761, 483] on label "Automatic" at bounding box center [783, 478] width 65 height 14
click at [760, 483] on input "Automatic" at bounding box center [755, 479] width 9 height 9
radio input "true"
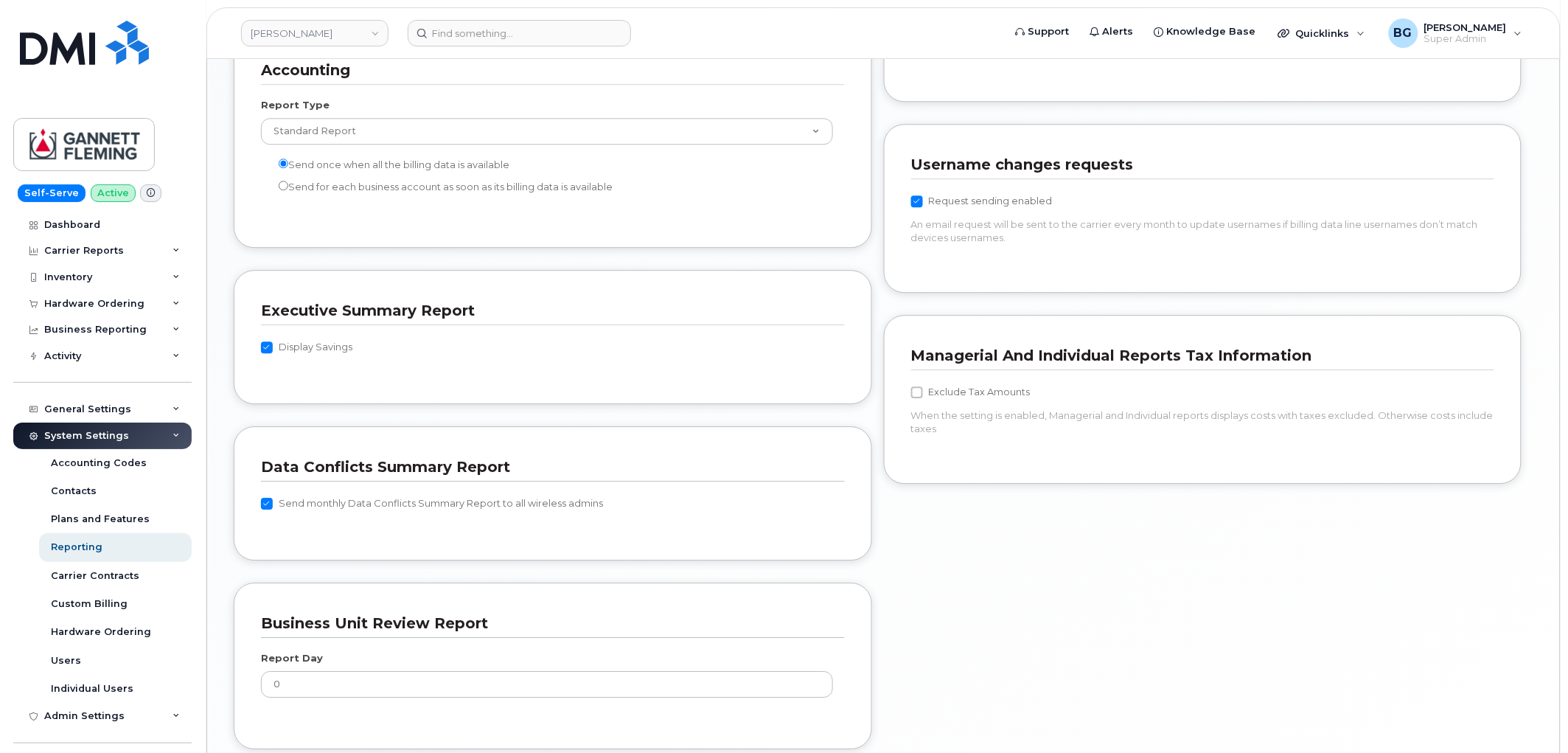
scroll to position [1514, 0]
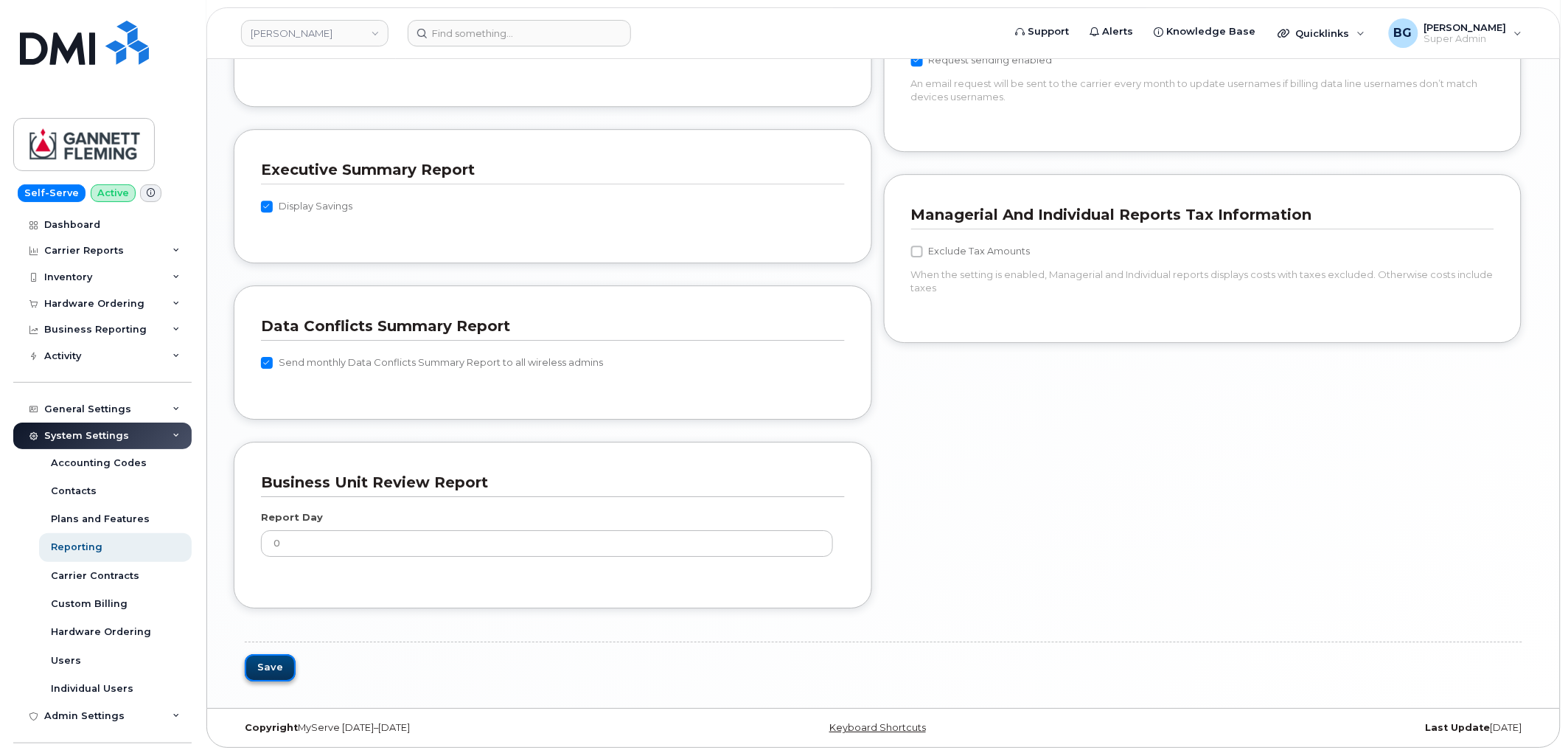
click at [271, 665] on button "Save" at bounding box center [270, 667] width 51 height 27
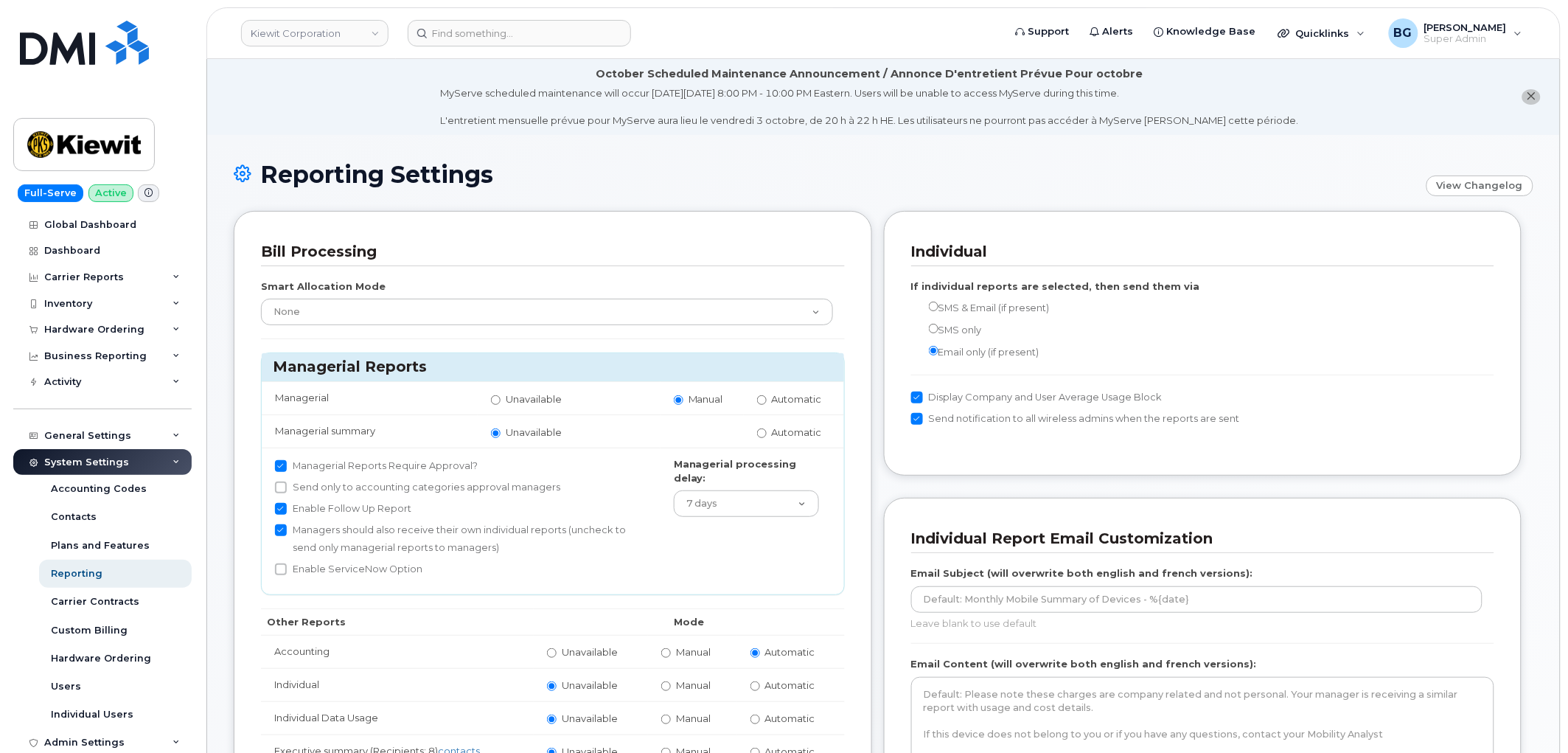
scroll to position [218, 0]
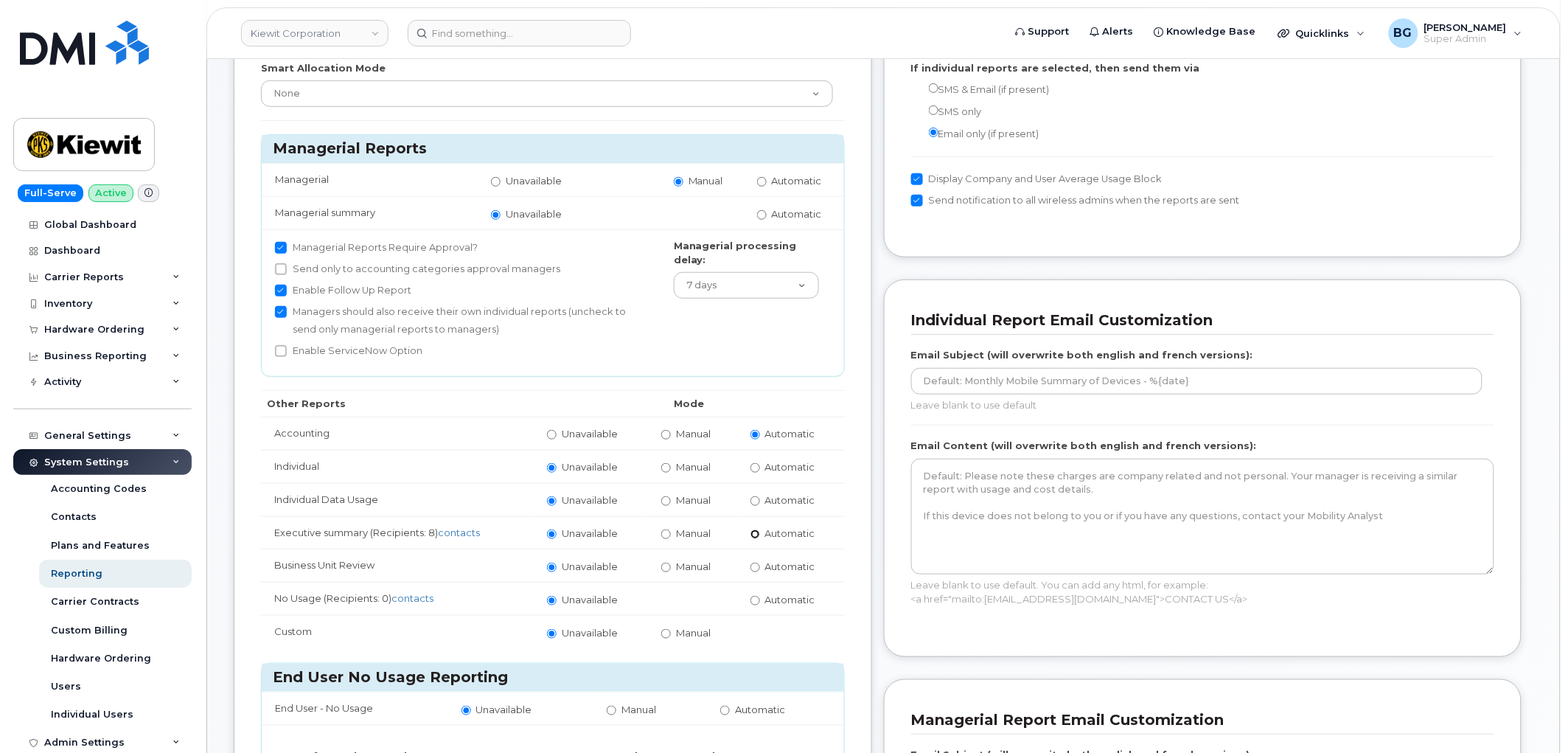
click at [755, 531] on input "Automatic" at bounding box center [755, 534] width 9 height 9
radio input "true"
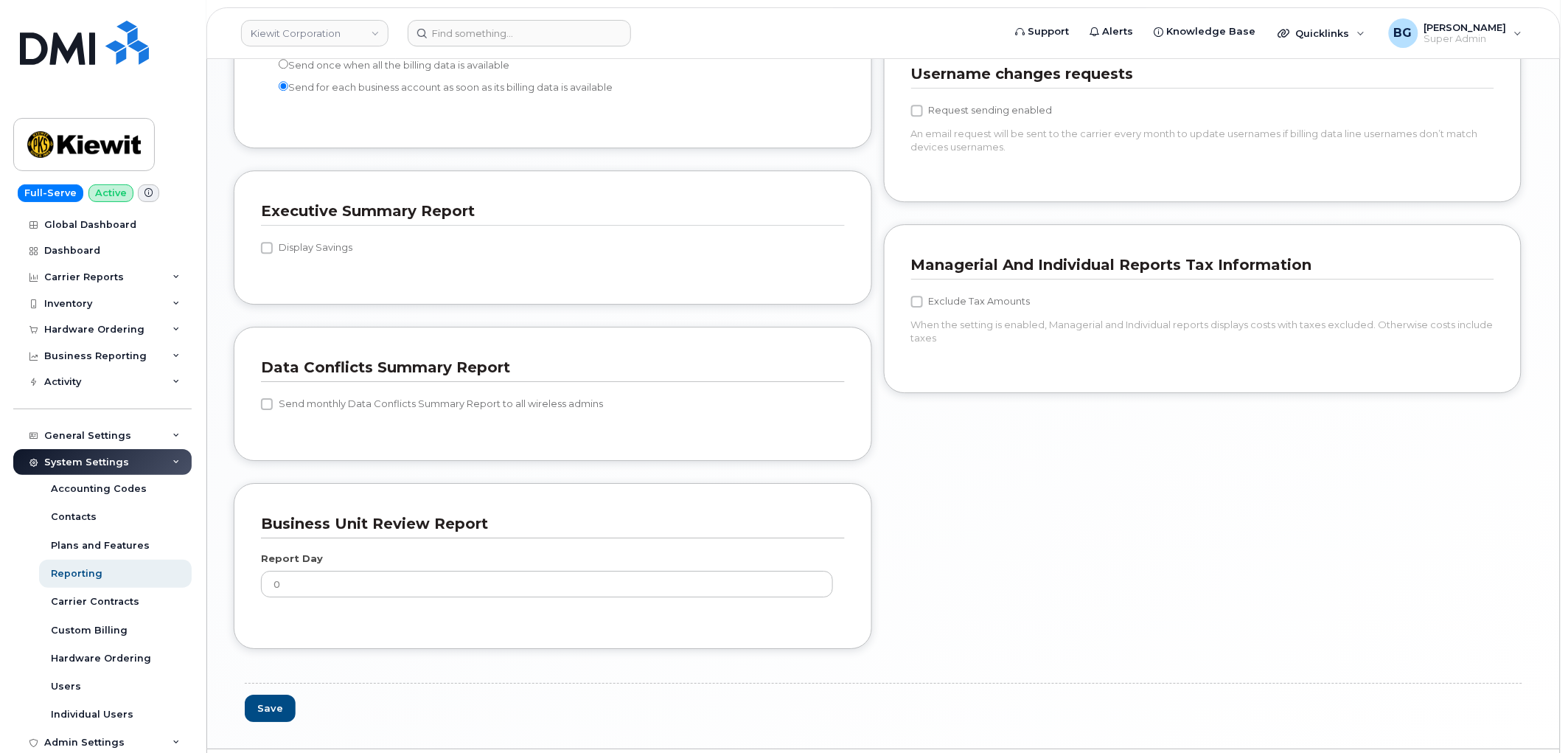
scroll to position [1505, 0]
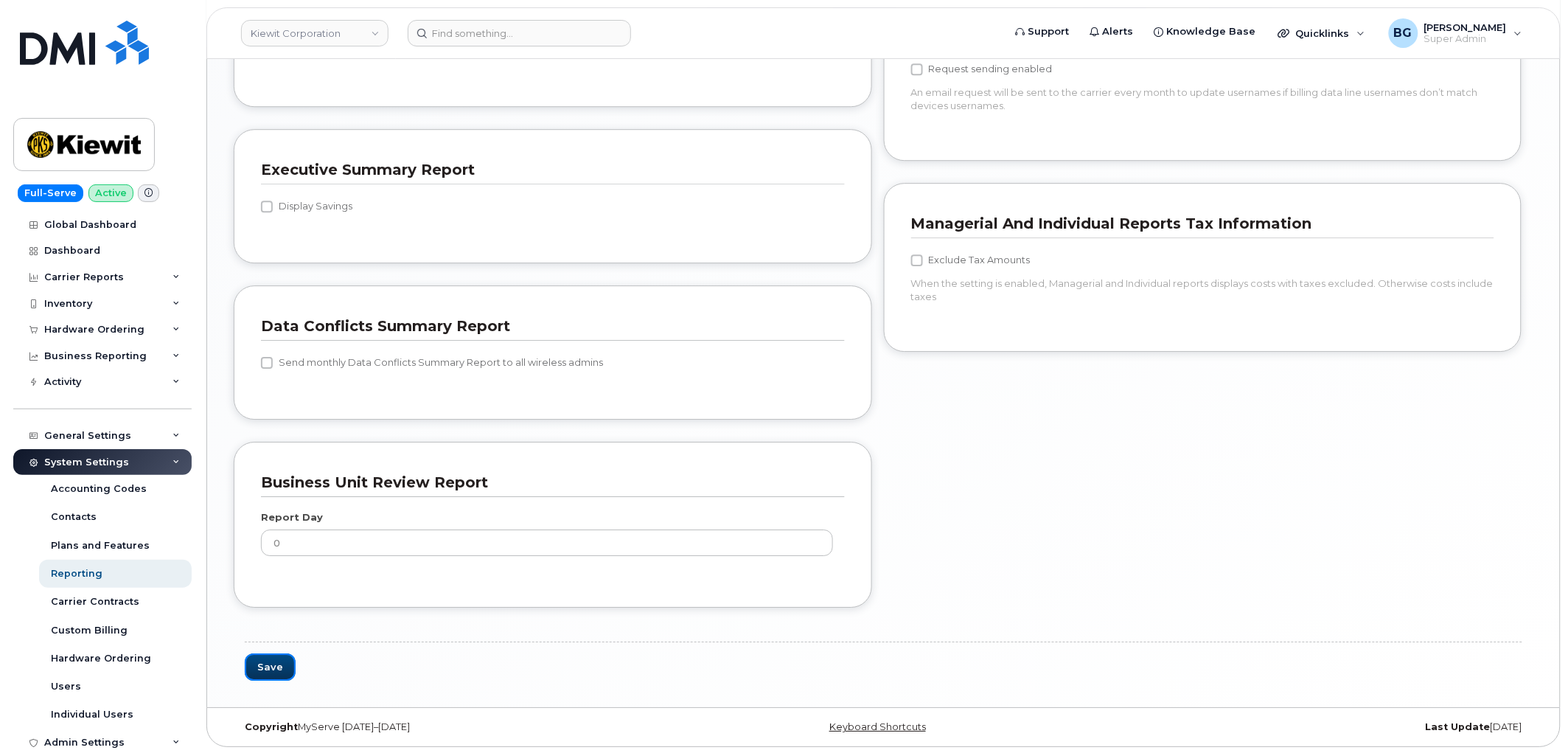
drag, startPoint x: 263, startPoint y: 666, endPoint x: 591, endPoint y: 279, distance: 507.3
click at [263, 667] on button "Save" at bounding box center [270, 667] width 51 height 27
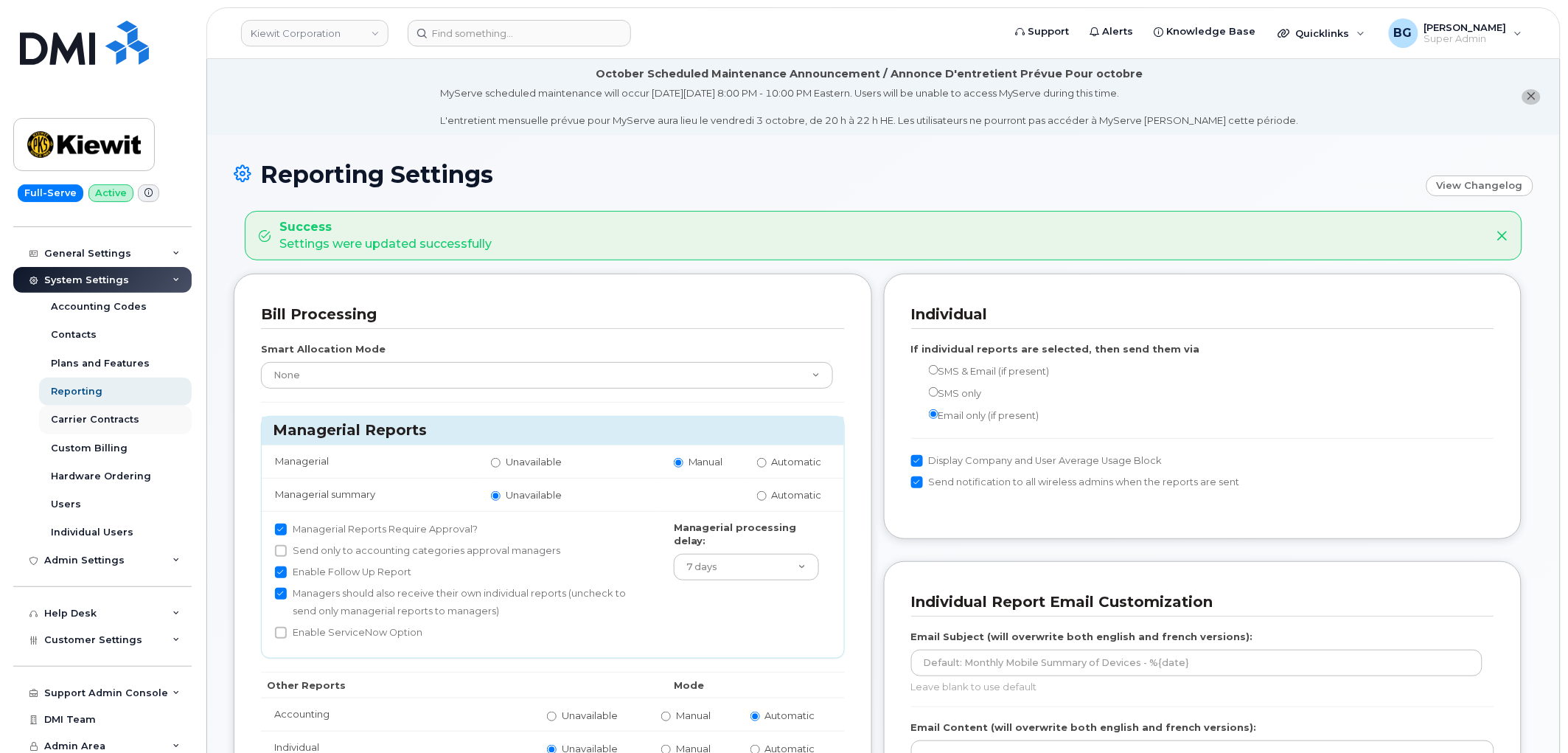
scroll to position [187, 0]
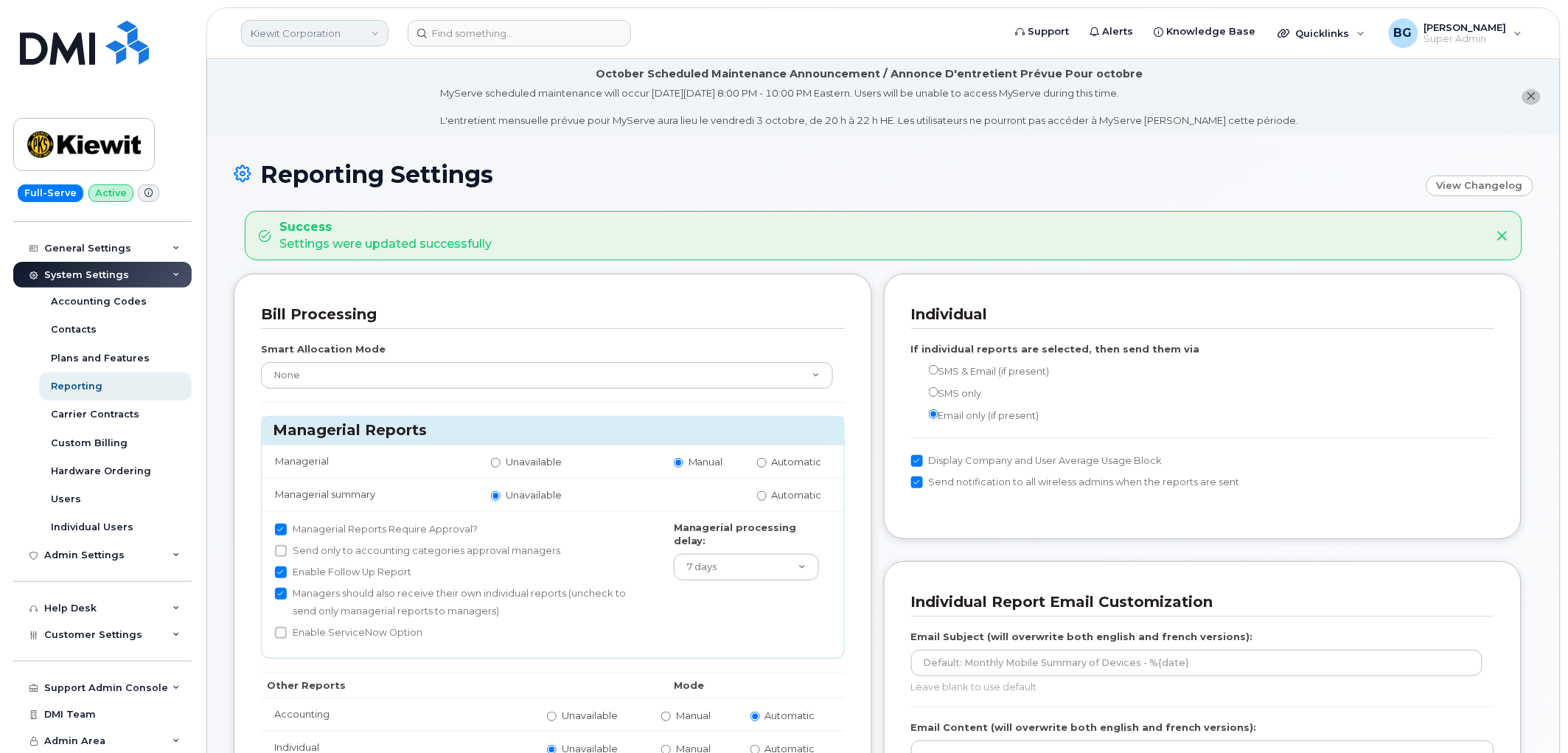
click at [342, 31] on link "Kiewit Corporation" at bounding box center [315, 32] width 148 height 26
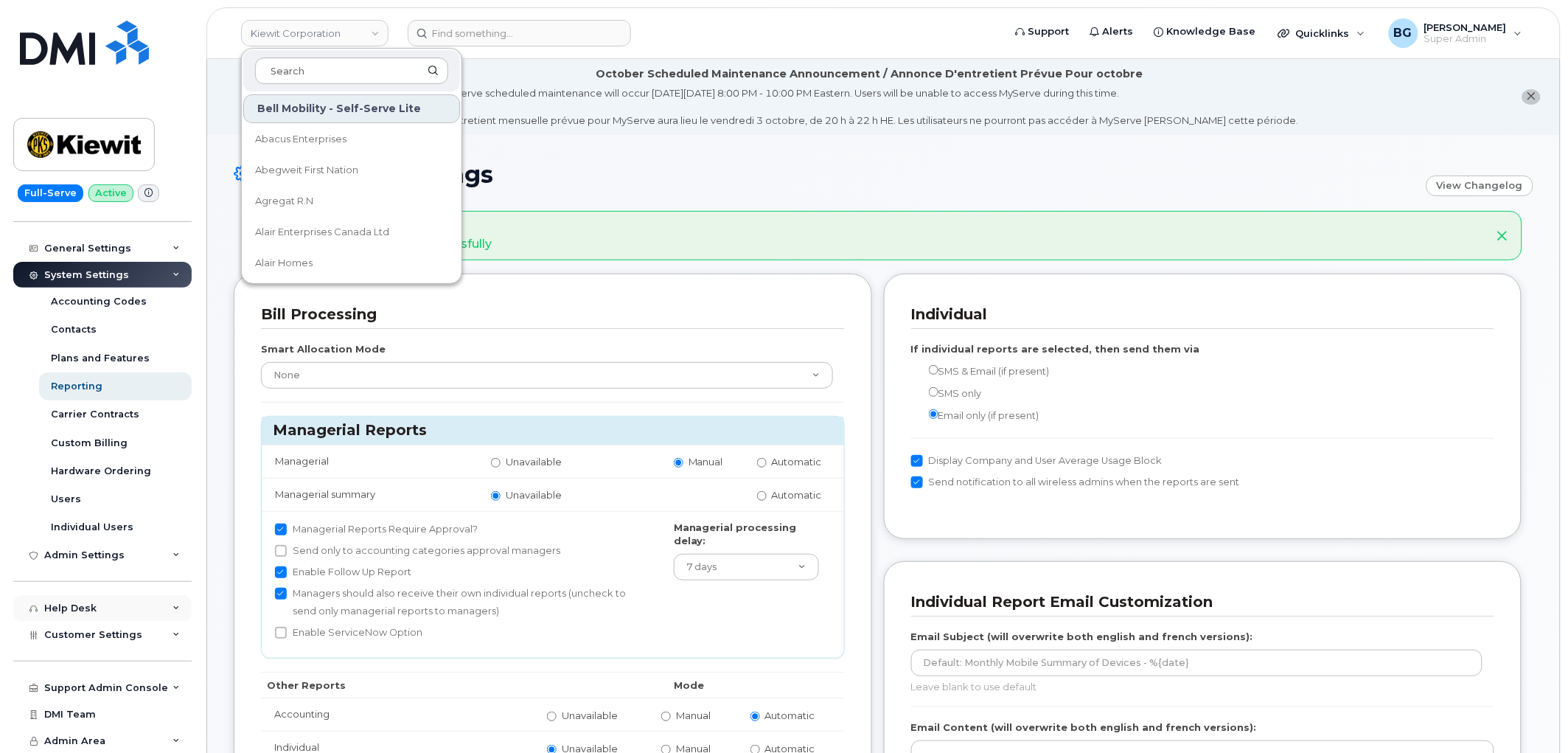
scroll to position [54, 0]
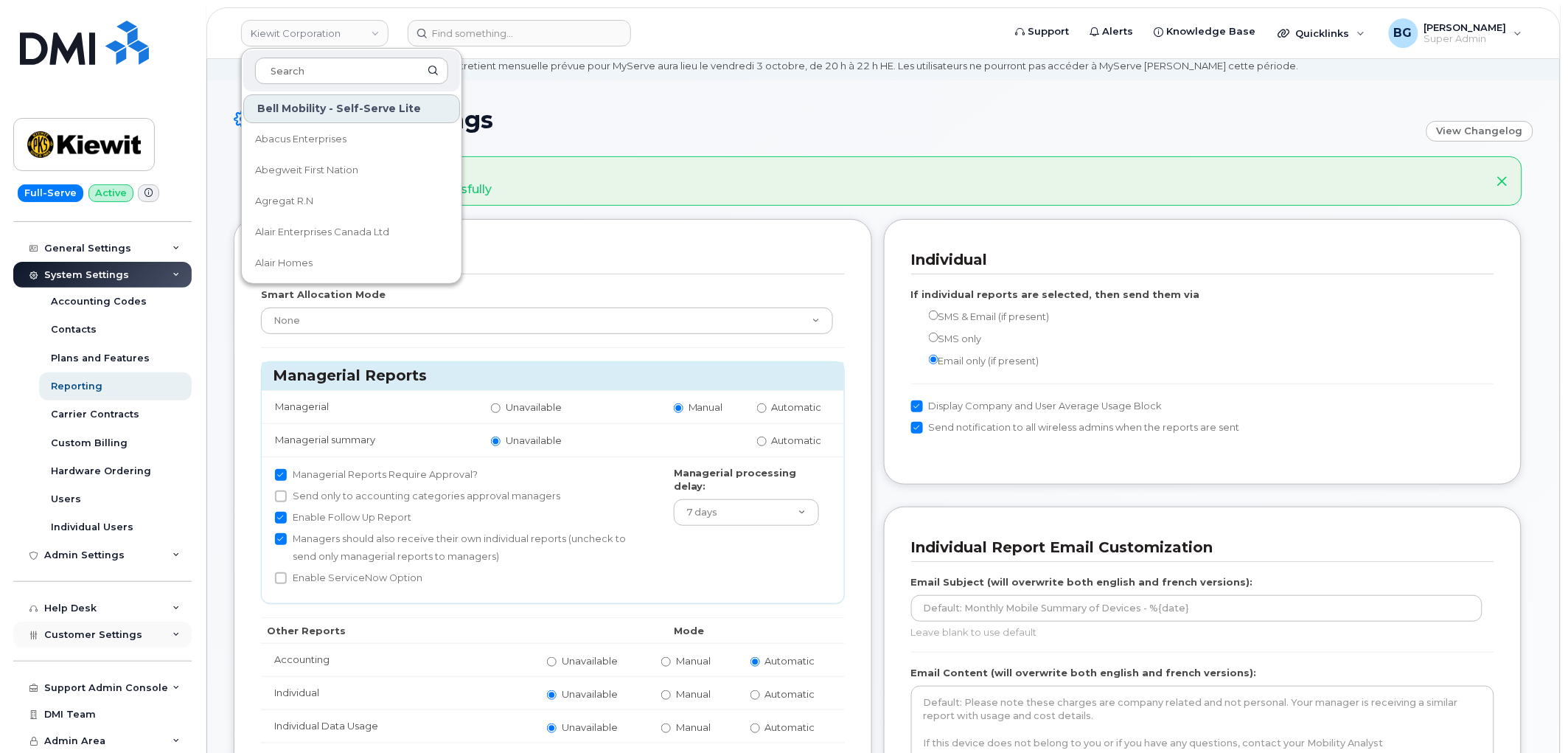
click at [91, 642] on div "Customer Settings" at bounding box center [103, 634] width 178 height 26
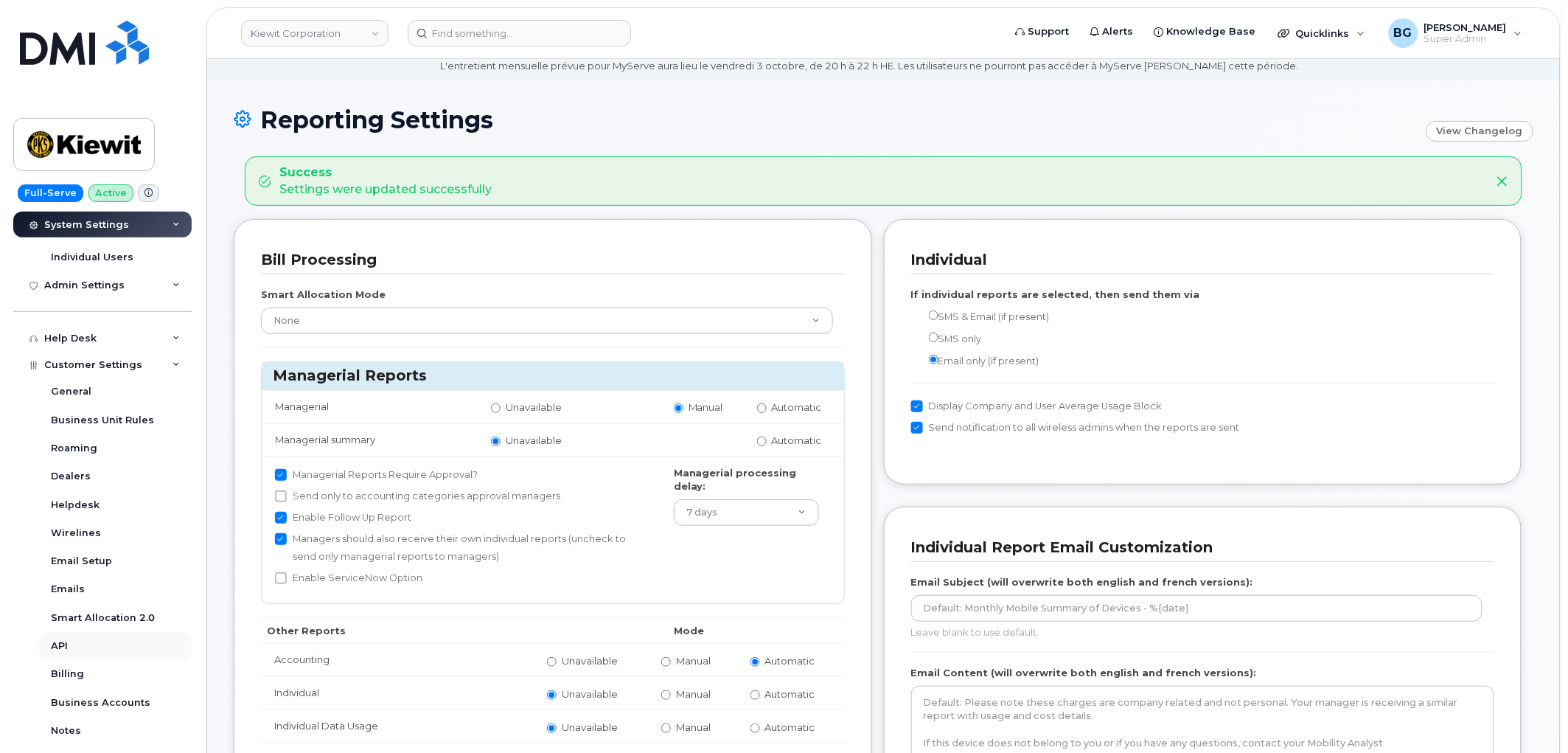
scroll to position [460, 0]
click at [83, 698] on div "Business Accounts" at bounding box center [100, 699] width 99 height 14
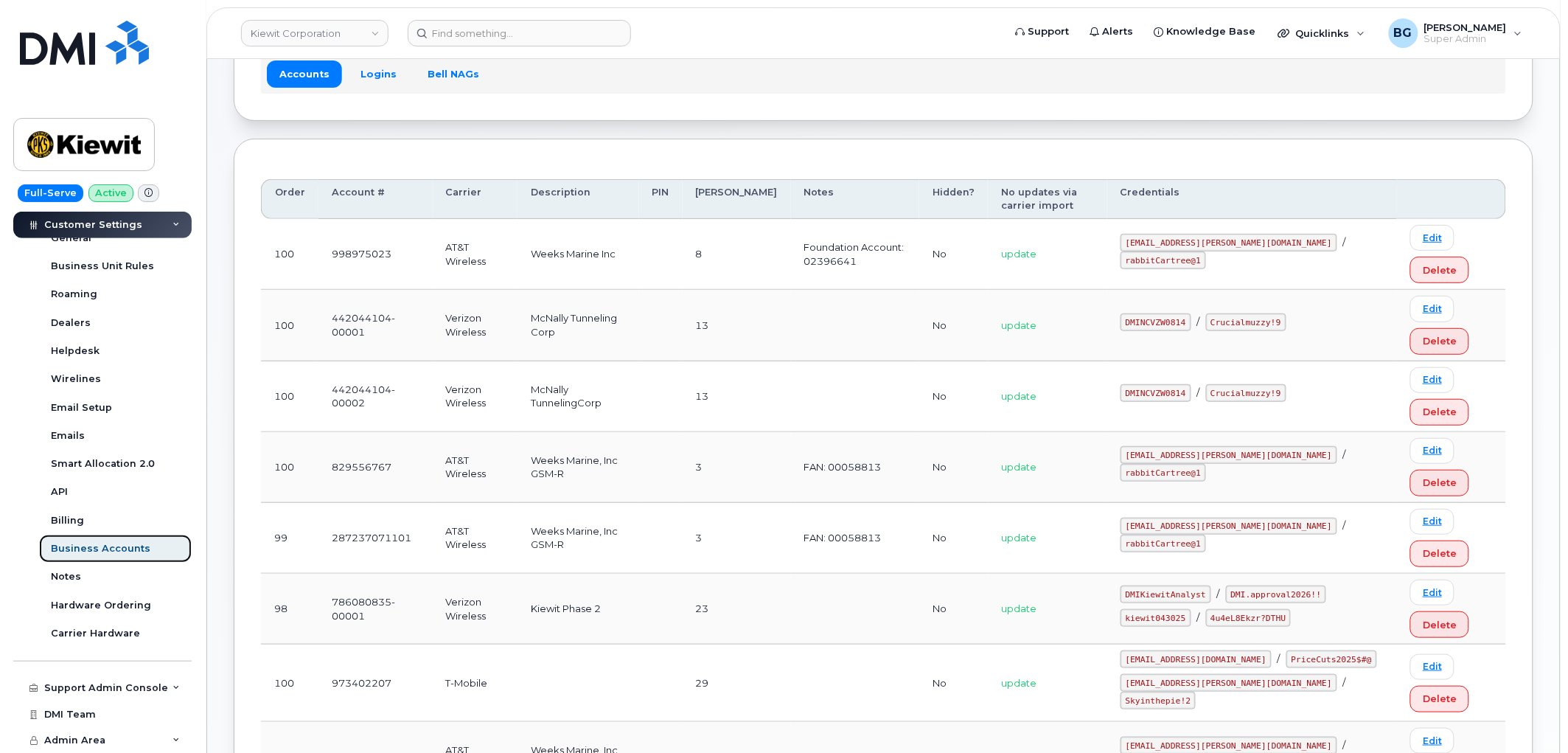
scroll to position [109, 0]
click at [376, 76] on link "Logins" at bounding box center [378, 76] width 61 height 26
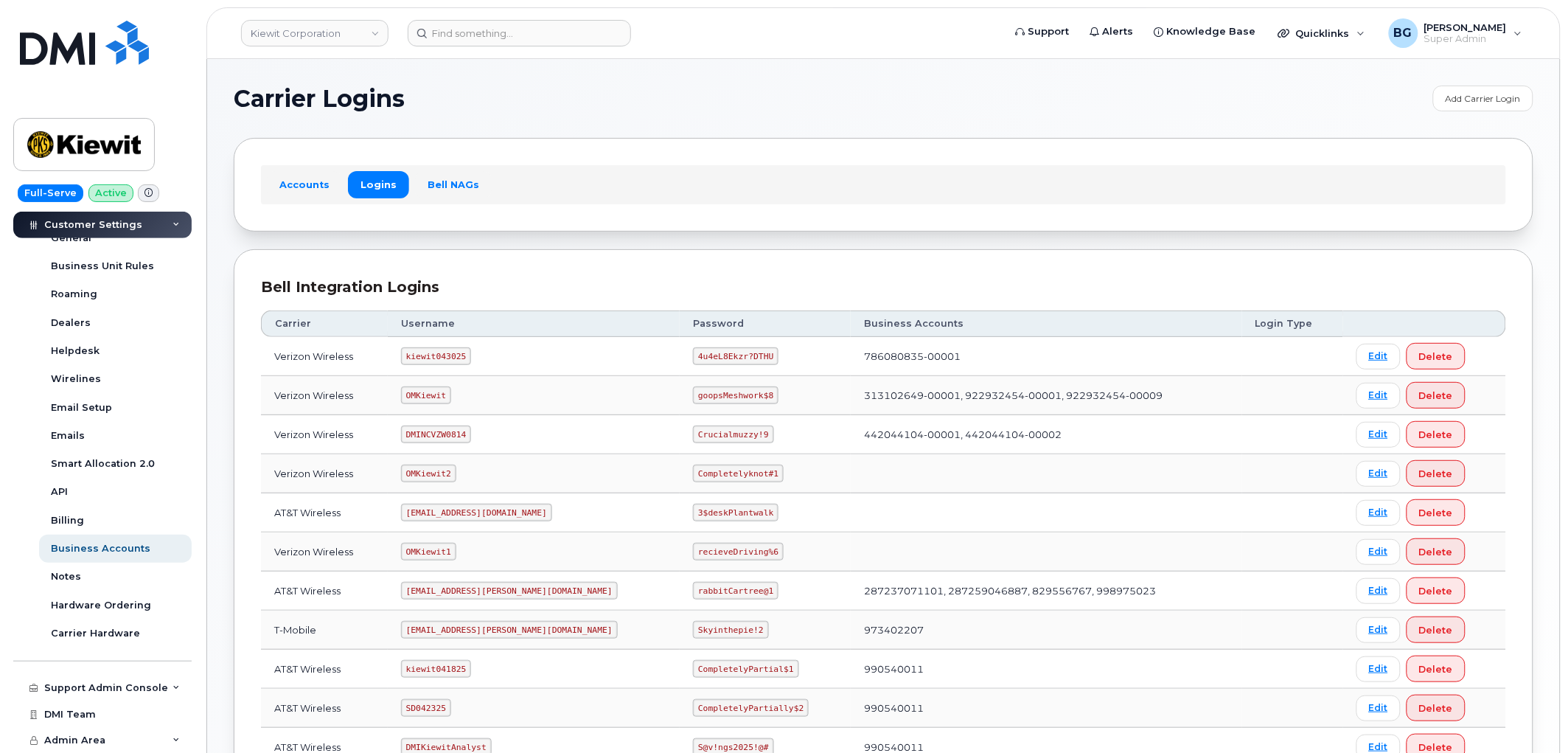
click at [428, 354] on code "kiewit043025" at bounding box center [436, 356] width 70 height 18
copy code "kiewit043025"
click at [693, 358] on code "4u4eL8Ekzr?DTHU" at bounding box center [735, 356] width 86 height 18
drag, startPoint x: 654, startPoint y: 358, endPoint x: 704, endPoint y: 357, distance: 50.0
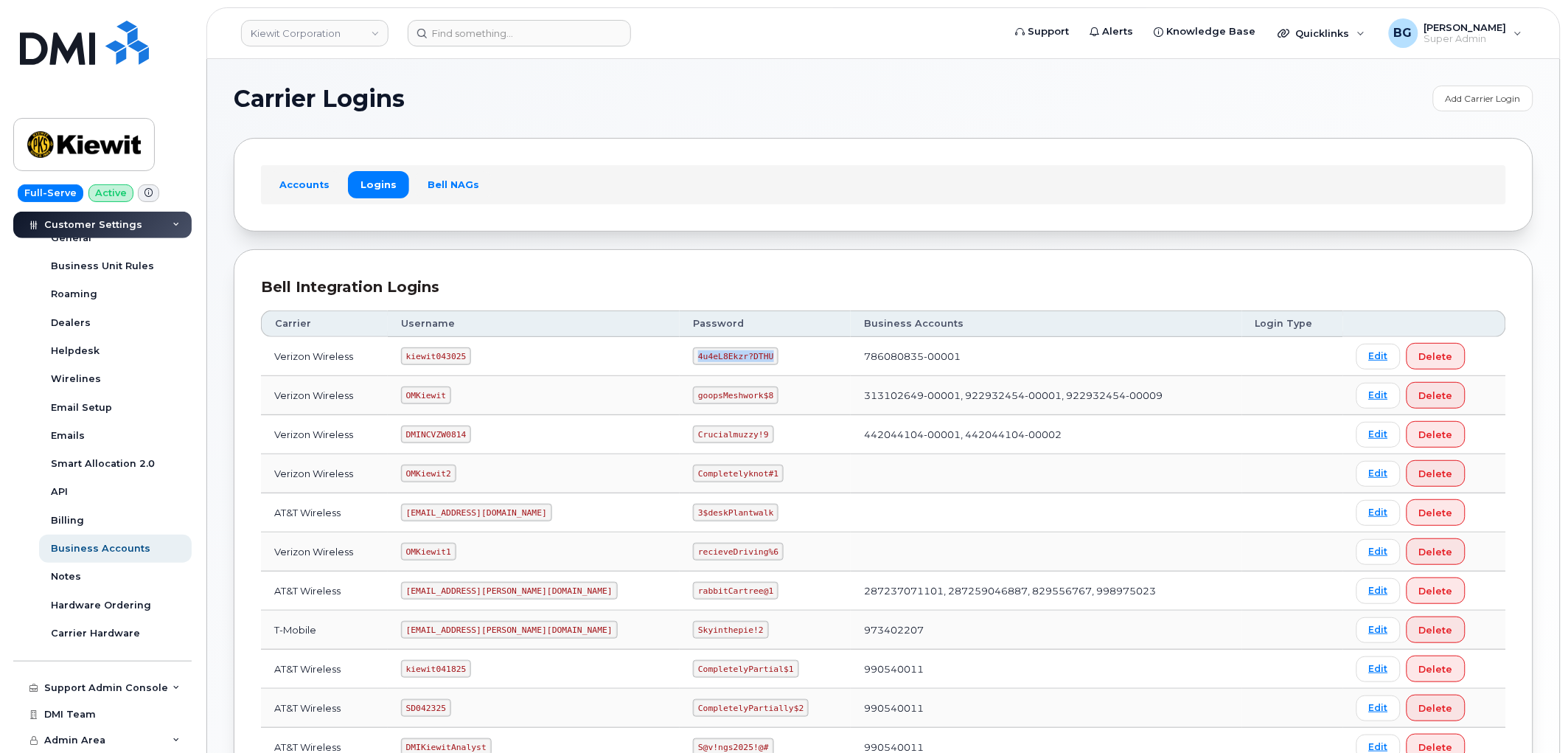
click at [704, 357] on code "4u4eL8Ekzr?DTHU" at bounding box center [735, 356] width 86 height 18
copy code "4u4eL8Ekzr?DTHU"
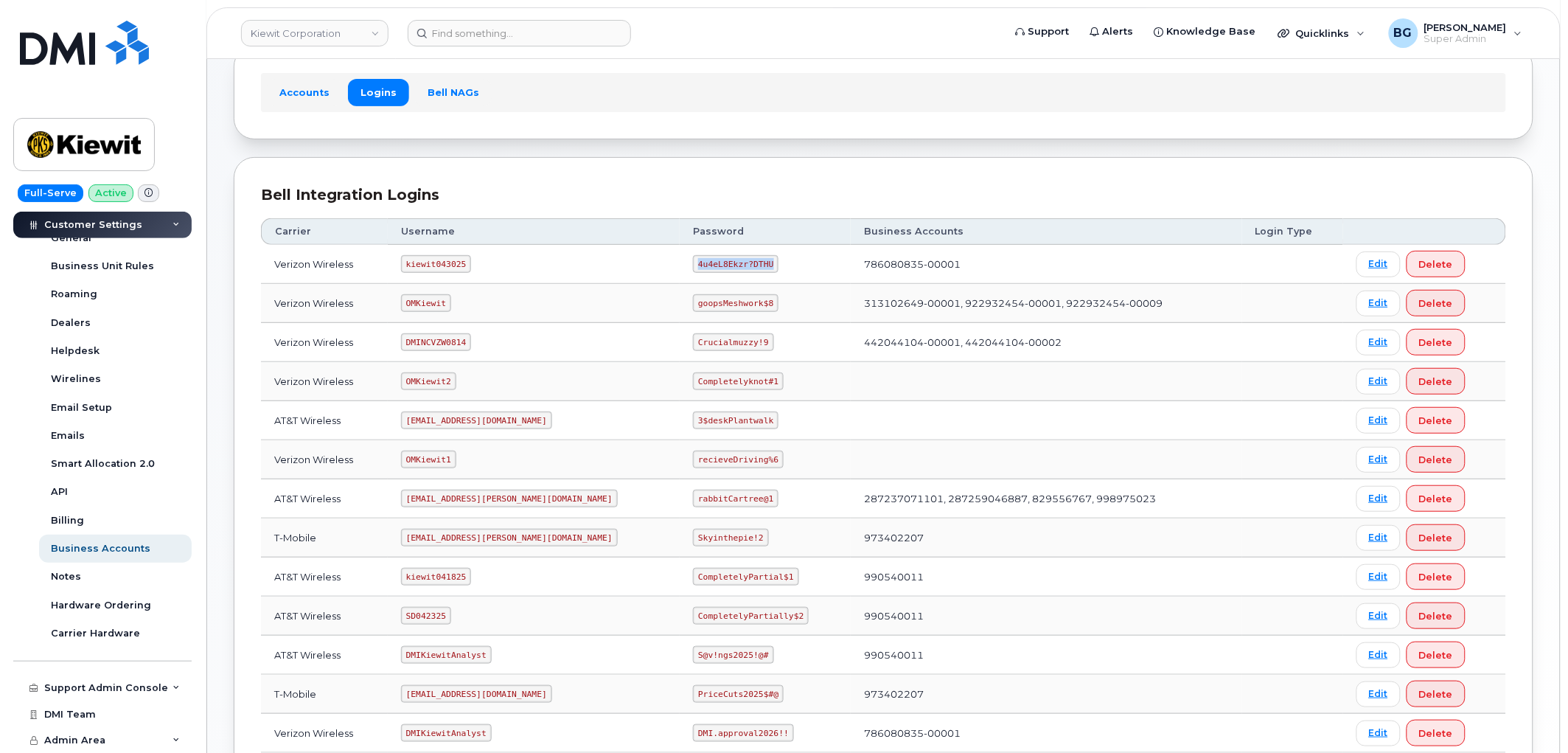
scroll to position [109, 0]
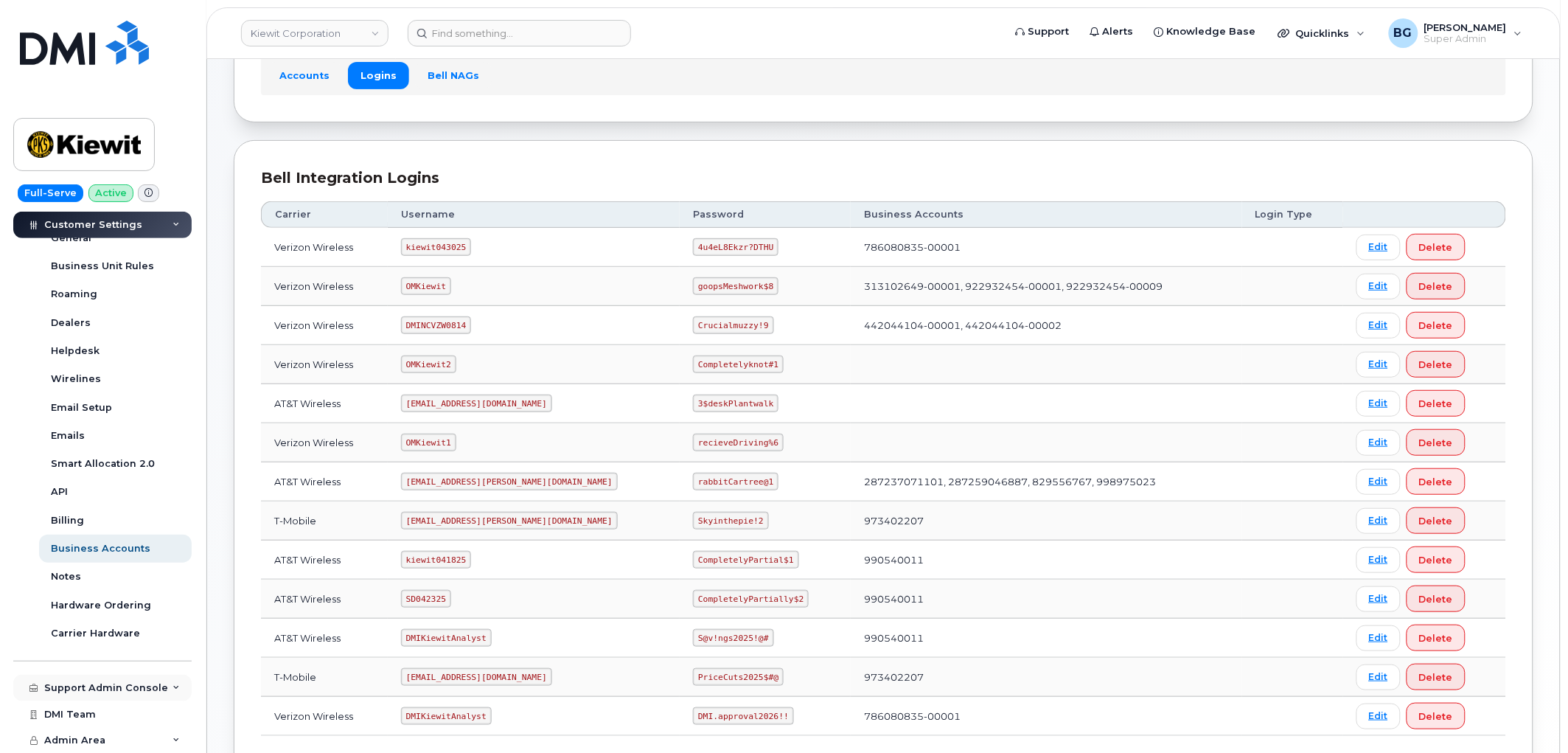
click at [101, 683] on div "Support Admin Console" at bounding box center [106, 688] width 124 height 12
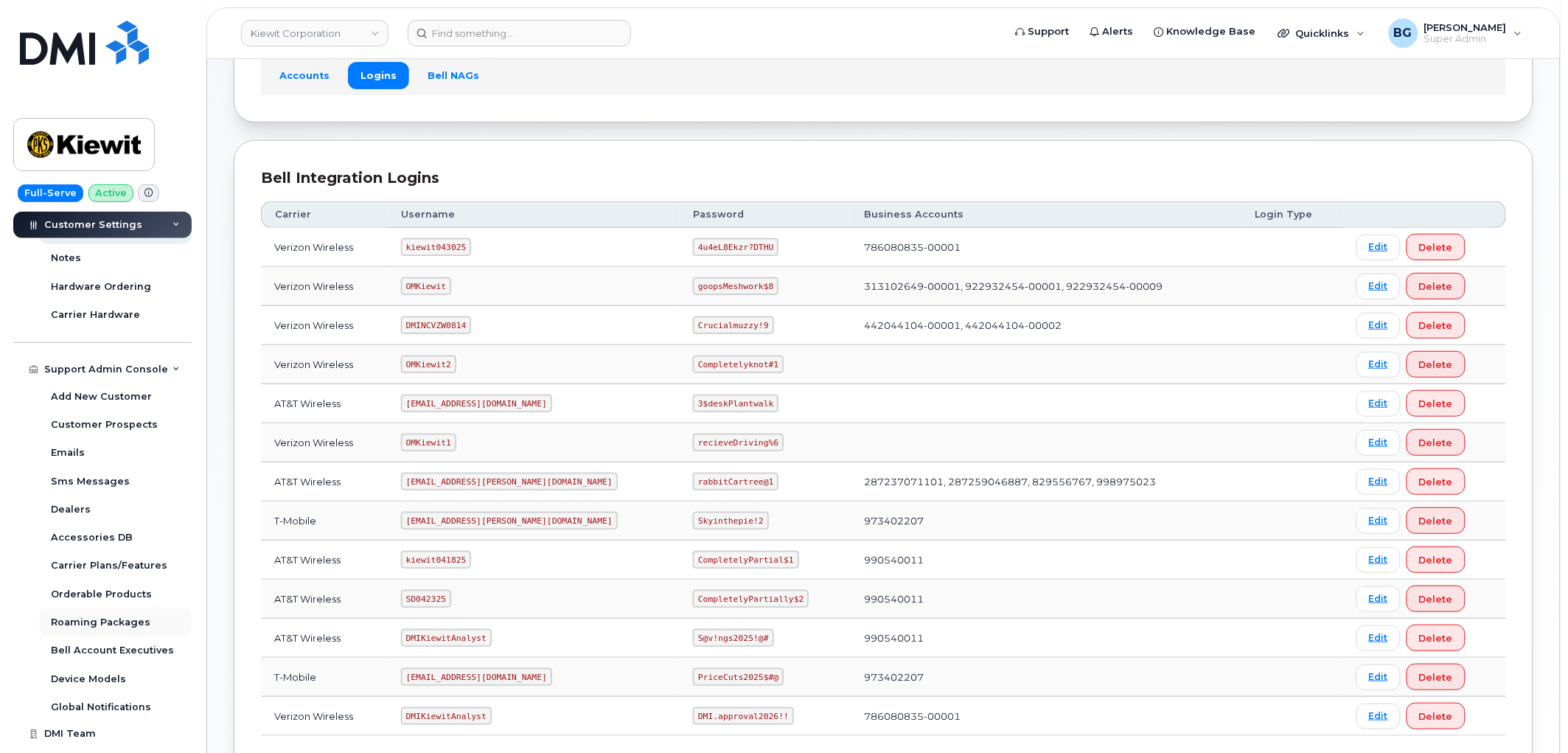
scroll to position [695, 0]
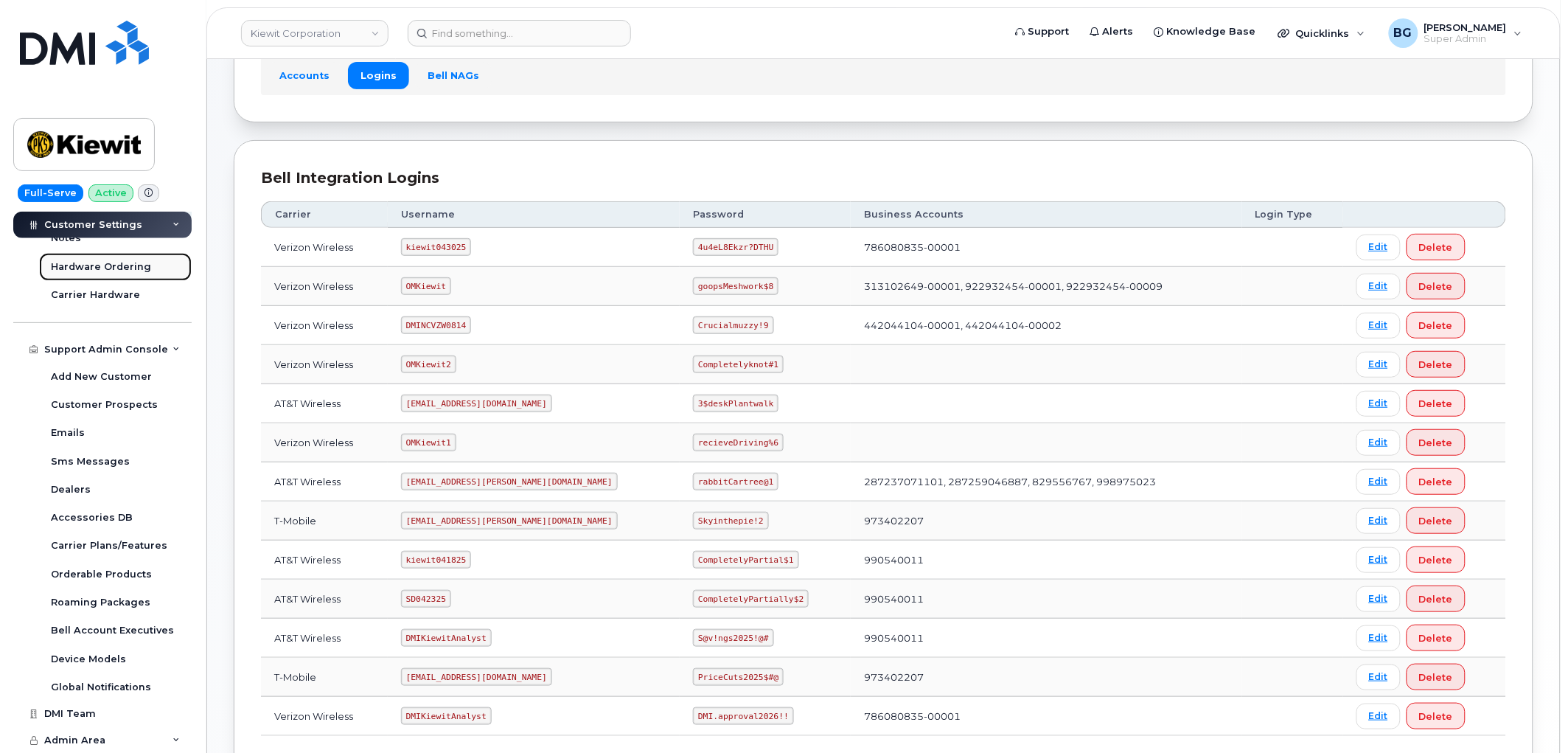
click at [115, 265] on div "Hardware Ordering" at bounding box center [101, 267] width 100 height 14
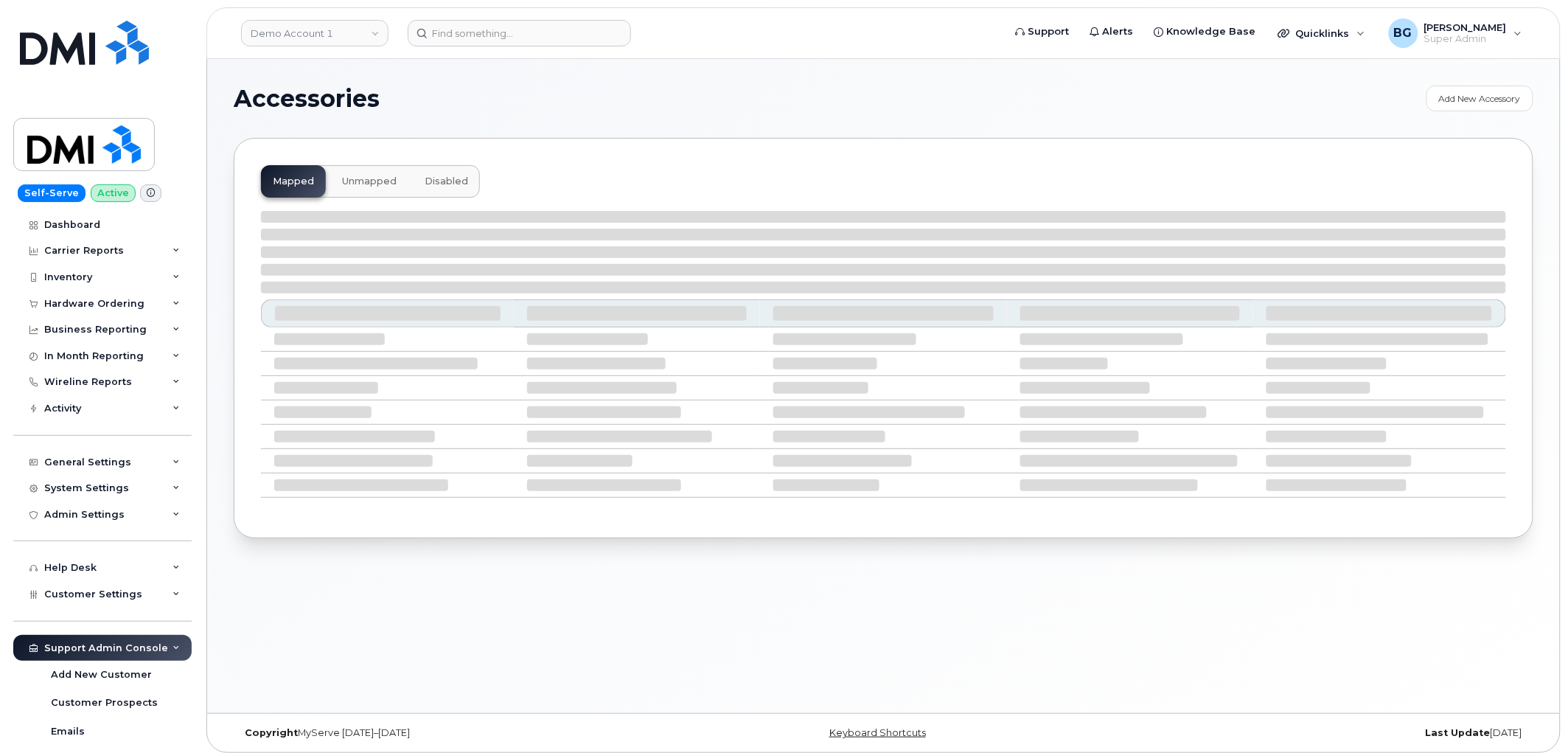
select select "null"
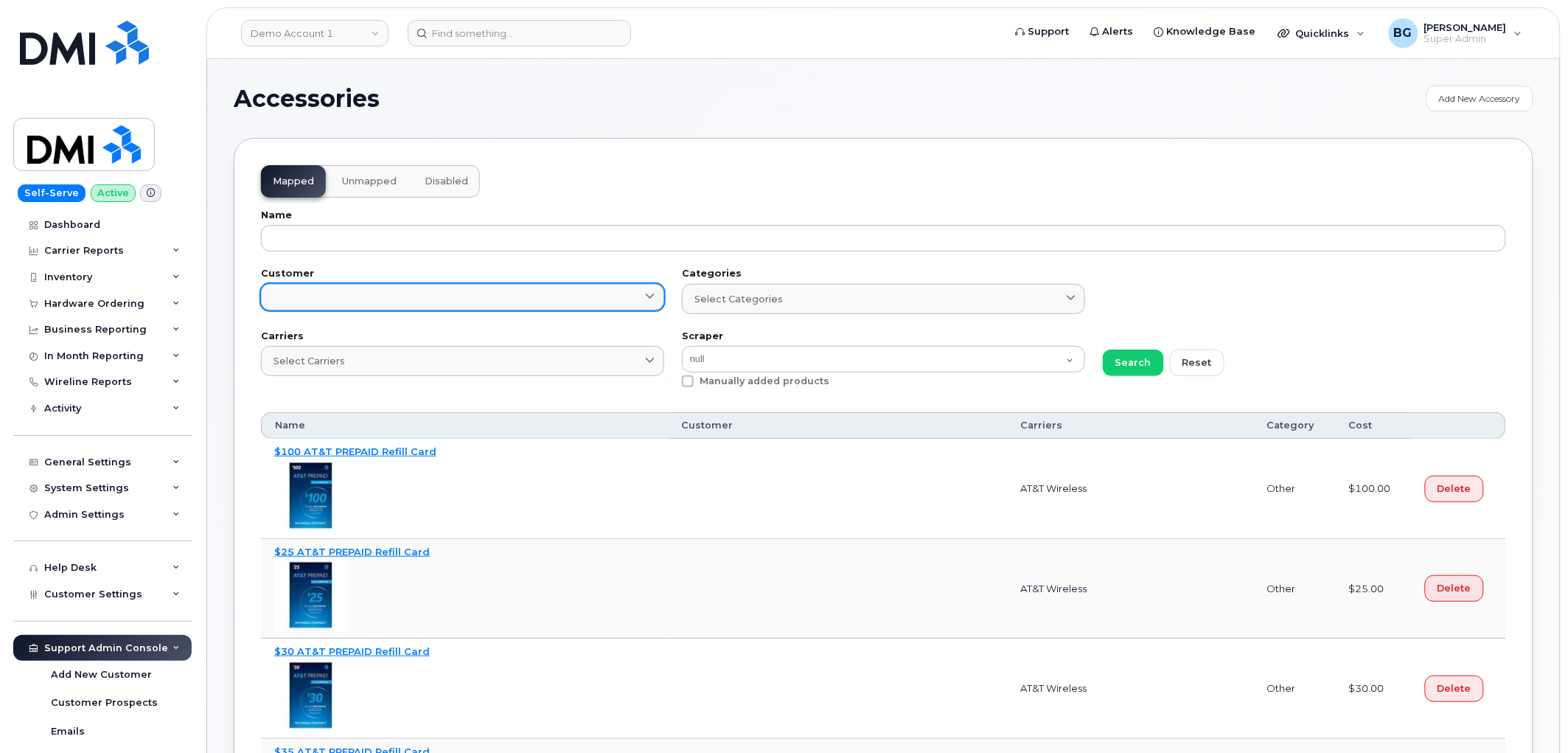
click at [352, 298] on link at bounding box center [462, 297] width 404 height 26
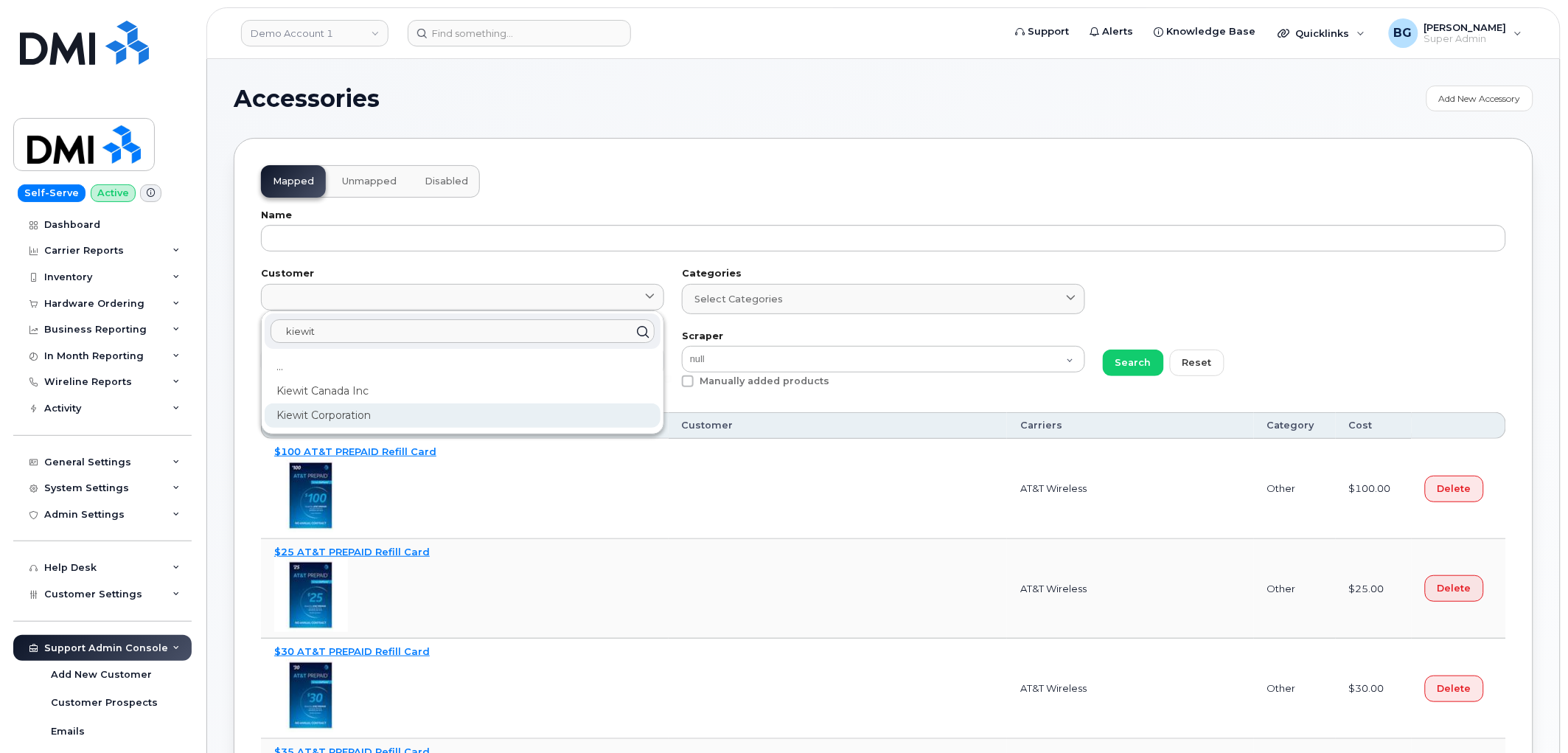
type input "kiewit"
click at [323, 414] on div "Kiewit Corporation" at bounding box center [462, 416] width 396 height 25
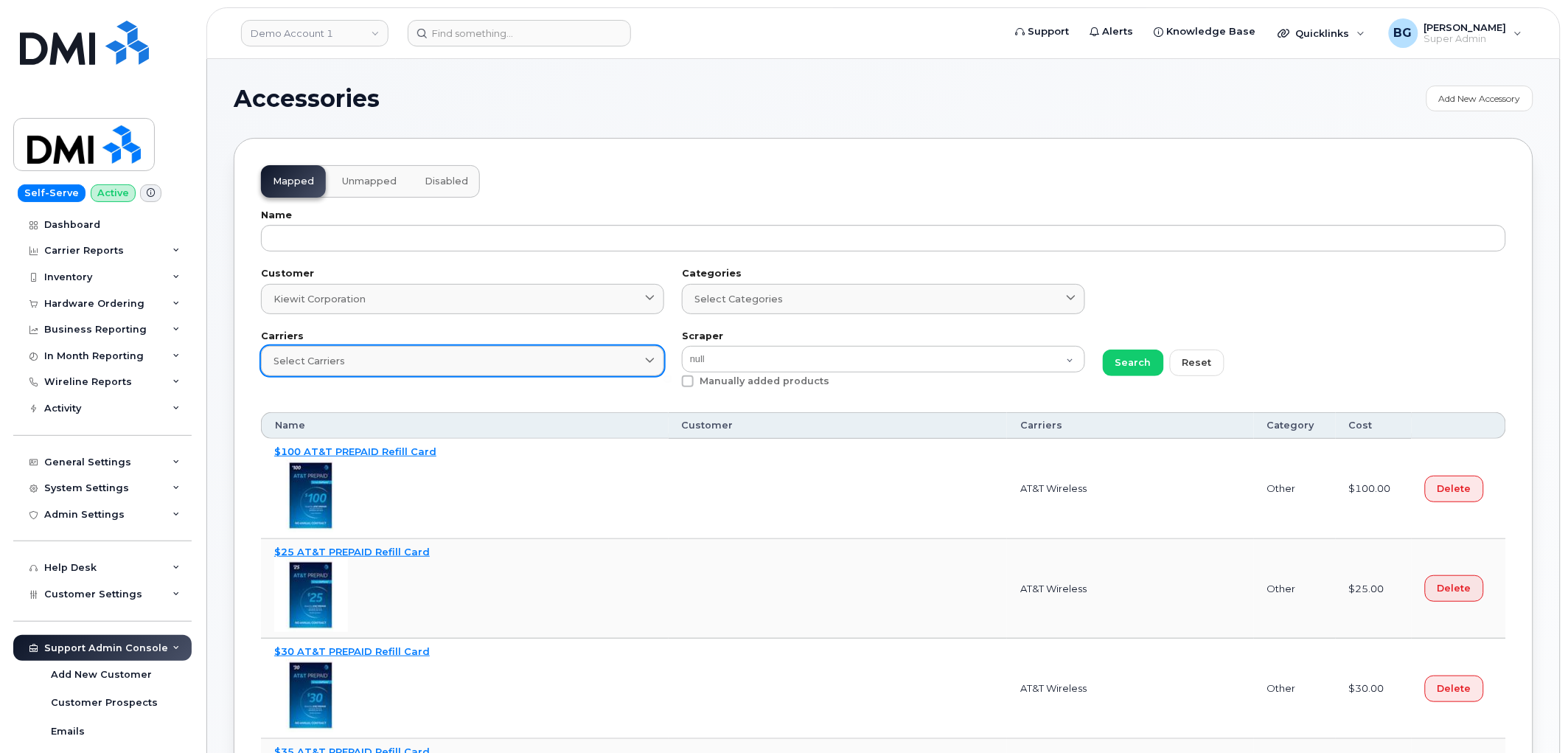
click at [453, 364] on div "Select Carriers" at bounding box center [462, 360] width 378 height 14
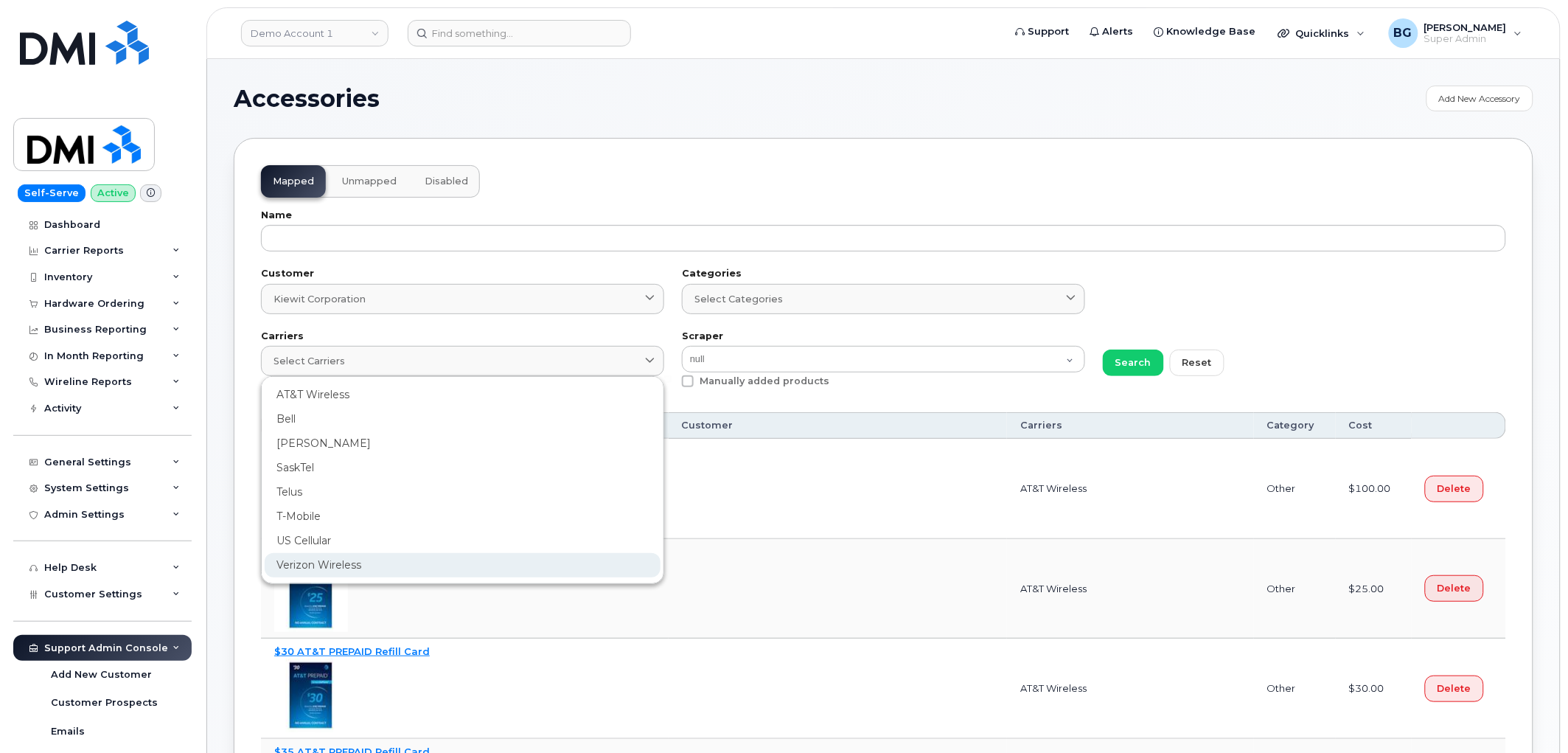
click at [308, 563] on div "Verizon Wireless" at bounding box center [462, 565] width 396 height 25
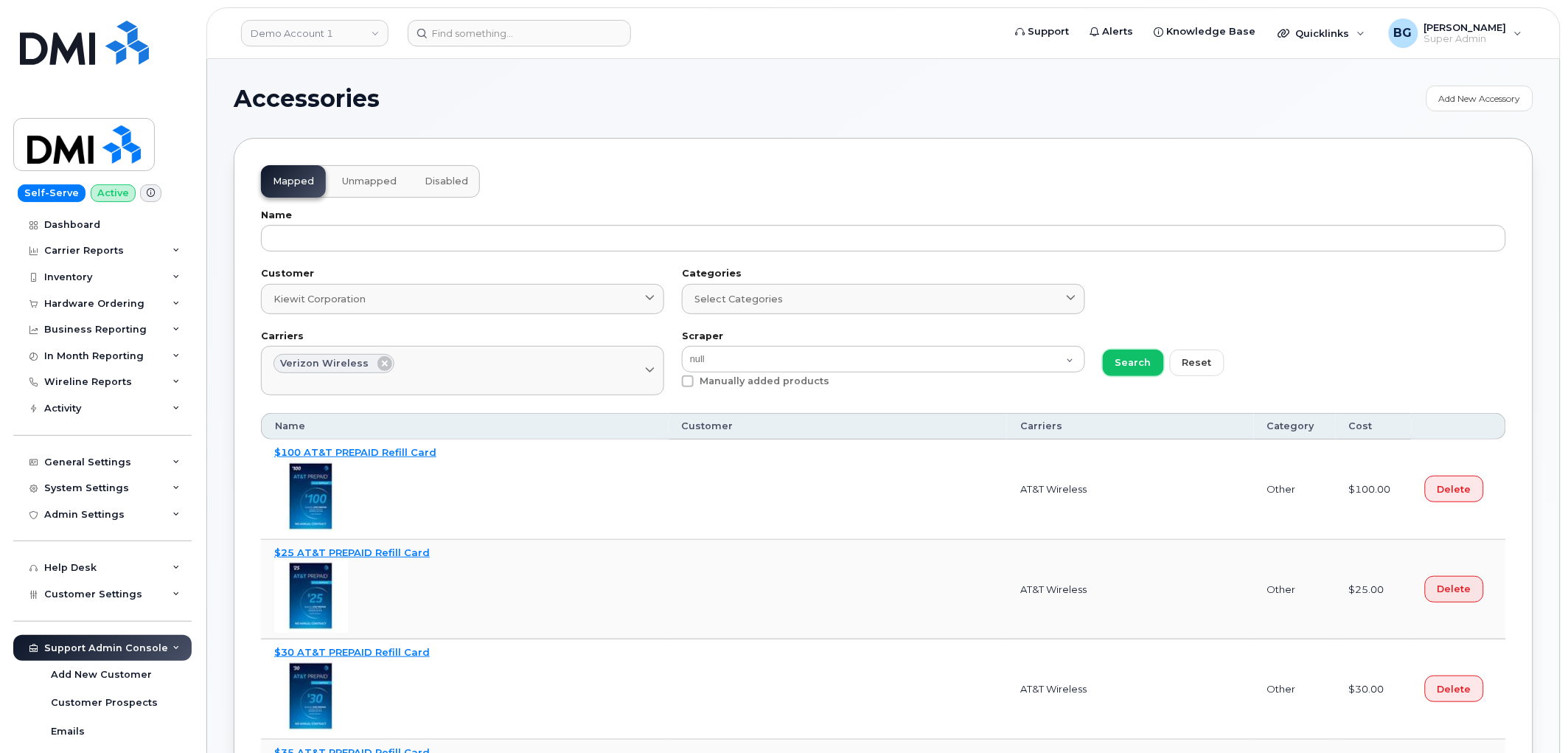
click at [1117, 357] on span "Search" at bounding box center [1134, 362] width 37 height 14
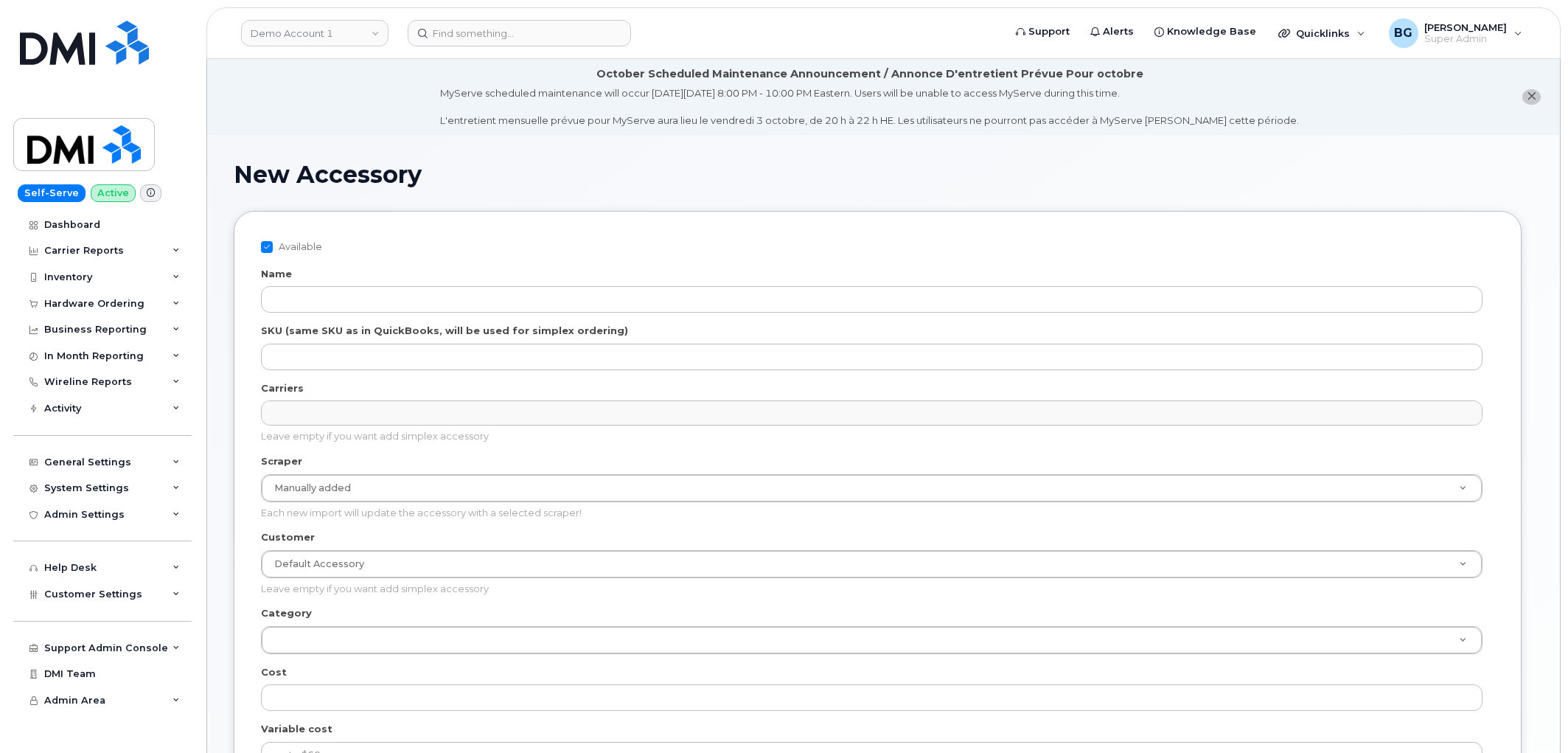
select select
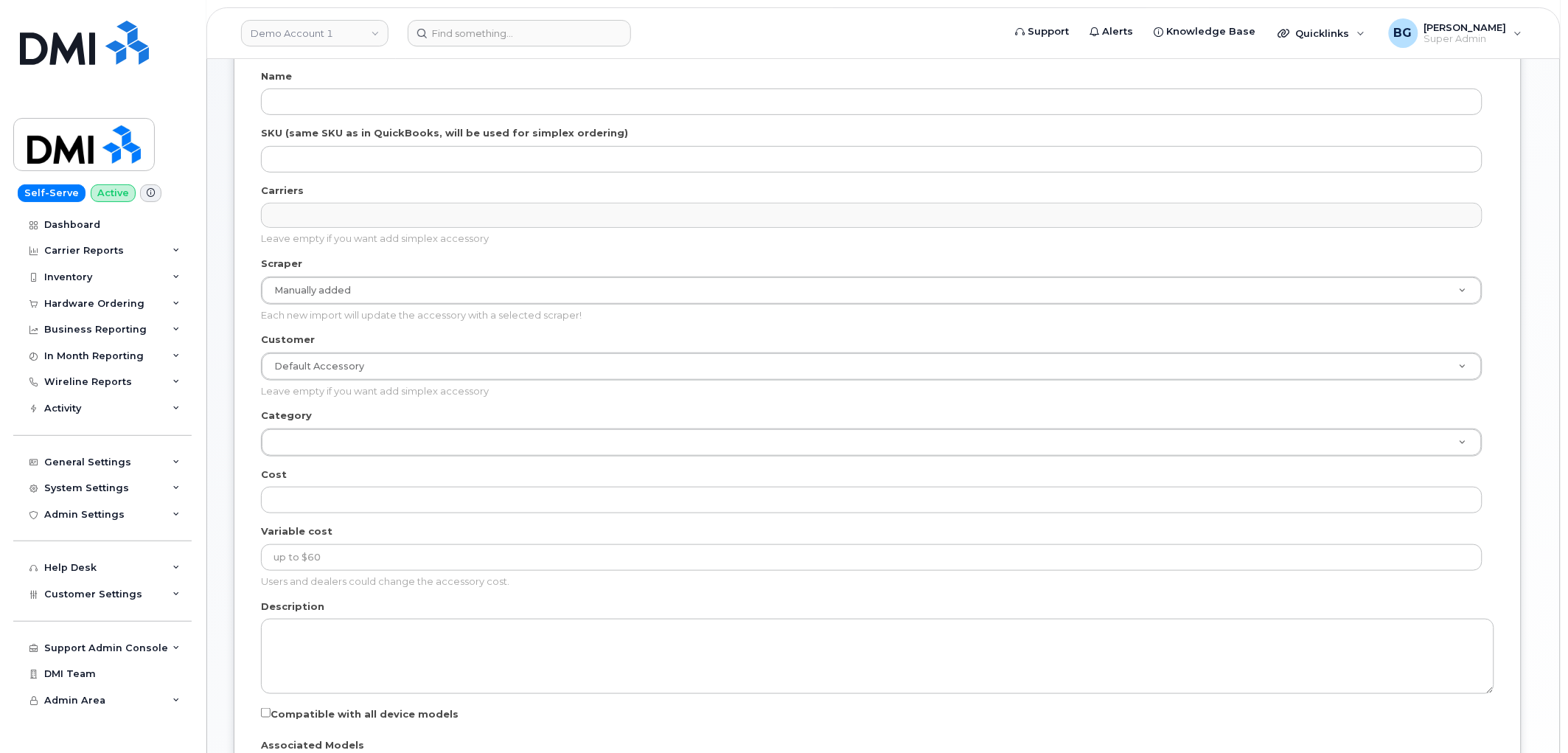
scroll to position [164, 0]
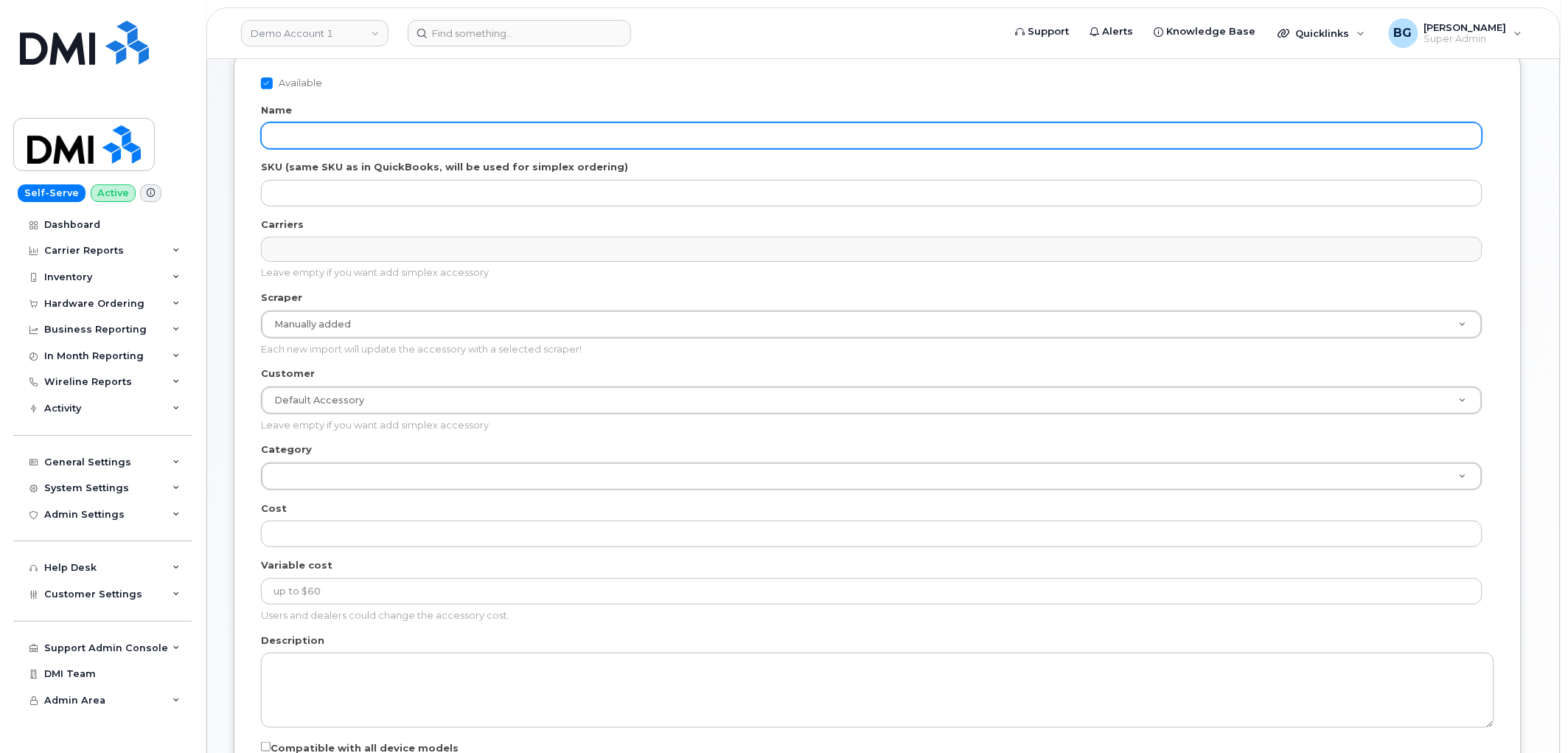
click at [337, 137] on input "Name" at bounding box center [871, 135] width 1221 height 26
paste input "4G LTE Network Extender 3 for Enterprise"
type input "4G LTE Network Extender 3 for Enterprise"
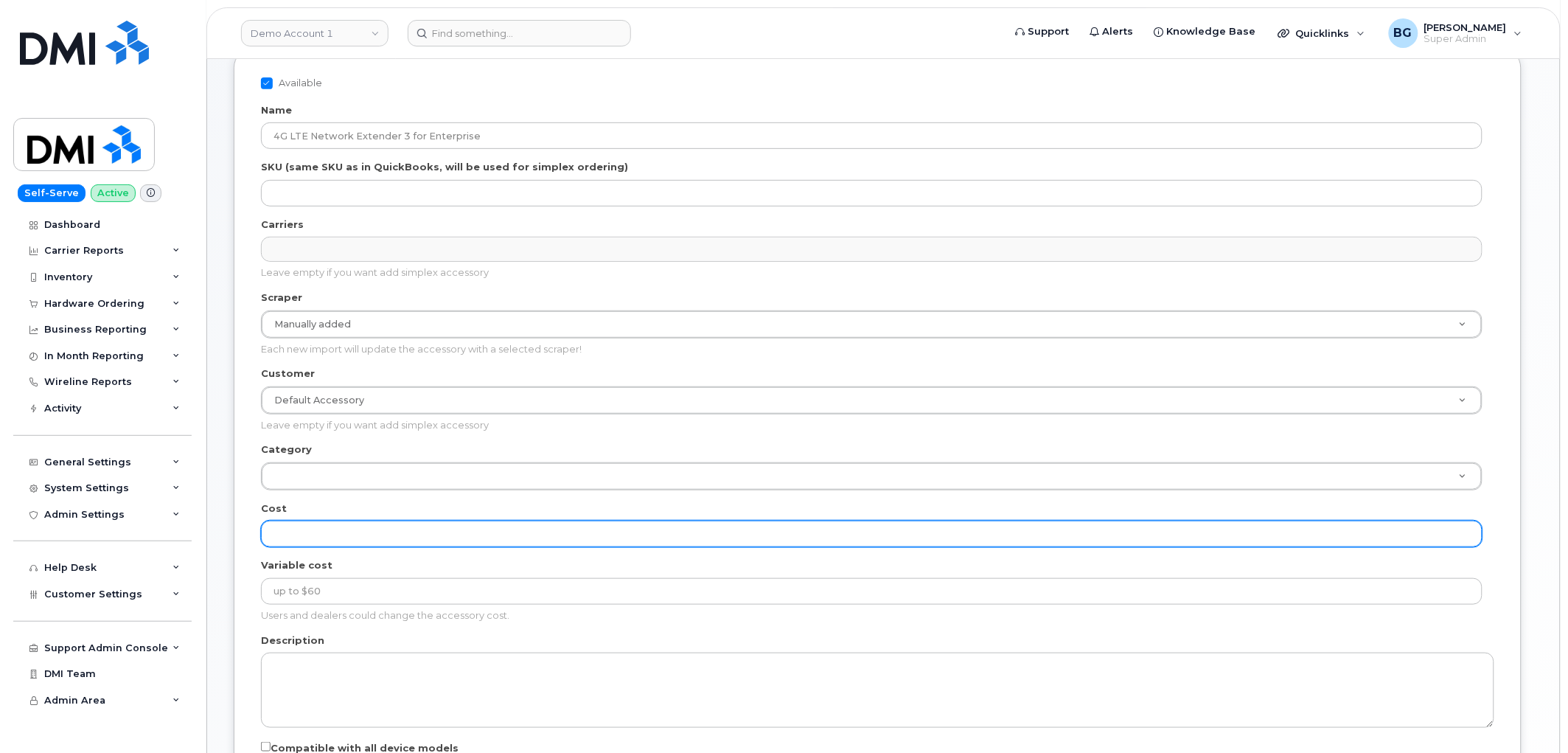
click at [314, 540] on input "Cost" at bounding box center [871, 533] width 1221 height 26
paste input "1499.99"
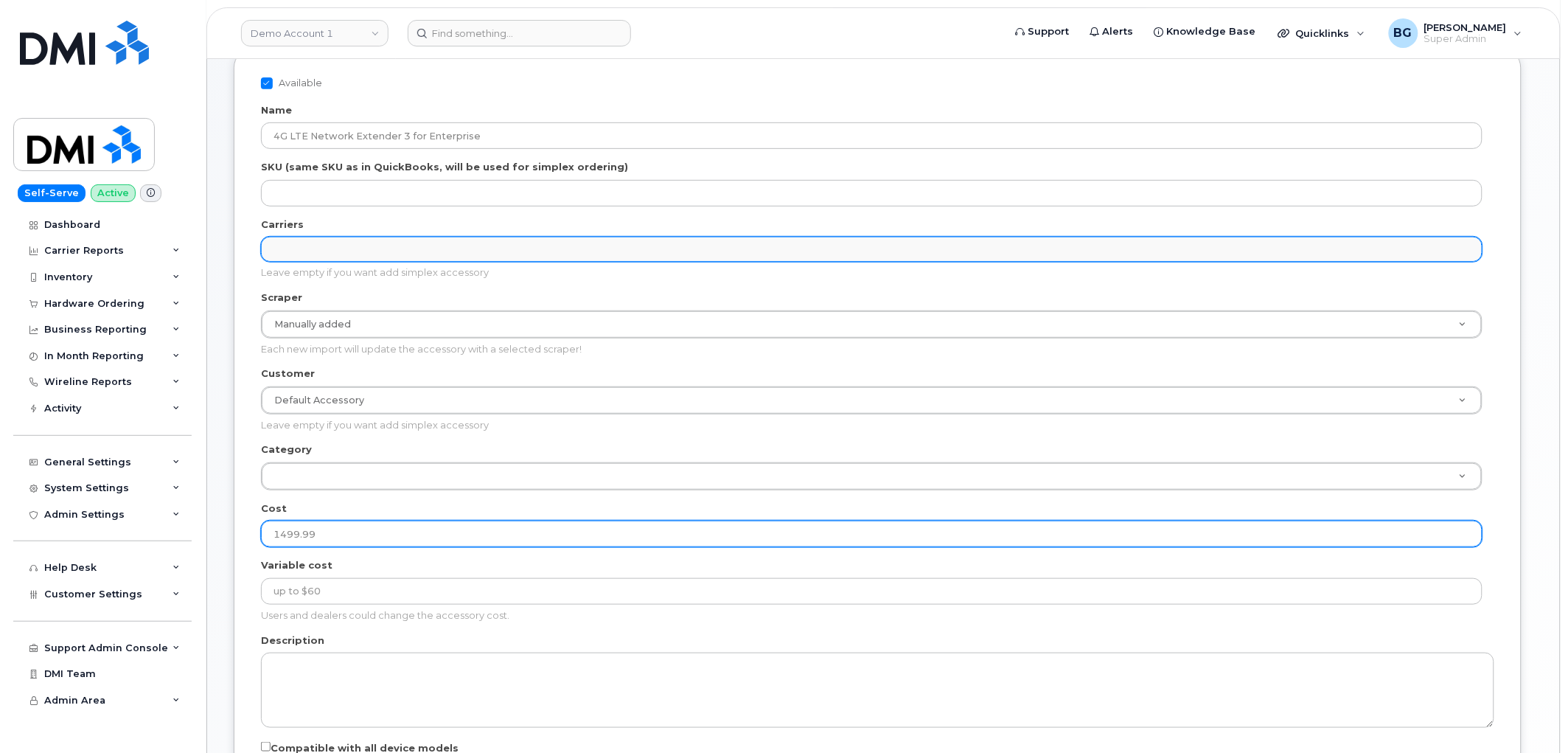
type input "1499.99"
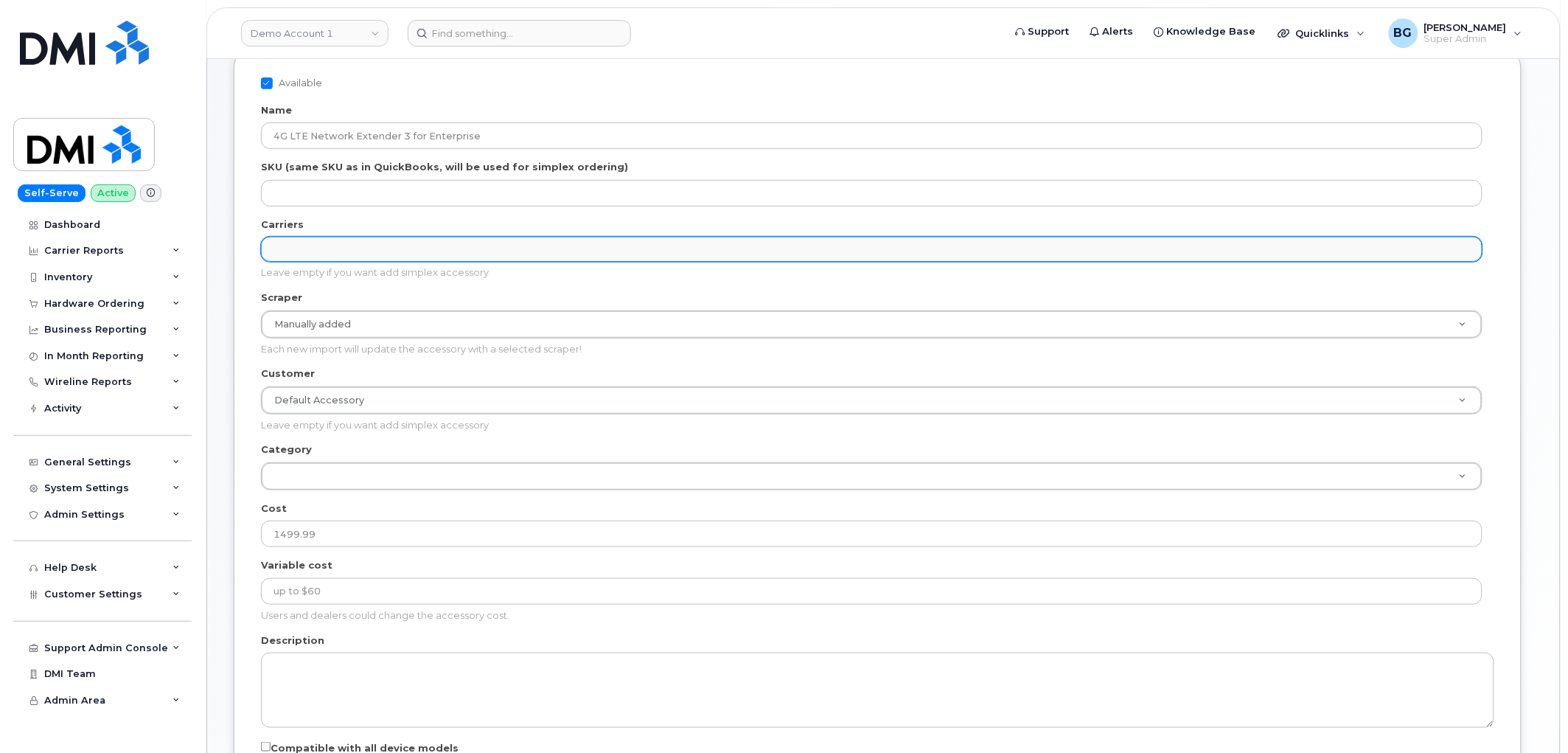
click at [313, 245] on ul "Carriers" at bounding box center [872, 249] width 1220 height 24
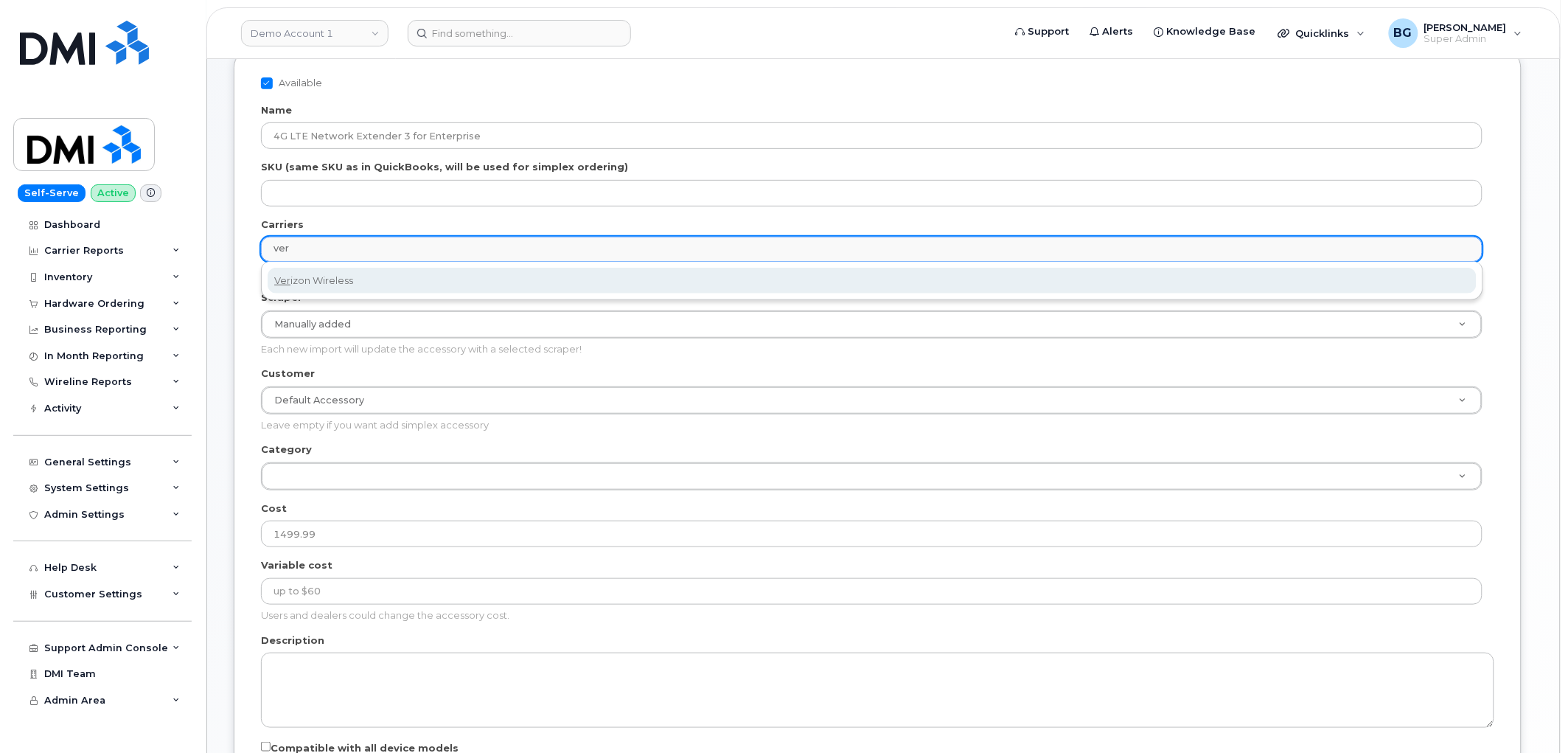
type input "ver"
select select "8"
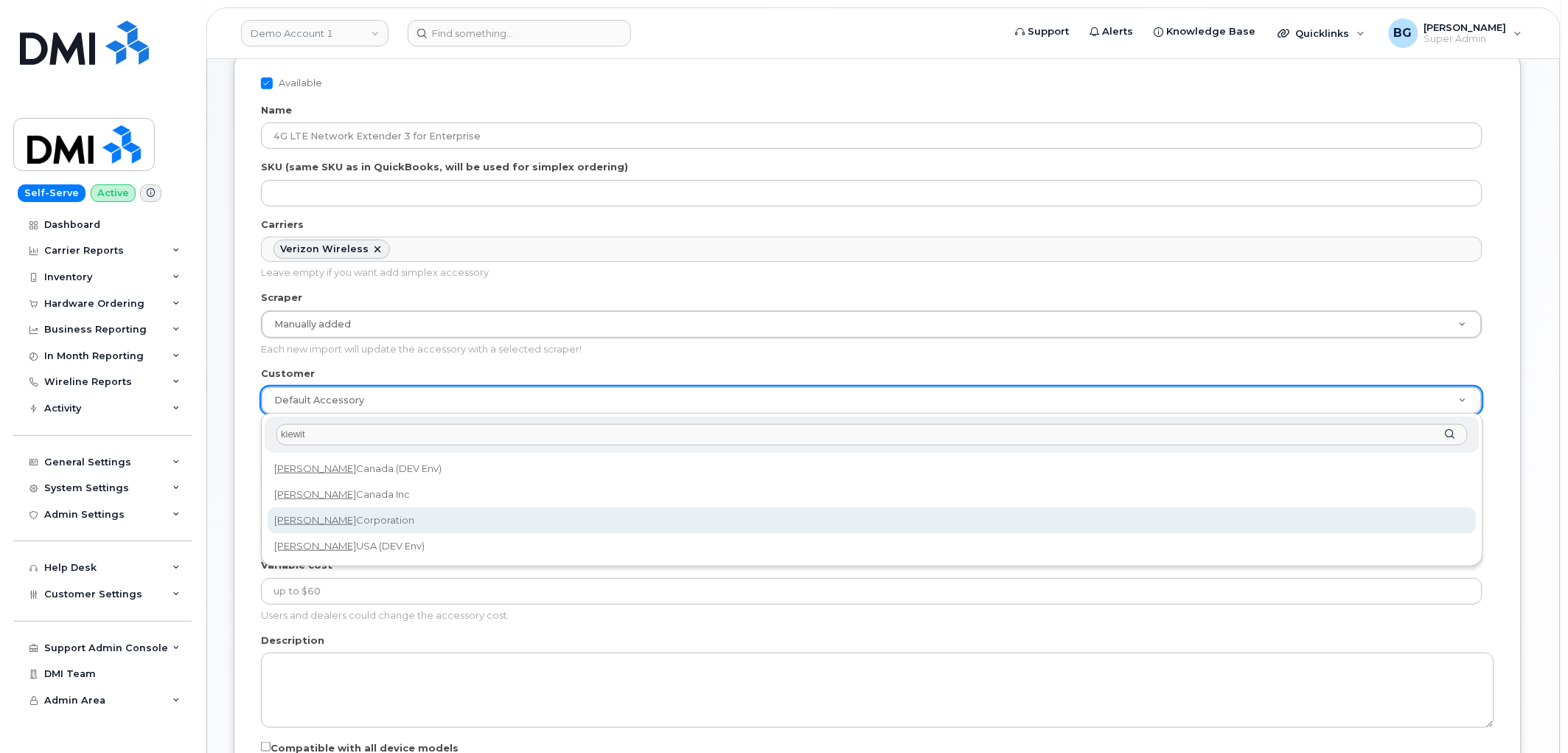
type input "kiewit"
select select "0ac1e801-0962-49fa-816d-73c442061bd2"
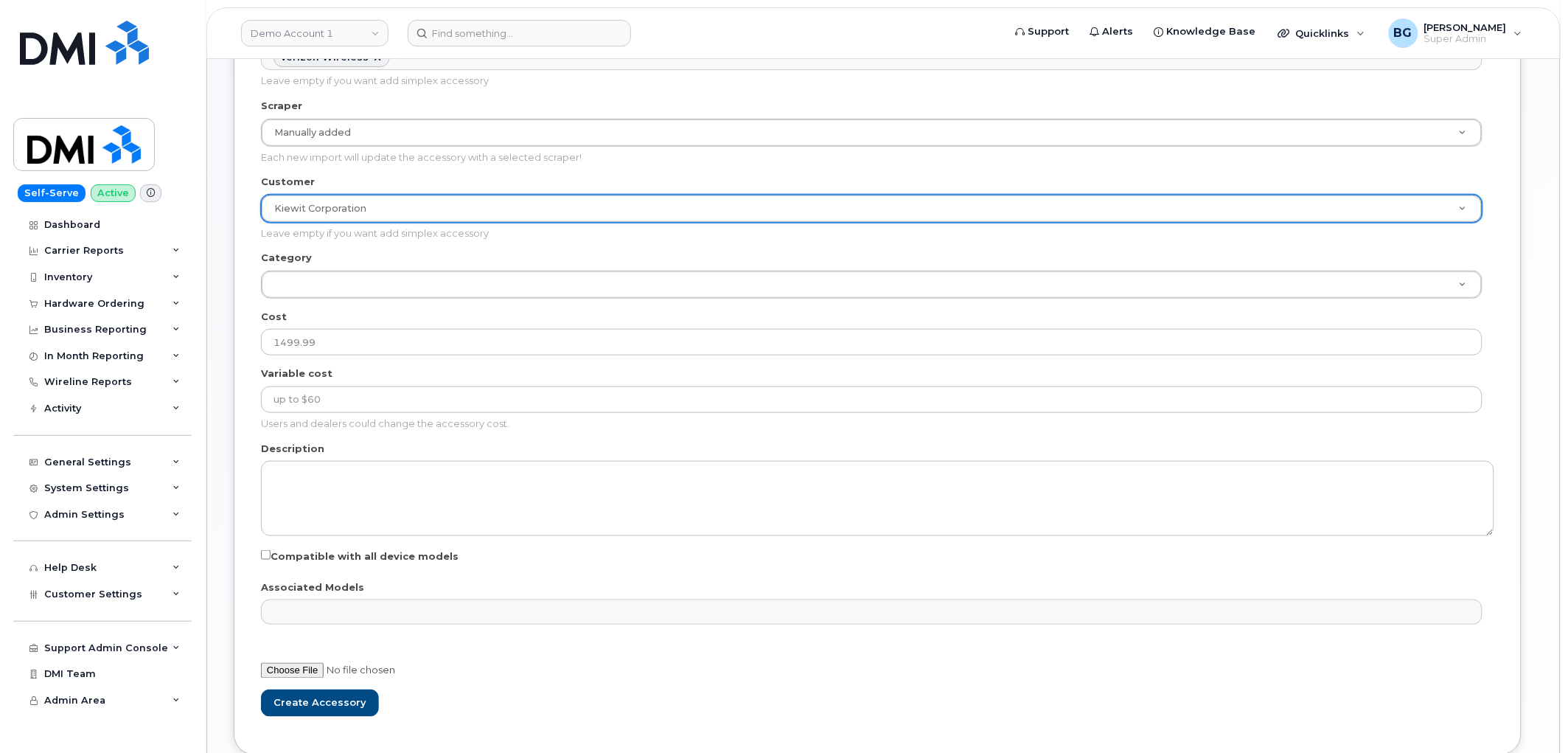
scroll to position [382, 0]
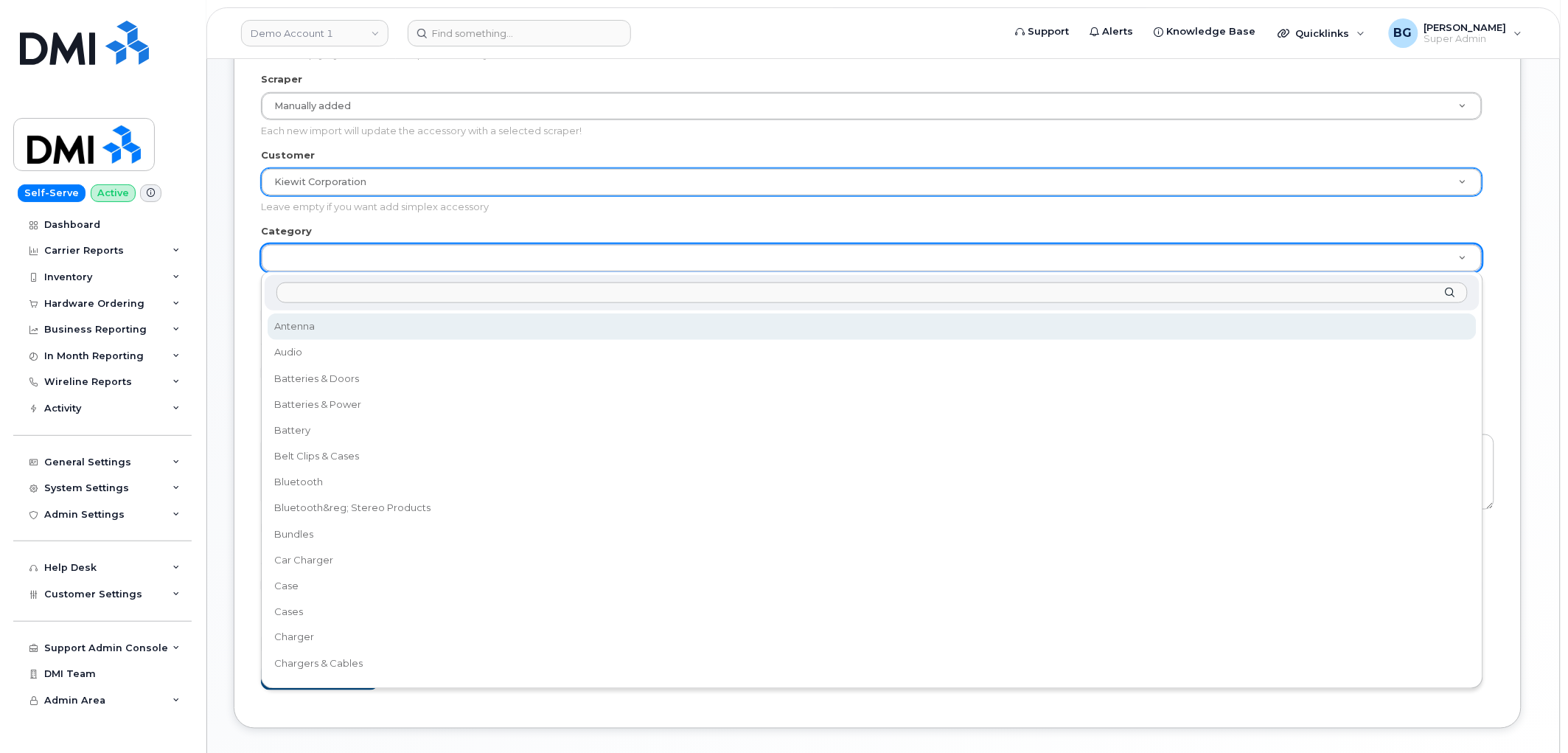
select select "Antenna"
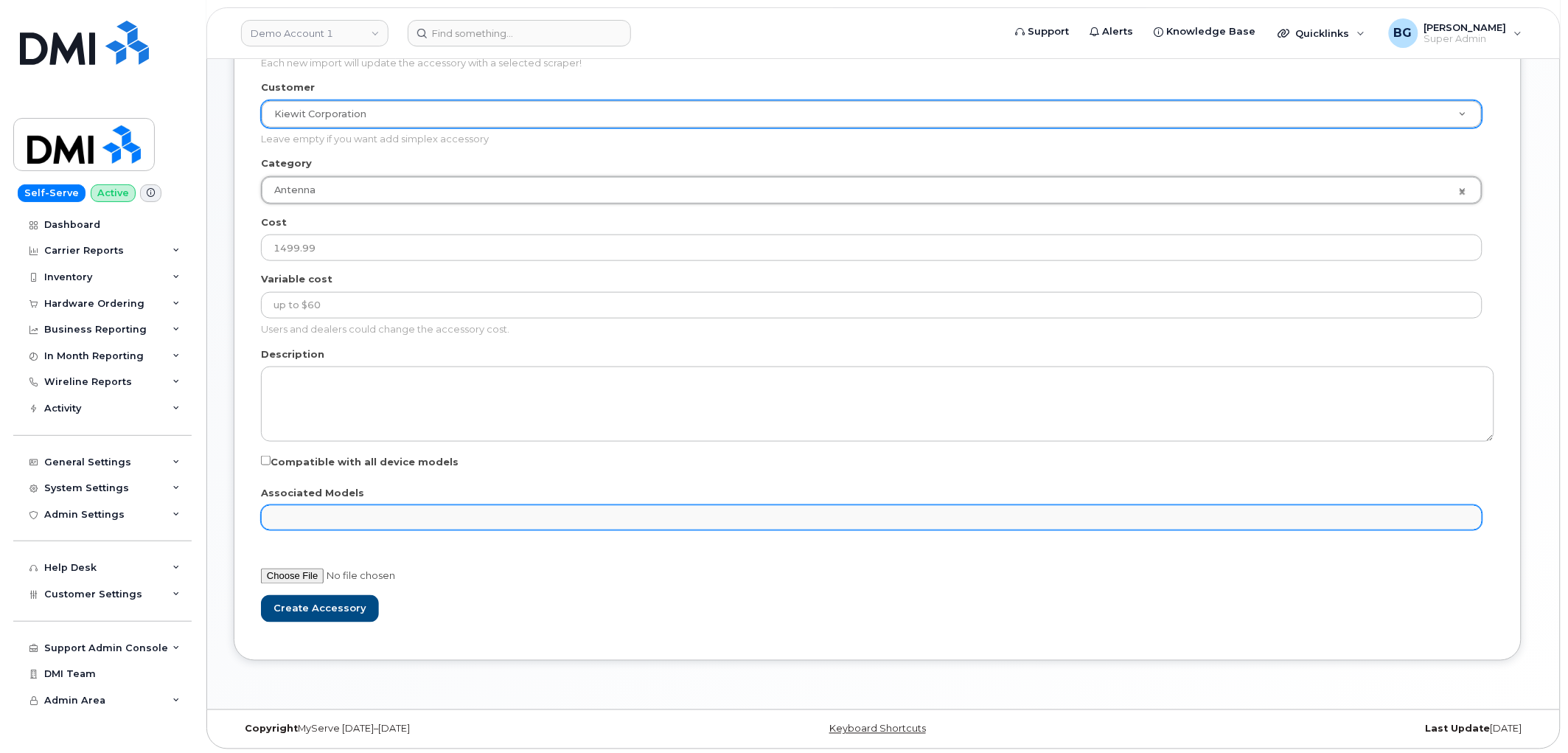
scroll to position [454, 0]
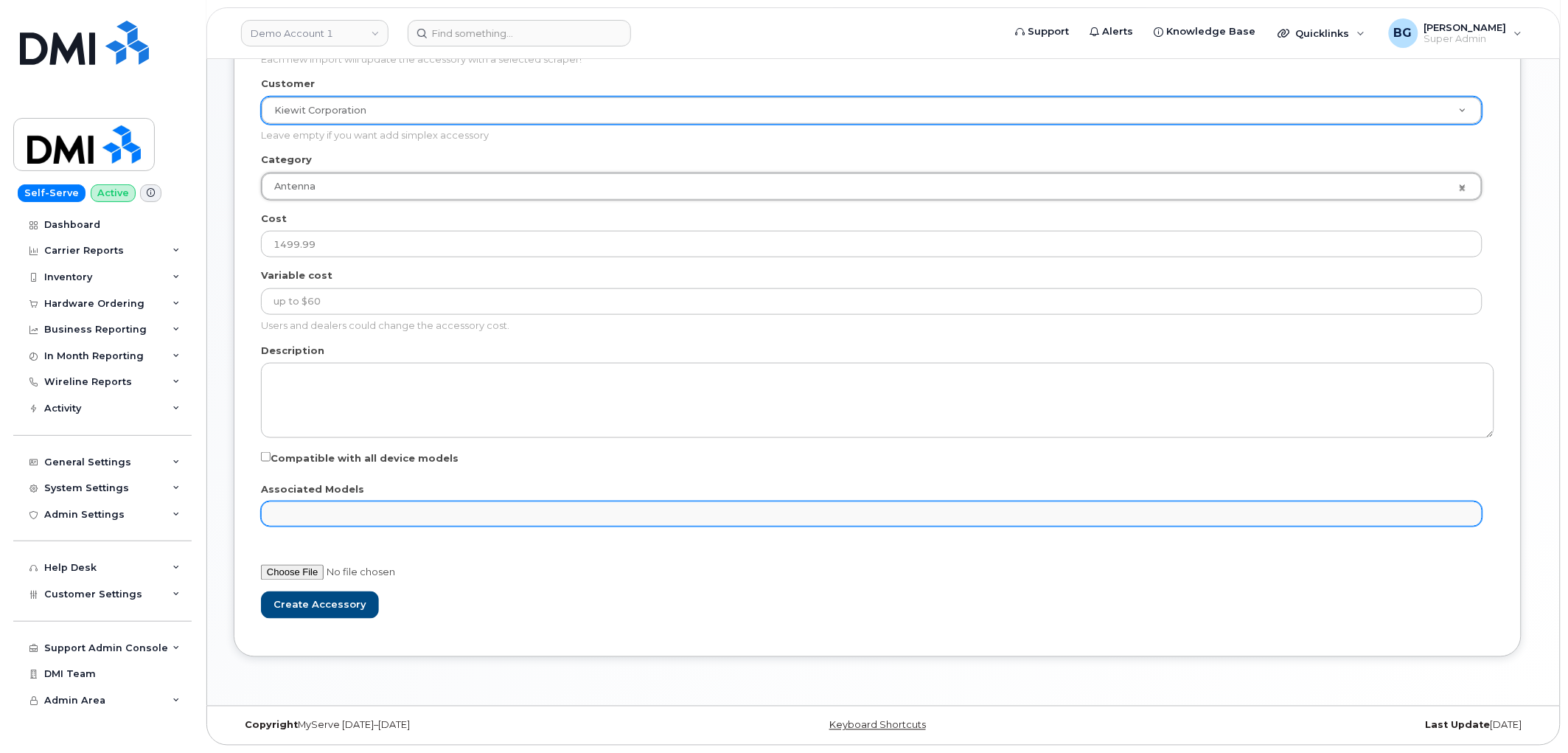
click at [320, 515] on ul "Associated Models" at bounding box center [872, 514] width 1220 height 24
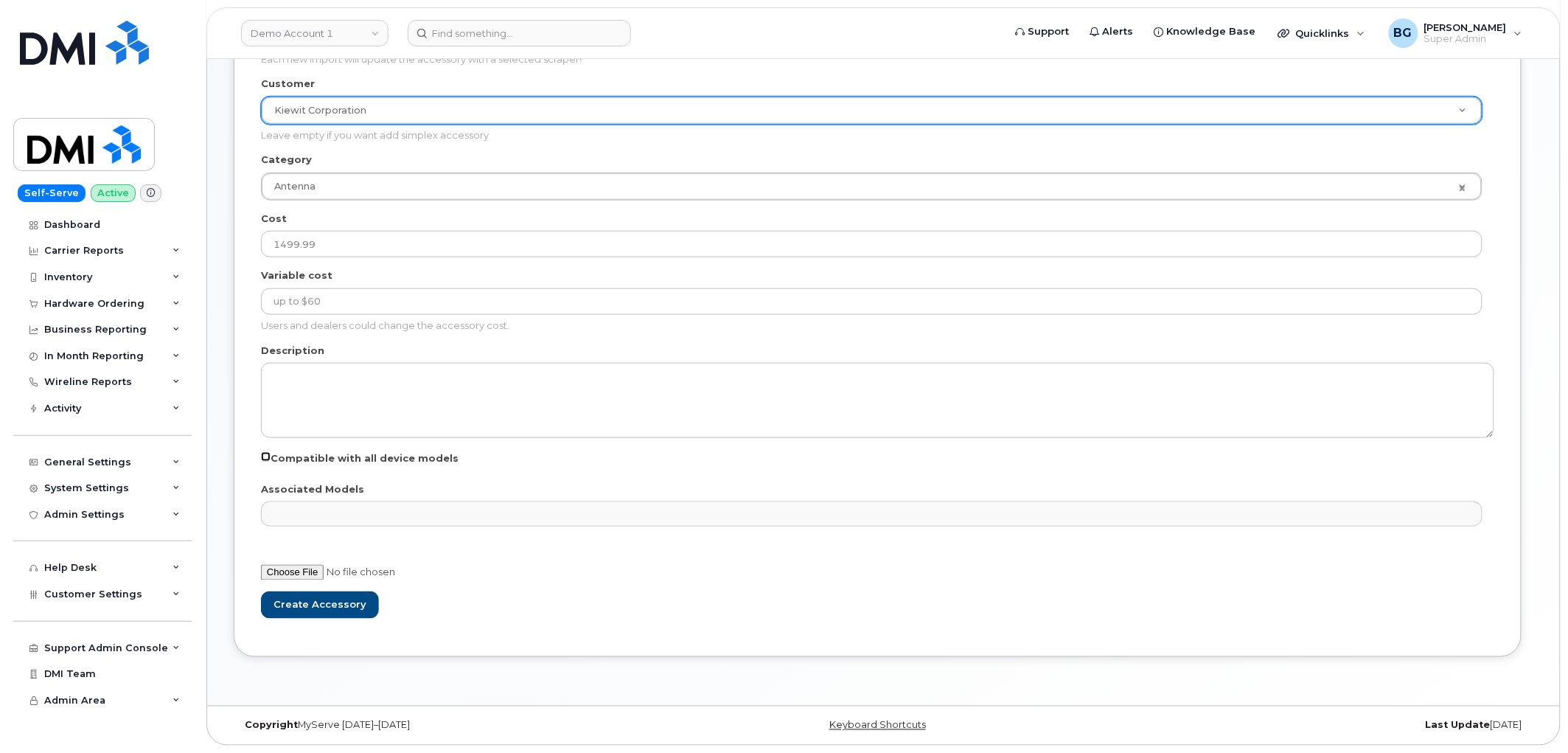
click at [263, 455] on input "Compatible with all device models" at bounding box center [265, 456] width 9 height 9
checkbox input "true"
click at [299, 572] on input "file" at bounding box center [373, 573] width 225 height 15
type input "C:\fakepath\casa.png"
click at [331, 614] on input "Create Accessory" at bounding box center [320, 605] width 118 height 27
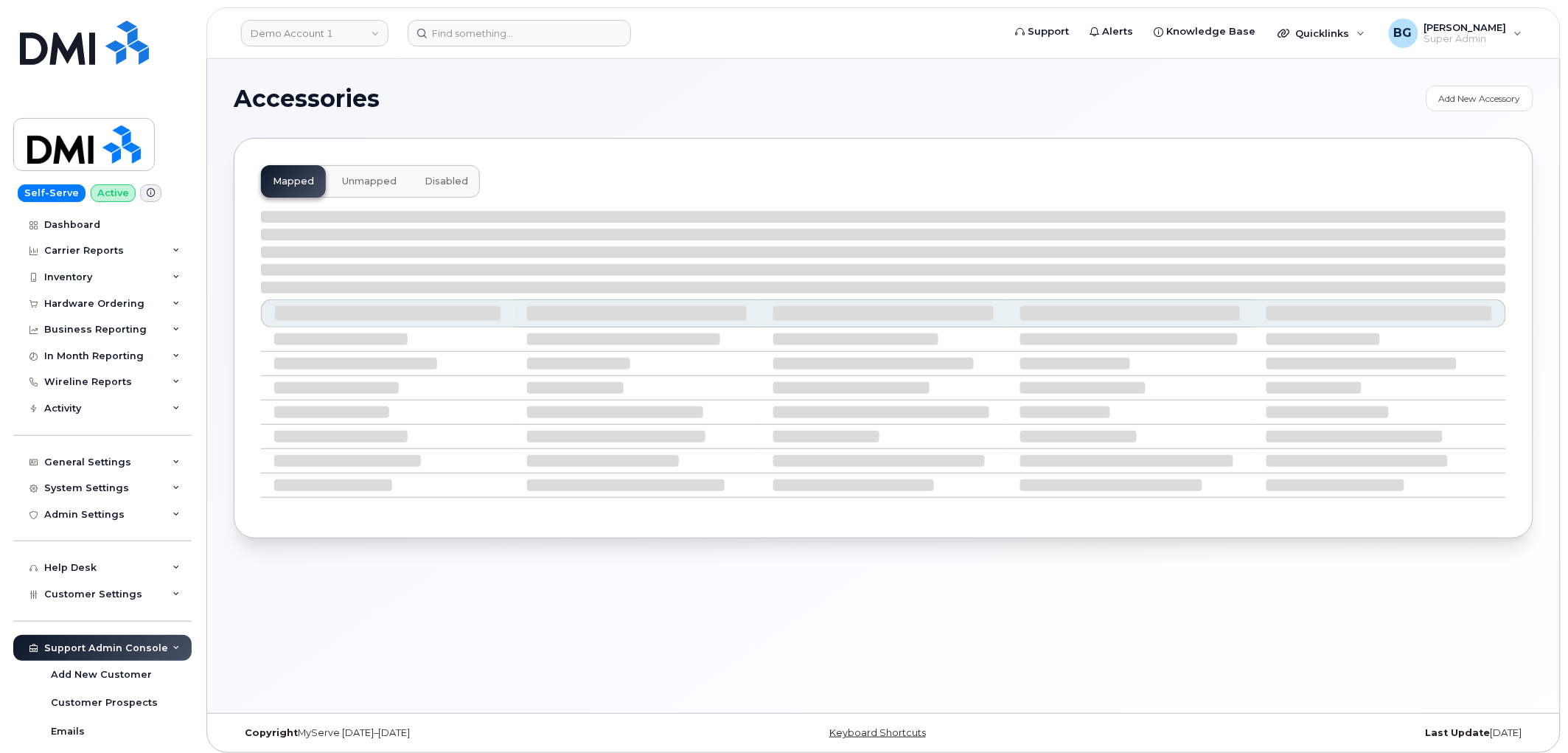
select select "null"
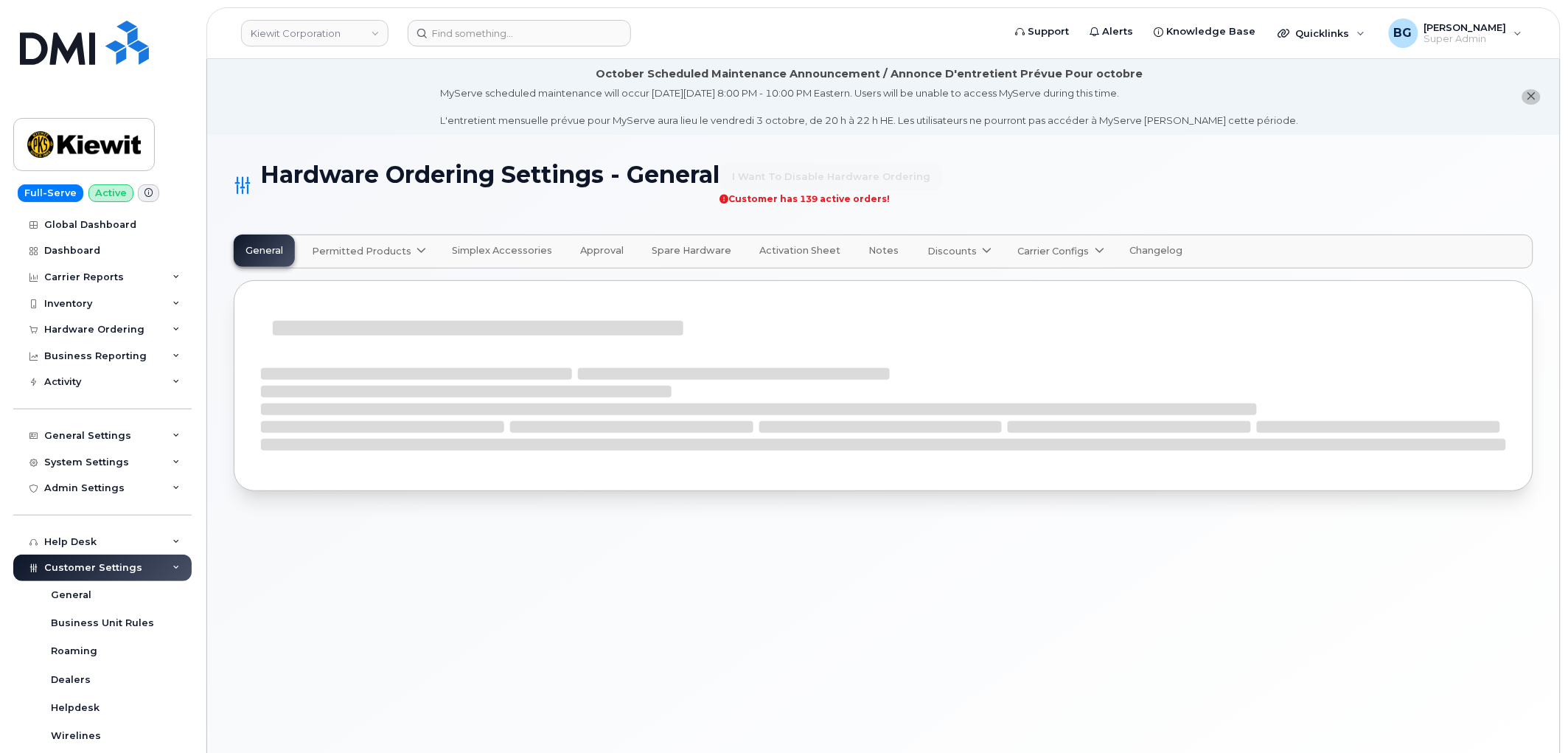
select select "admins"
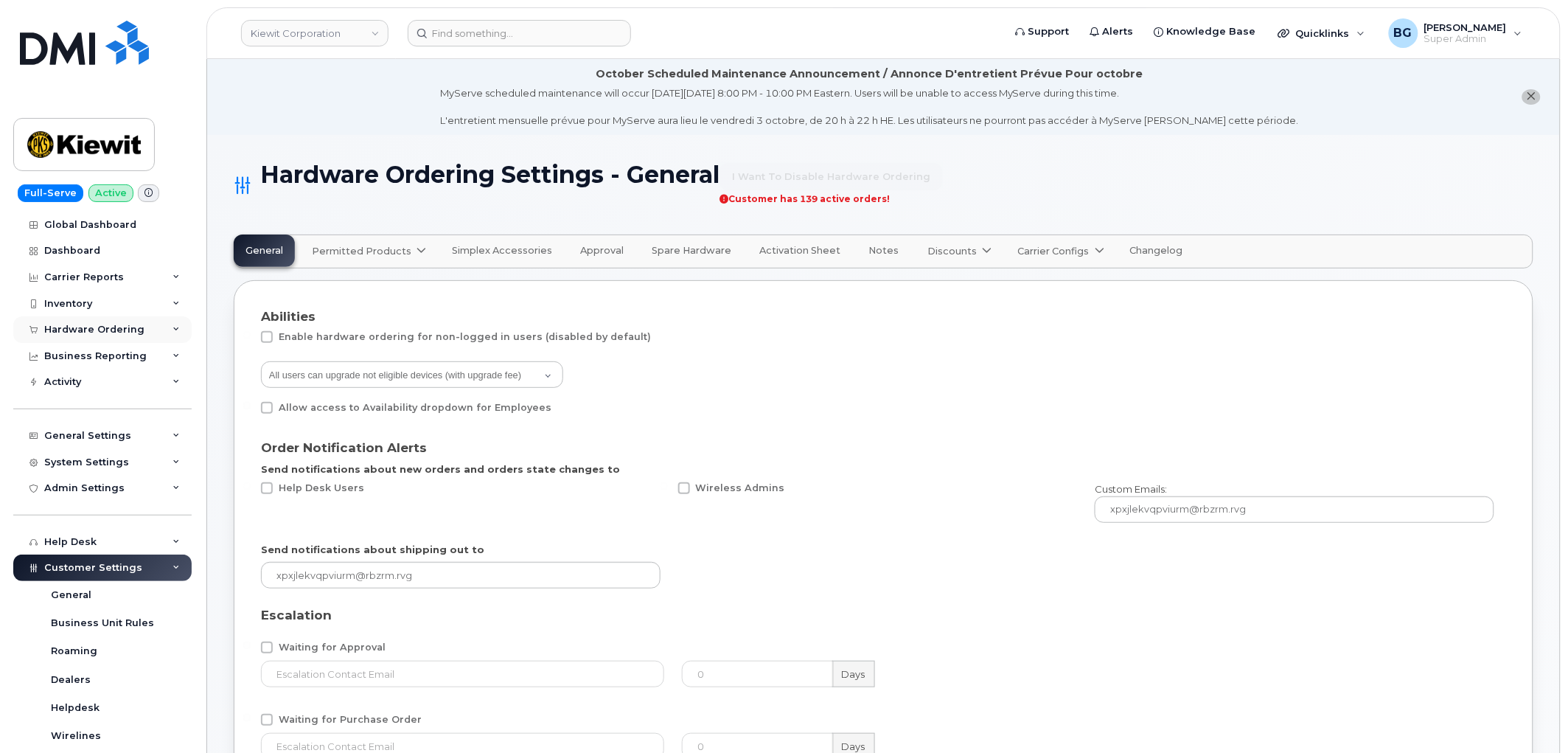
click at [59, 327] on div "Hardware Ordering" at bounding box center [94, 330] width 100 height 12
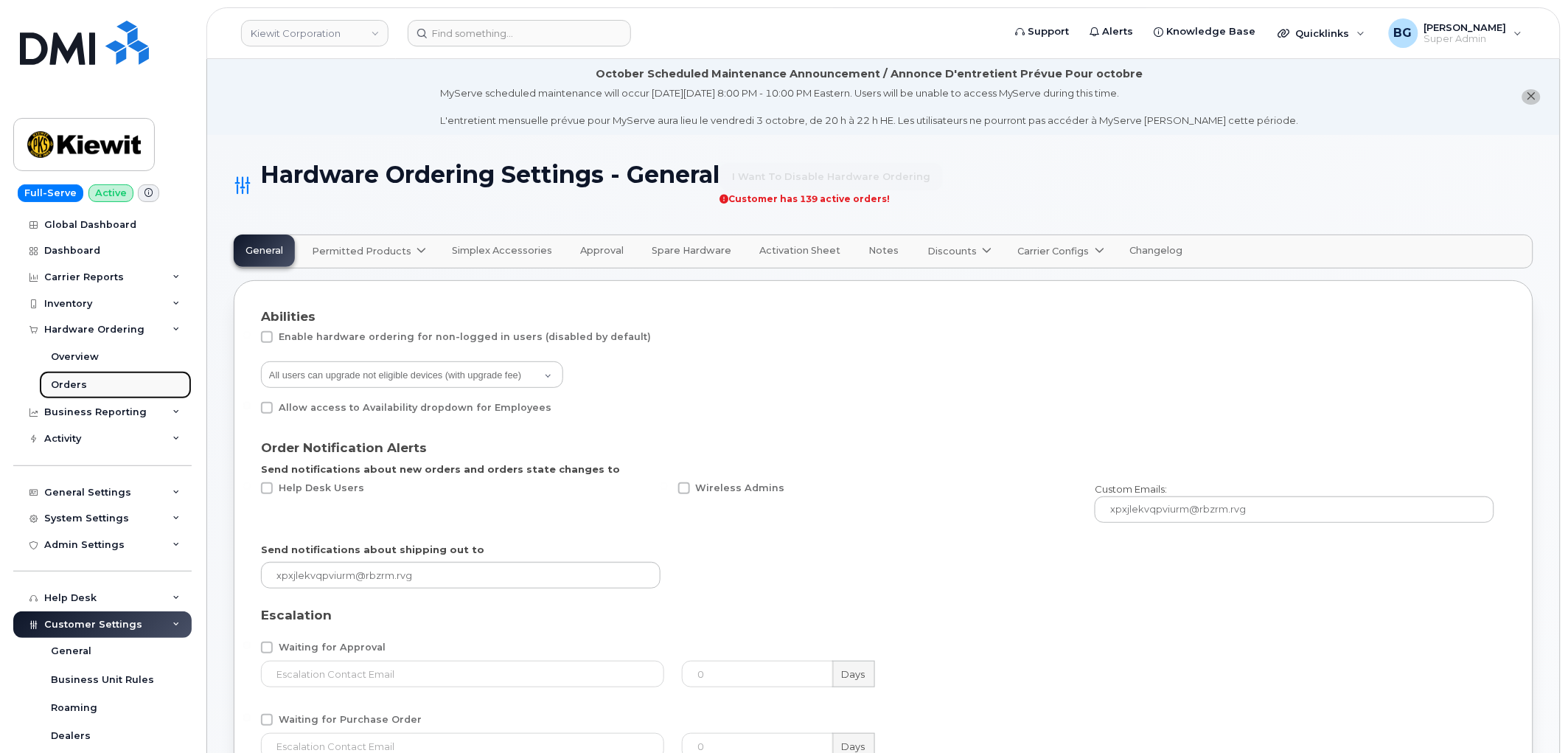
click at [63, 387] on div "Orders" at bounding box center [69, 385] width 37 height 14
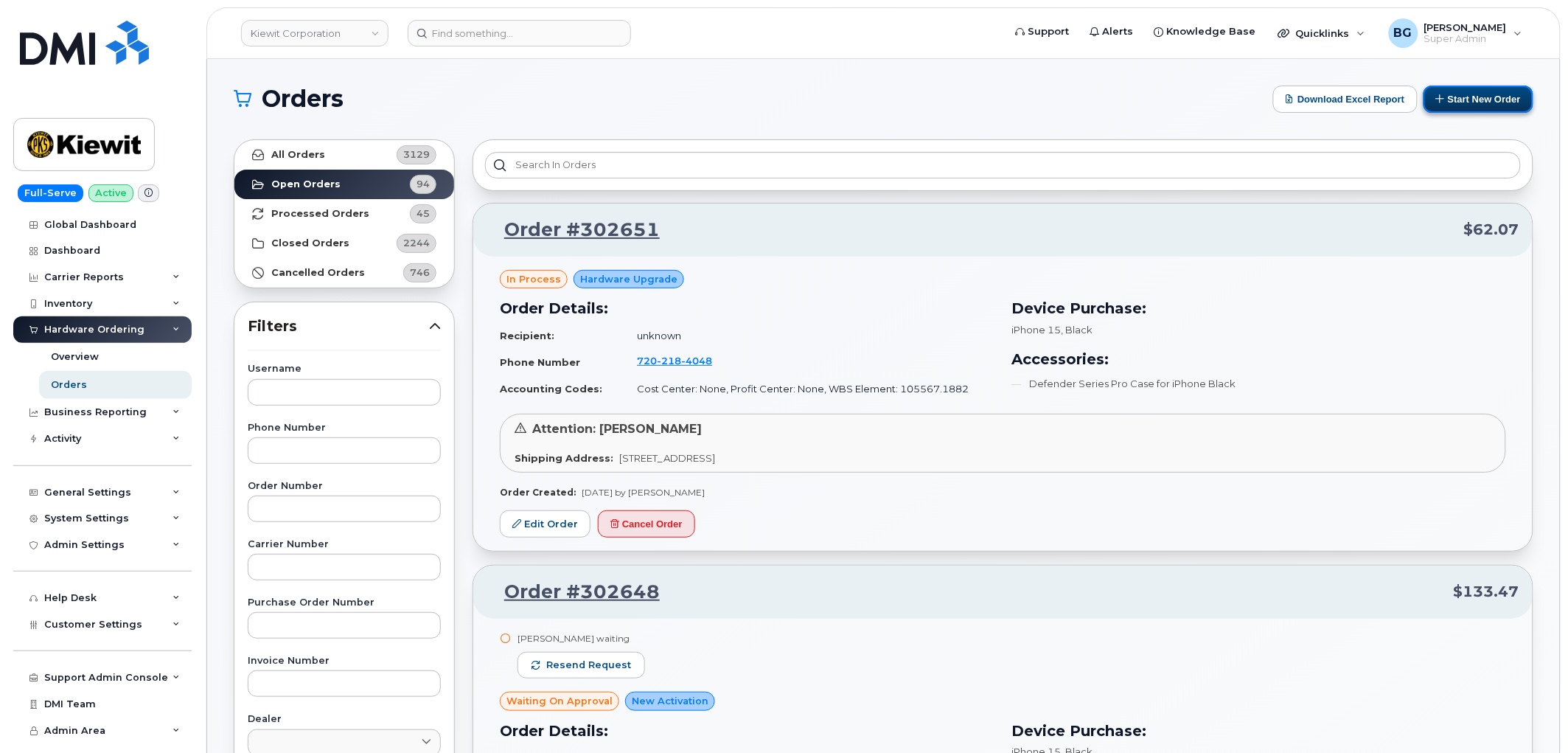
click at [1484, 101] on button "Start New Order" at bounding box center [1478, 99] width 110 height 27
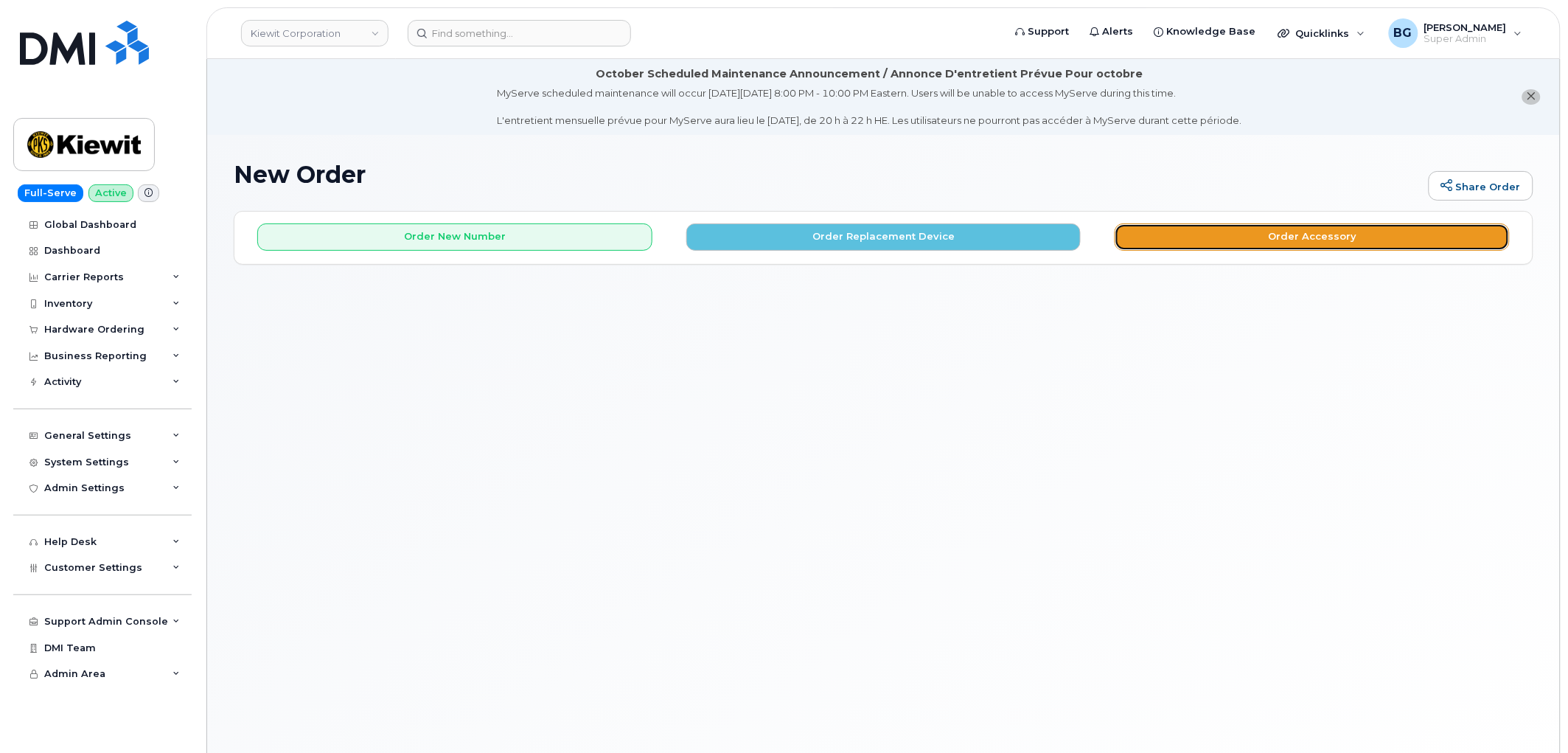
click at [1326, 233] on button "Order Accessory" at bounding box center [1312, 237] width 395 height 27
